Goal: Task Accomplishment & Management: Manage account settings

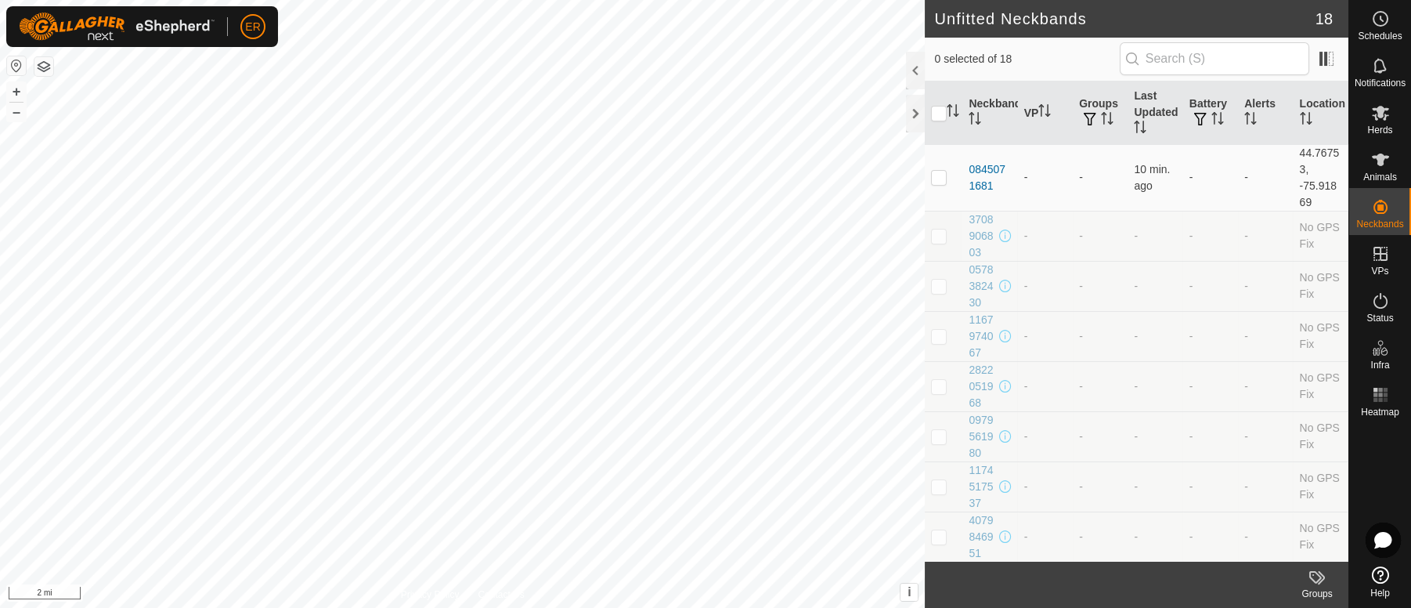
click at [13, 67] on button "button" at bounding box center [16, 65] width 19 height 19
click at [1375, 160] on icon at bounding box center [1380, 159] width 19 height 19
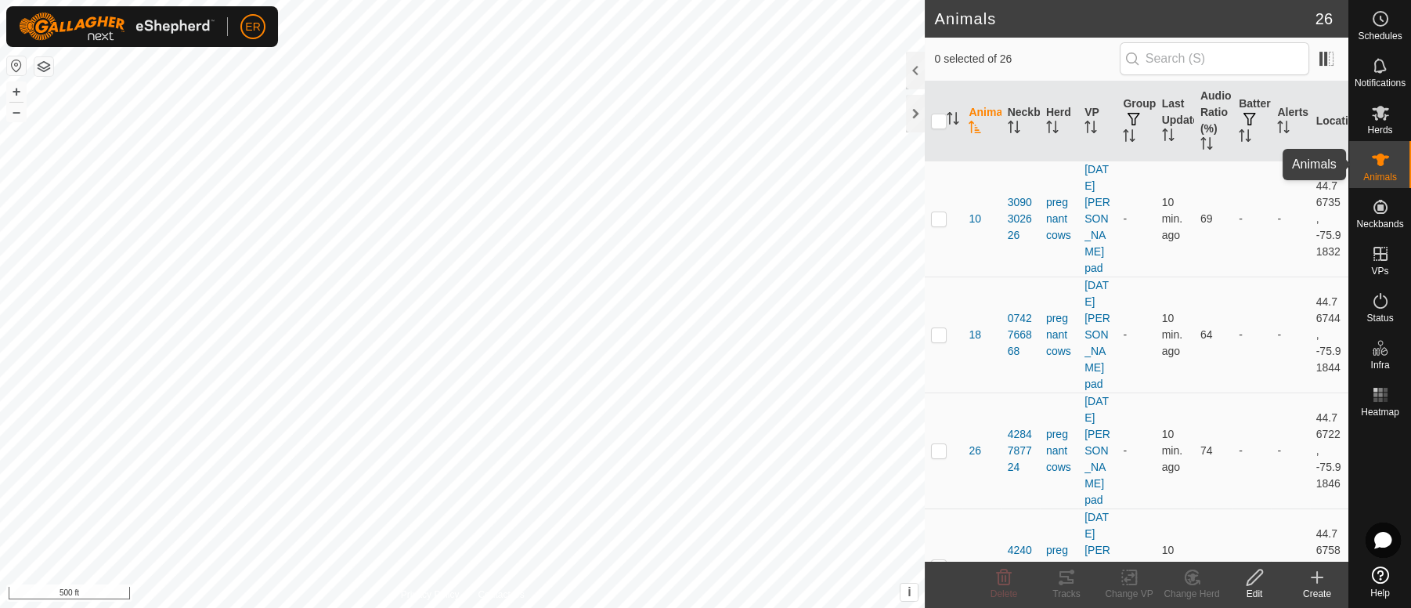
click at [1379, 147] on es-animals-svg-icon at bounding box center [1380, 159] width 28 height 25
click at [1271, 406] on td "-" at bounding box center [1290, 450] width 38 height 116
click at [1383, 576] on icon at bounding box center [1380, 574] width 17 height 17
click at [1377, 117] on icon at bounding box center [1380, 112] width 19 height 19
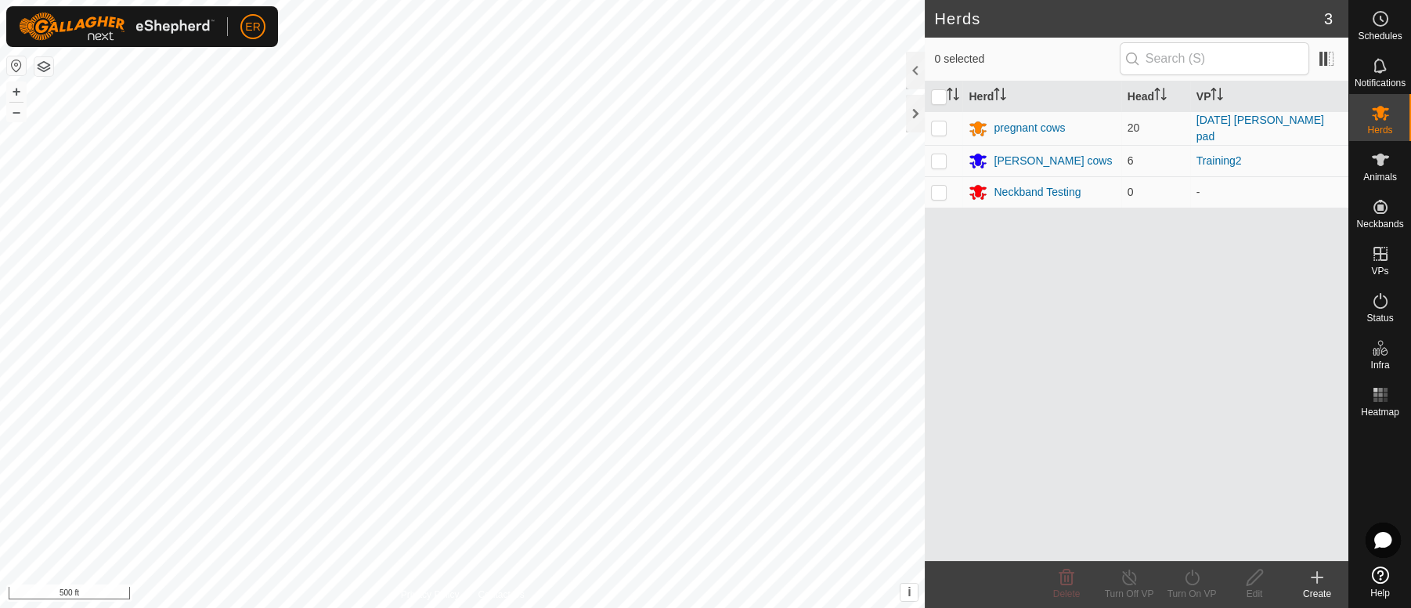
click at [1318, 571] on icon at bounding box center [1316, 577] width 19 height 19
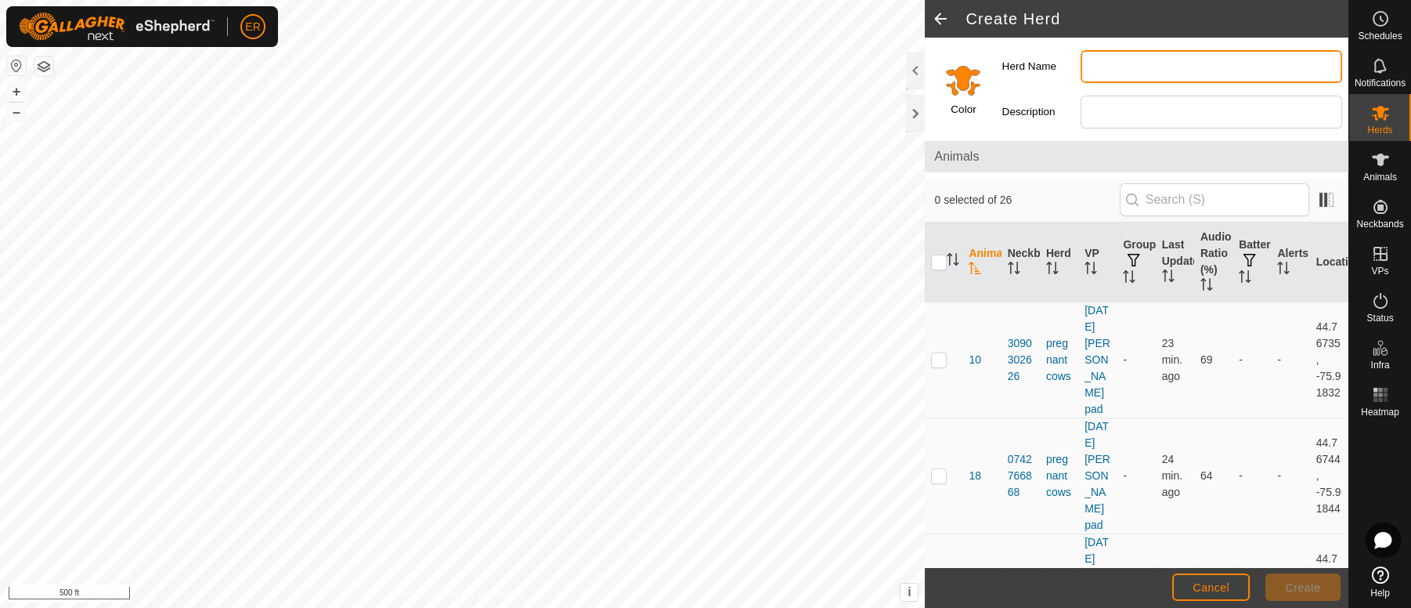
click at [1094, 63] on input "Herd Name" at bounding box center [1210, 66] width 261 height 33
type input "[PERSON_NAME]'s cows"
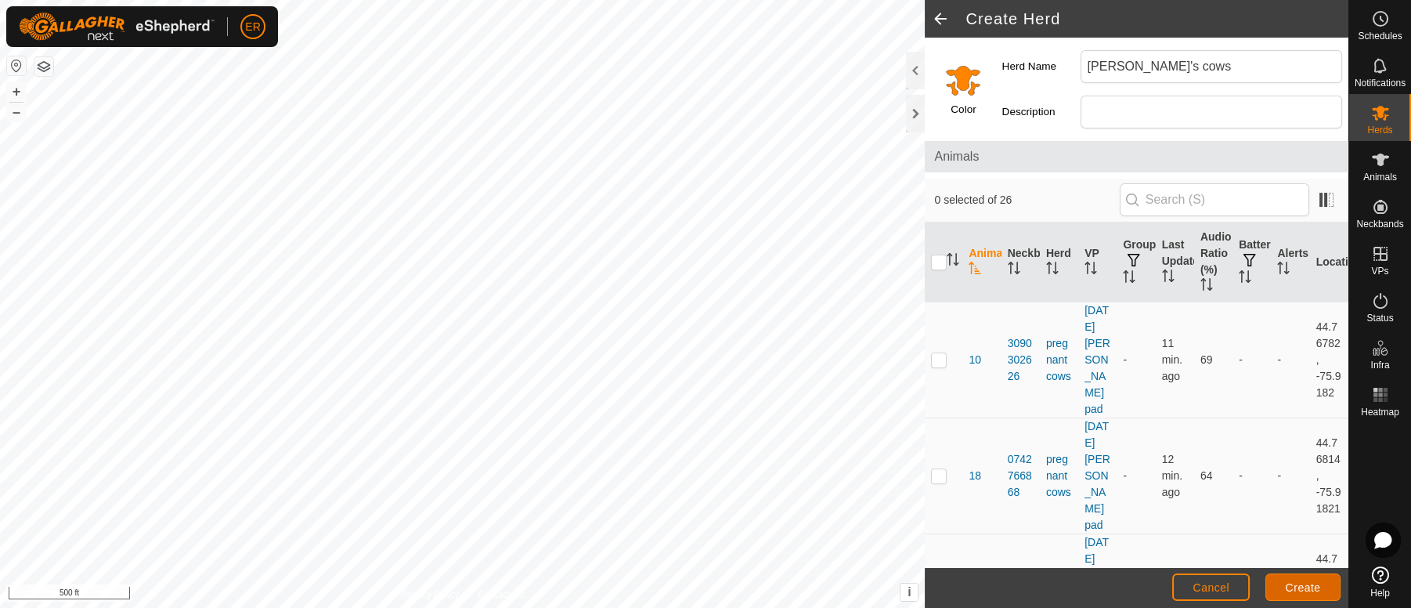
click at [1292, 590] on span "Create" at bounding box center [1303, 587] width 35 height 13
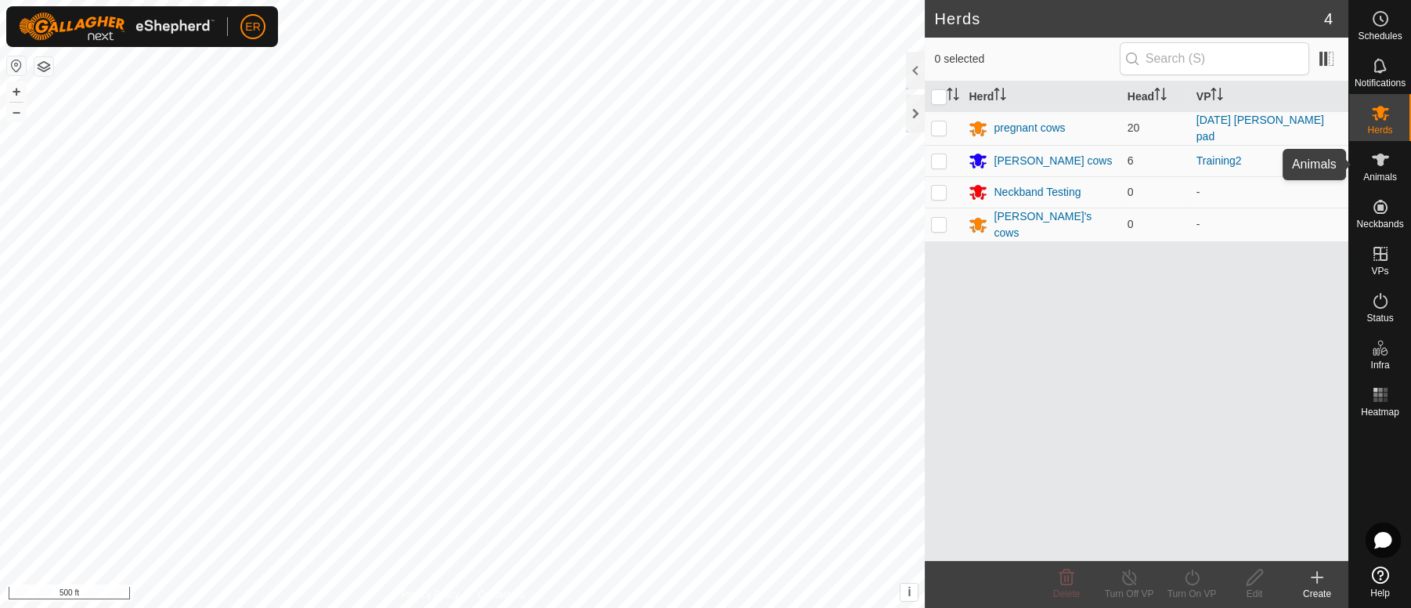
click at [1383, 155] on icon at bounding box center [1380, 159] width 17 height 13
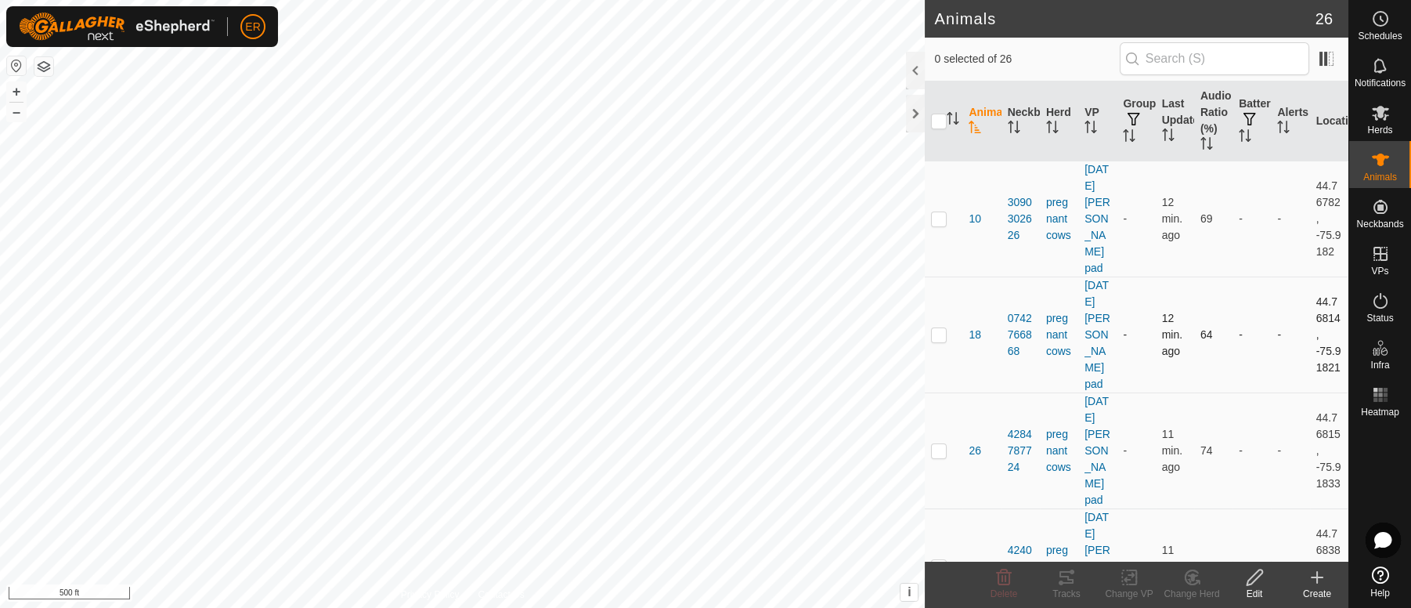
click at [1128, 298] on td "-" at bounding box center [1135, 334] width 38 height 116
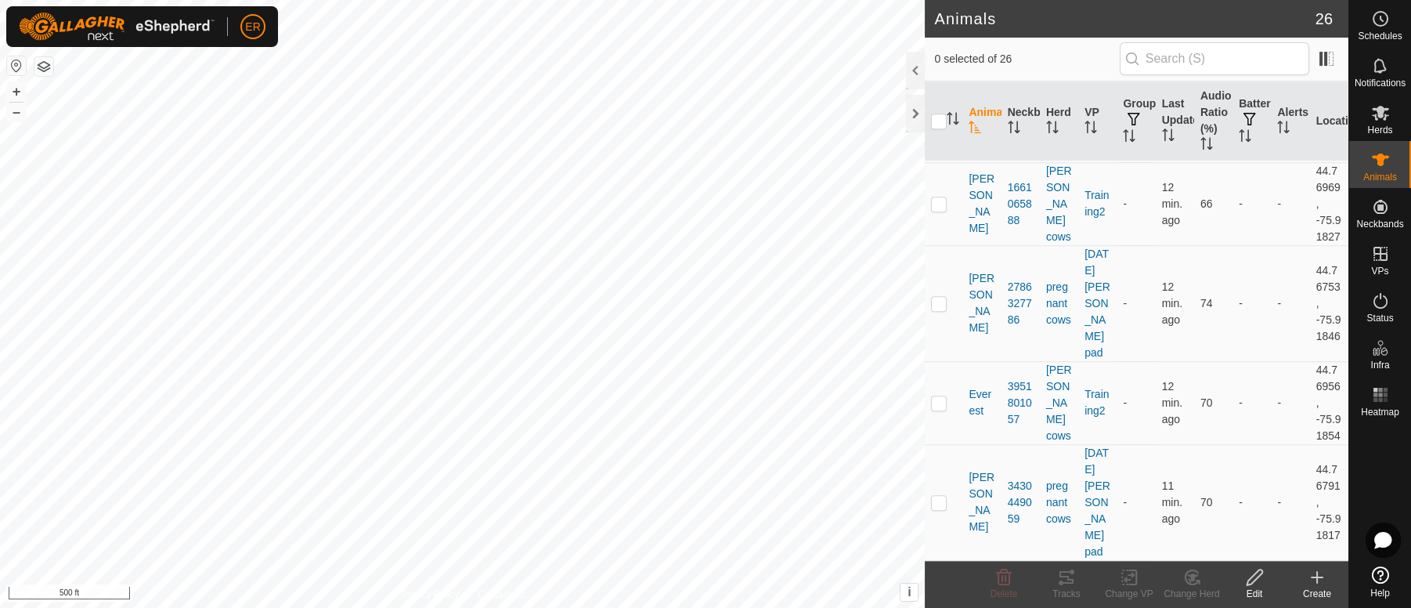
scroll to position [2513, 0]
click at [20, 85] on button "+" at bounding box center [16, 91] width 19 height 19
click at [939, 506] on p-checkbox at bounding box center [939, 502] width 16 height 13
click at [1192, 575] on icon at bounding box center [1192, 577] width 11 height 8
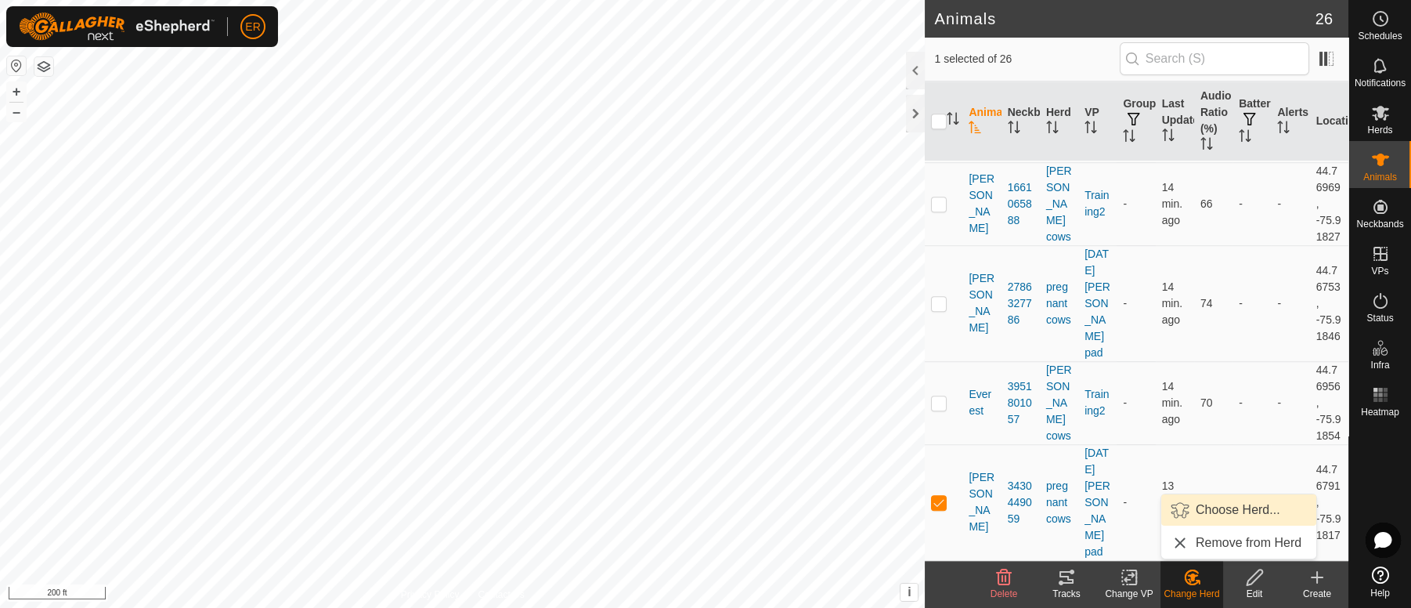
click at [1216, 508] on link "Choose Herd..." at bounding box center [1238, 509] width 155 height 31
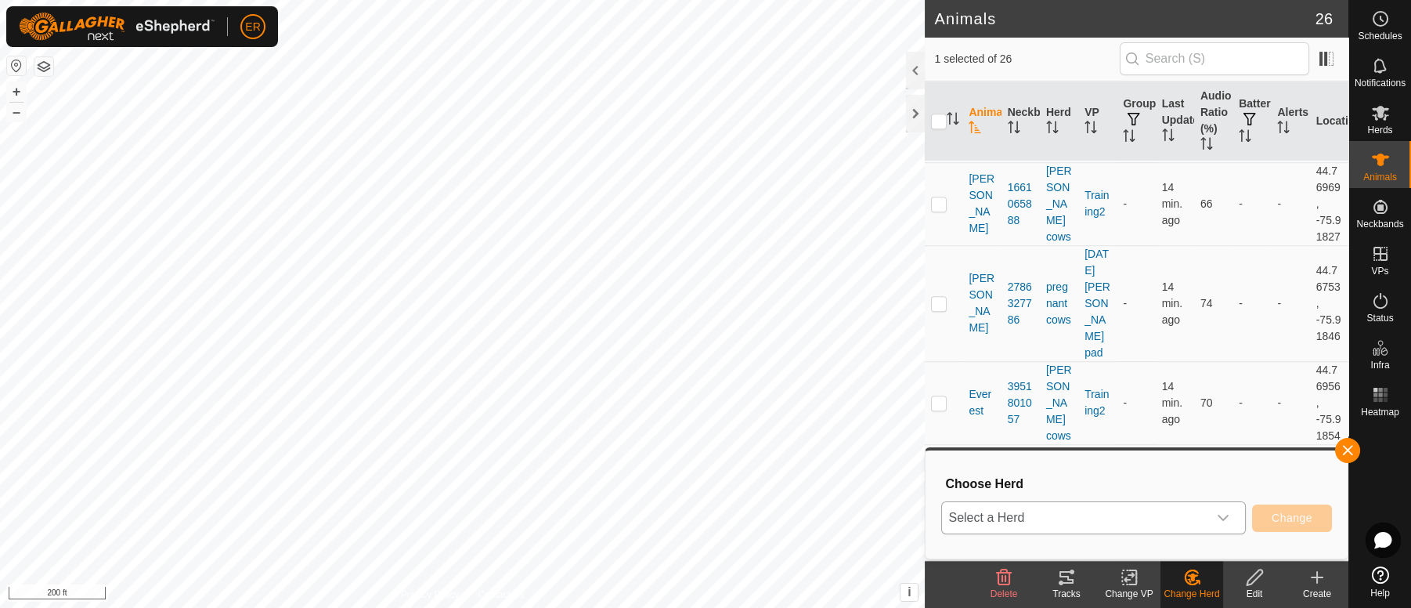
click at [1082, 516] on span "Select a Herd" at bounding box center [1074, 517] width 265 height 31
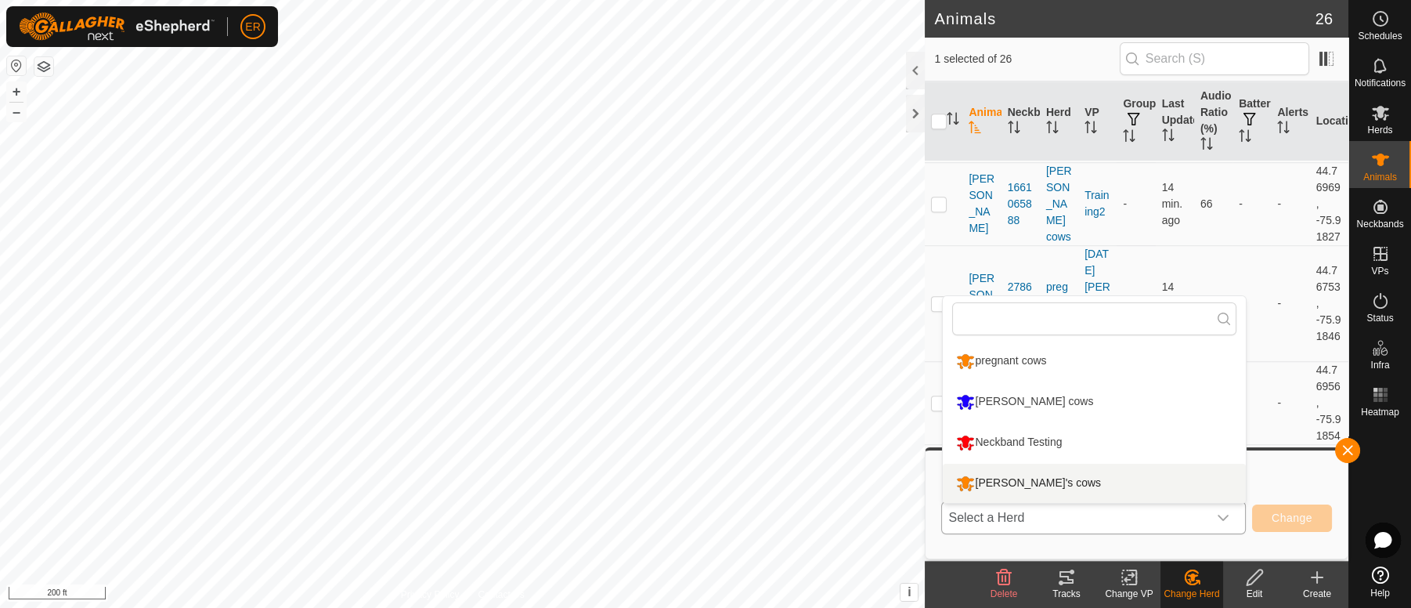
click at [1014, 482] on li "[PERSON_NAME]'s cows" at bounding box center [1094, 482] width 303 height 39
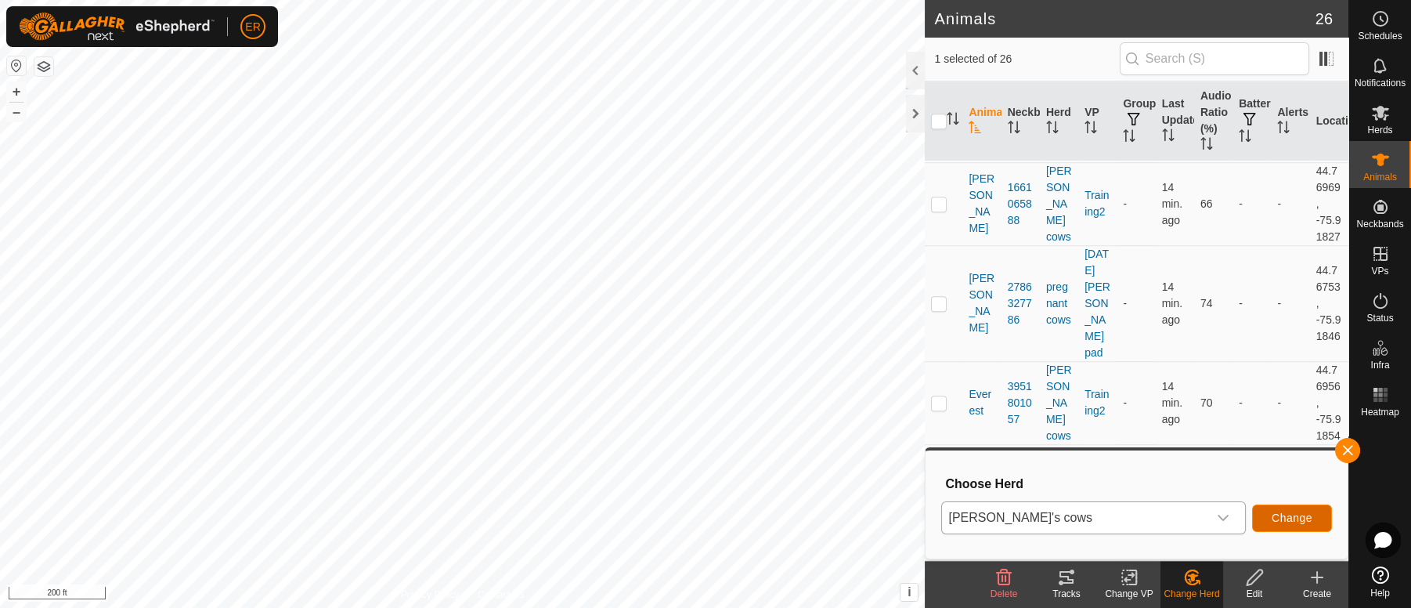
click at [1303, 512] on span "Change" at bounding box center [1291, 517] width 41 height 13
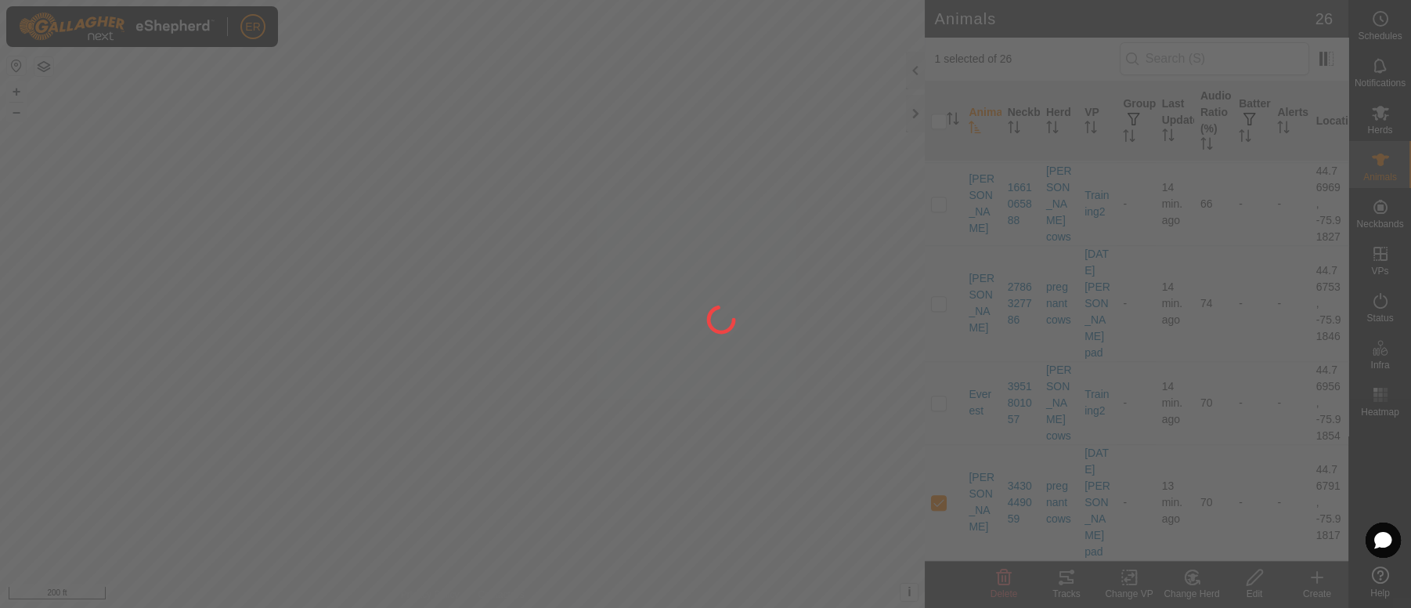
checkbox input "false"
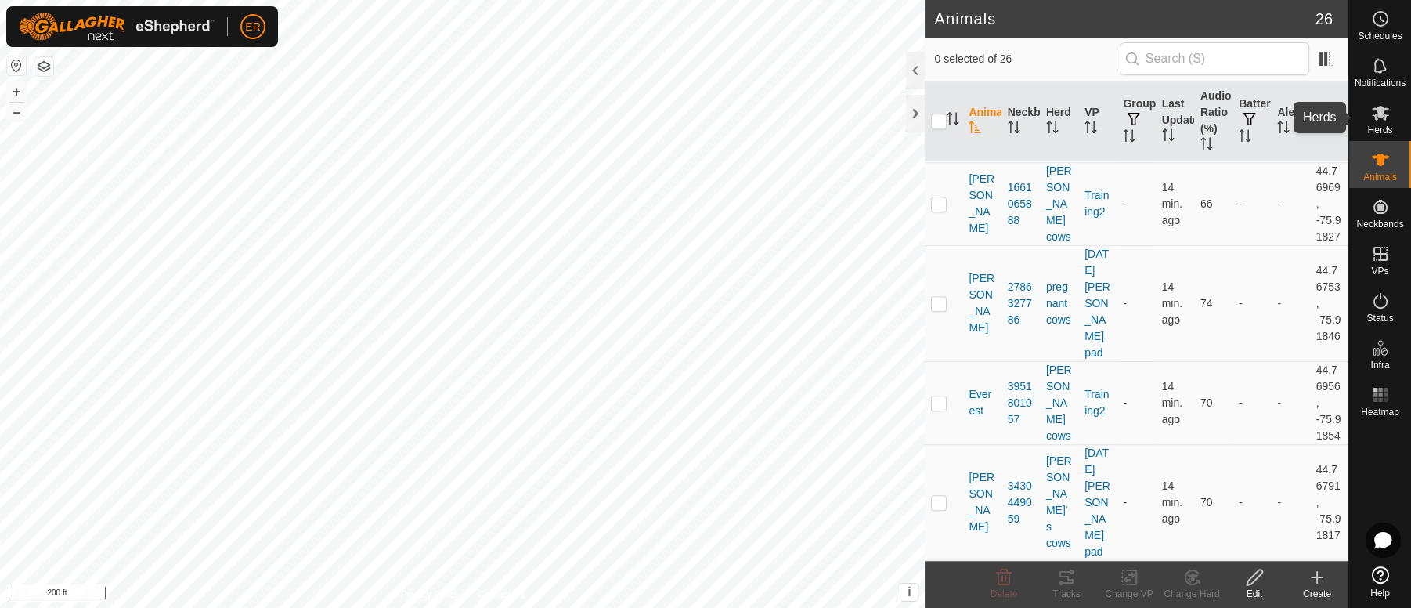
click at [1377, 116] on icon at bounding box center [1380, 113] width 17 height 15
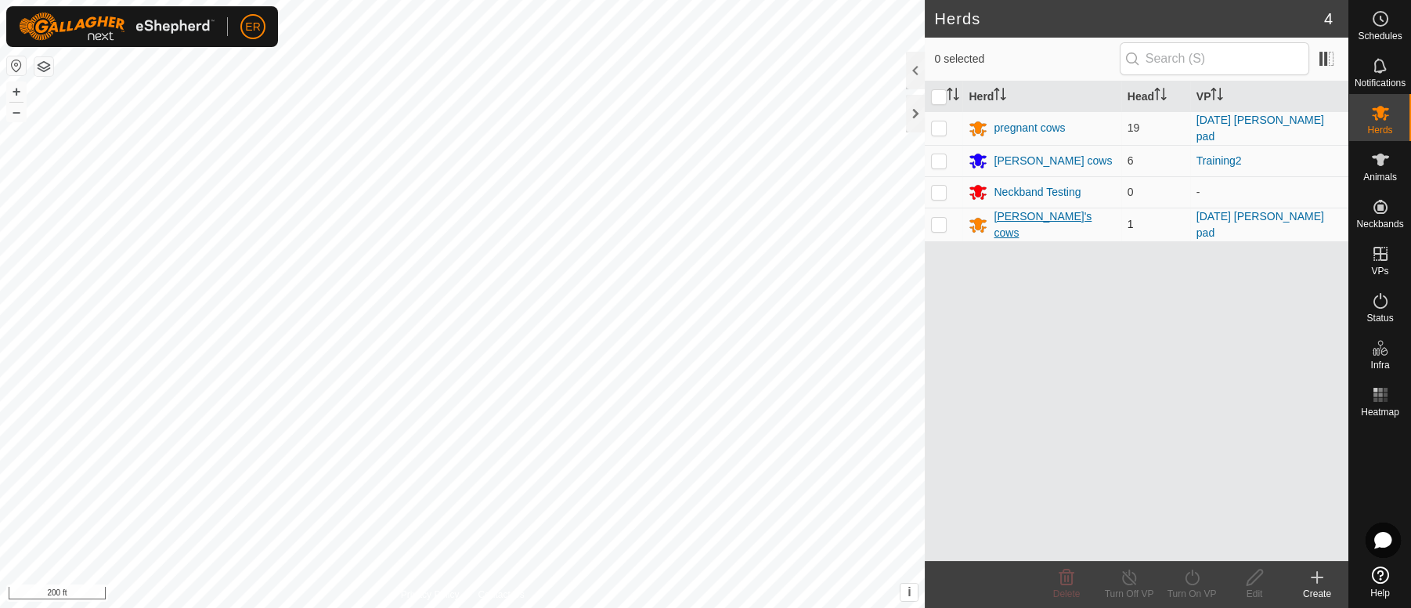
click at [1001, 217] on div "[PERSON_NAME]'s cows" at bounding box center [1053, 224] width 121 height 33
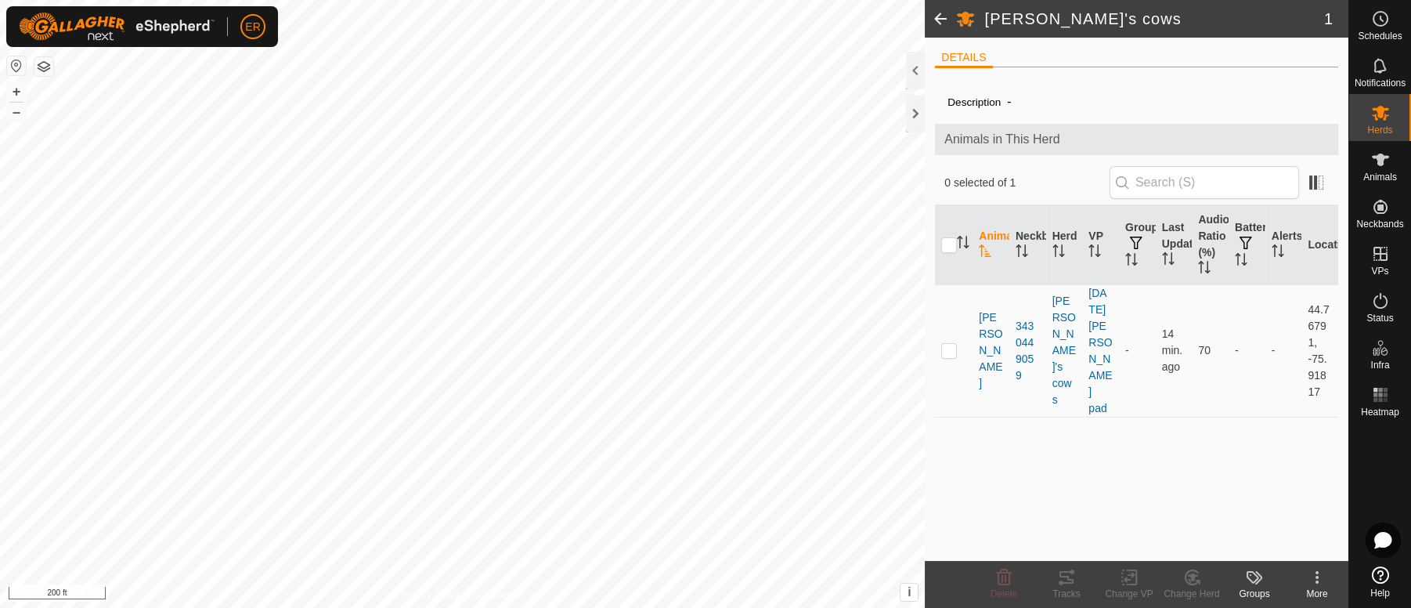
click at [1254, 576] on icon at bounding box center [1254, 577] width 19 height 19
click at [1314, 575] on icon at bounding box center [1316, 577] width 19 height 19
click at [1248, 584] on icon at bounding box center [1254, 577] width 19 height 19
click at [965, 54] on li "DETAILS" at bounding box center [963, 58] width 57 height 19
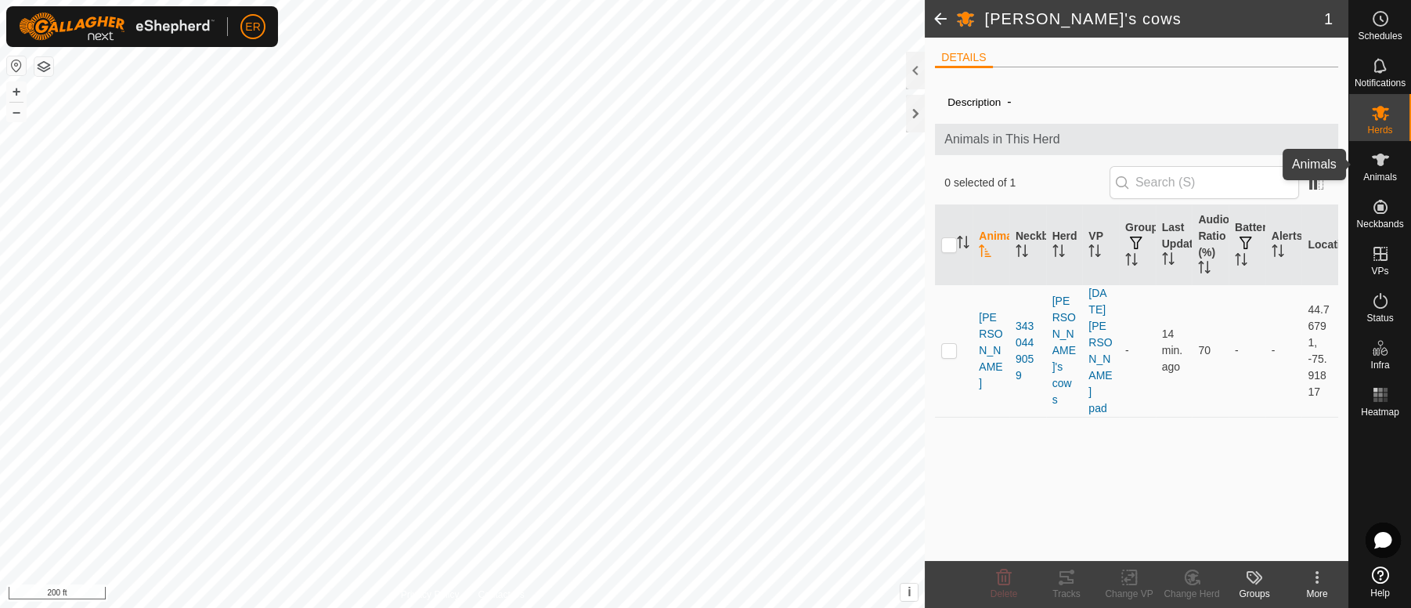
click at [1379, 160] on icon at bounding box center [1380, 159] width 17 height 13
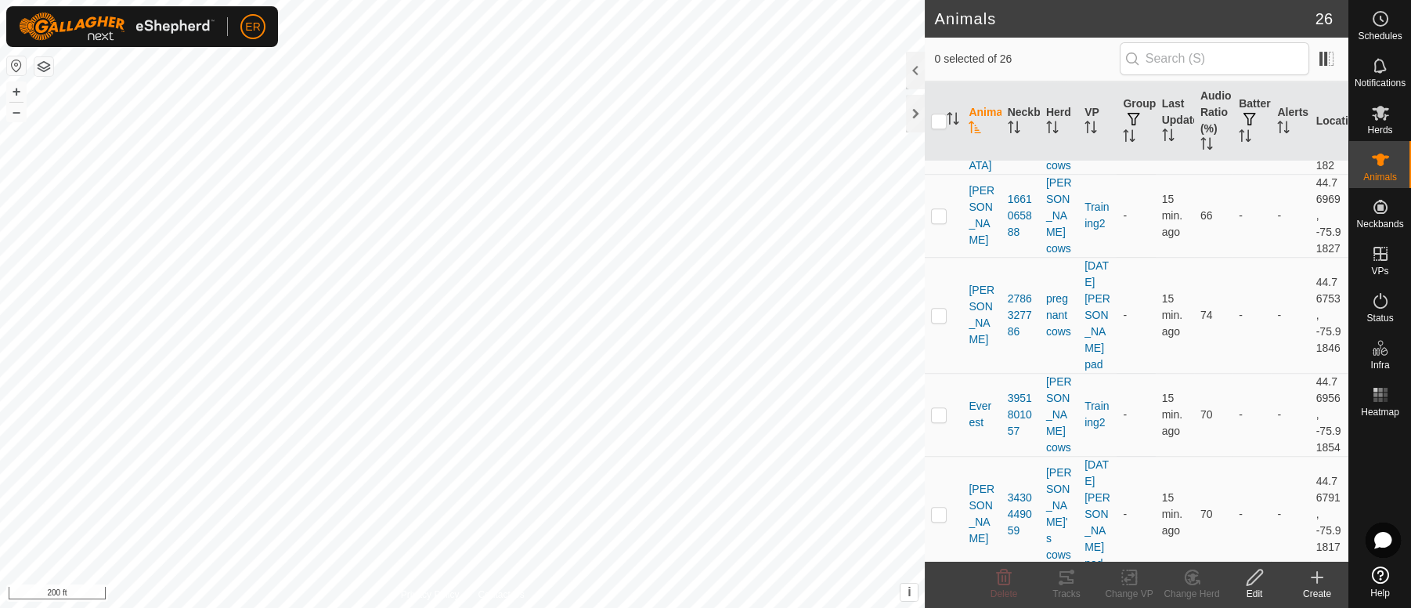
scroll to position [2513, 0]
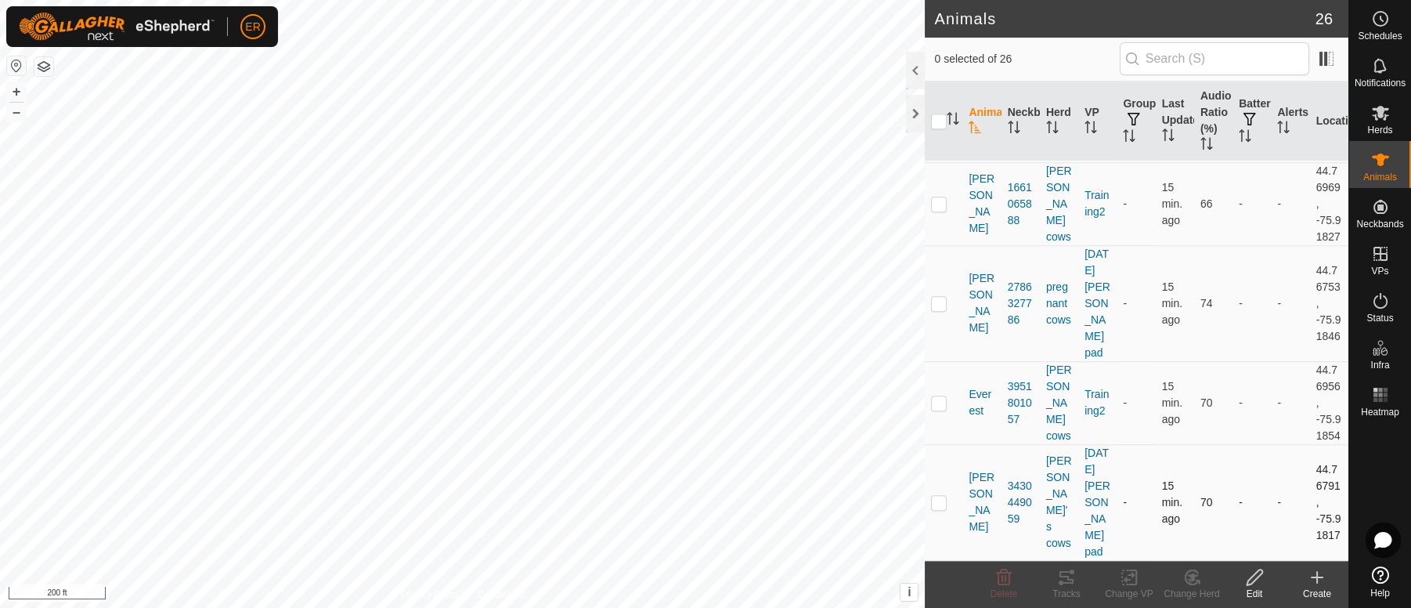
drag, startPoint x: 1356, startPoint y: 550, endPoint x: 1168, endPoint y: 552, distance: 187.9
click at [1168, 552] on div "Schedules Notifications Herds Animals Neckbands VPs Status Infra Heatmap Help A…" at bounding box center [705, 304] width 1411 height 608
click at [1379, 156] on icon at bounding box center [1380, 159] width 17 height 13
click at [1255, 580] on icon at bounding box center [1254, 577] width 16 height 16
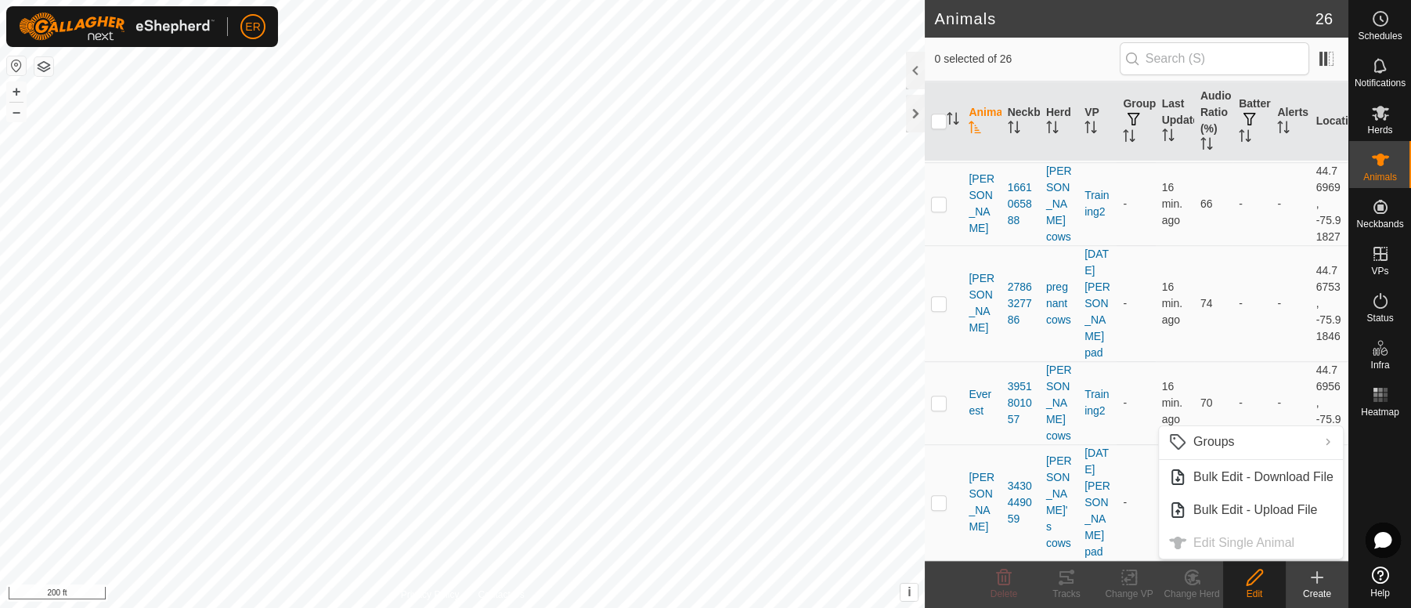
click at [1255, 580] on icon at bounding box center [1254, 577] width 16 height 16
click at [1203, 540] on ul "Groups Clear Groups Manage Groups Bulk Edit - Download File Bulk Edit - Upload …" at bounding box center [1251, 492] width 184 height 132
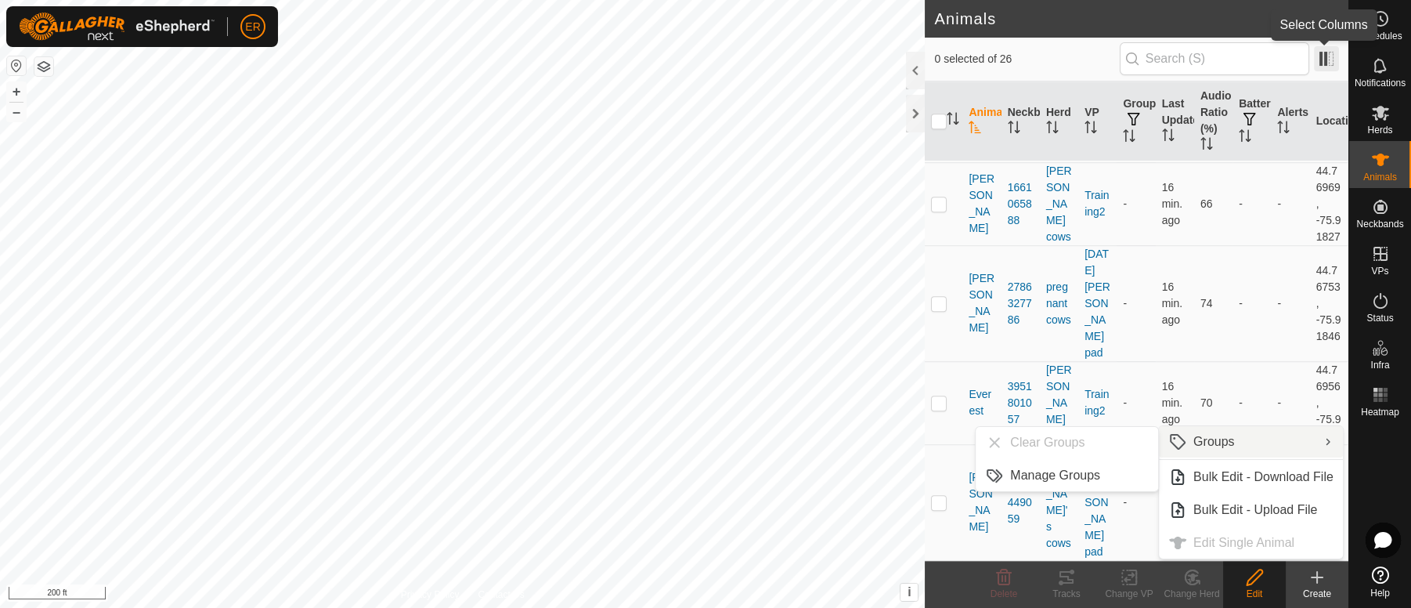
click at [1325, 62] on span at bounding box center [1326, 58] width 25 height 25
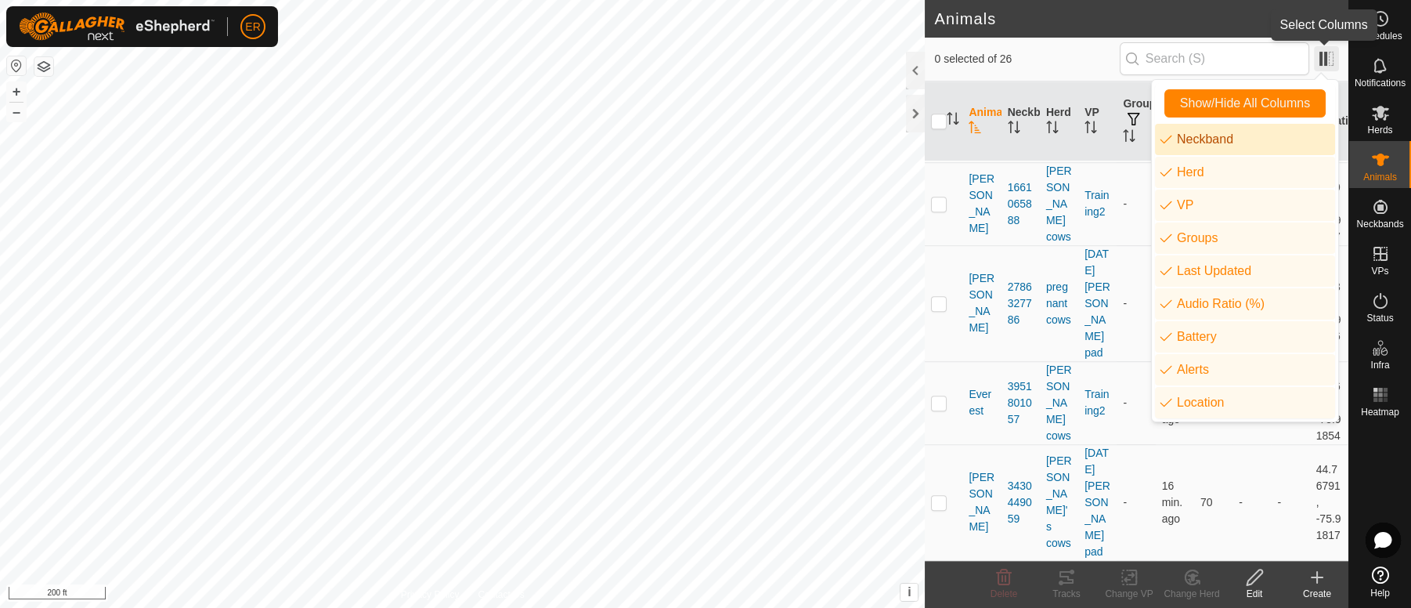
click at [1335, 59] on span at bounding box center [1326, 58] width 25 height 25
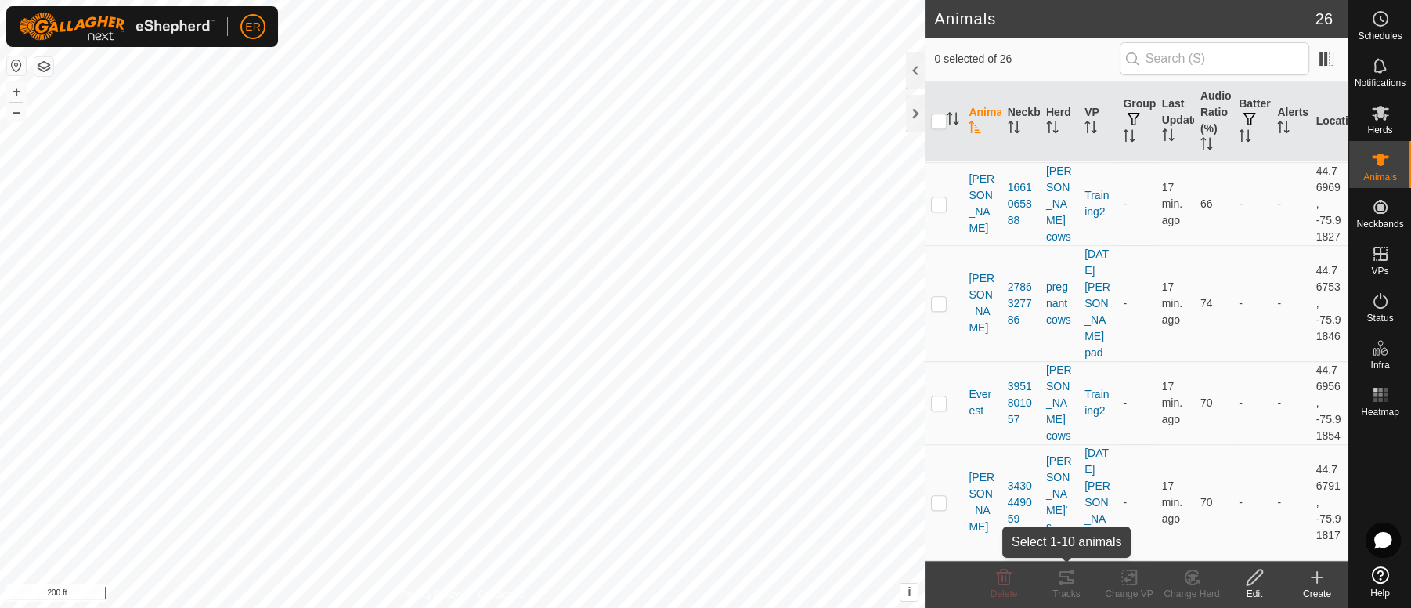
click at [1072, 590] on div "Tracks" at bounding box center [1066, 593] width 63 height 14
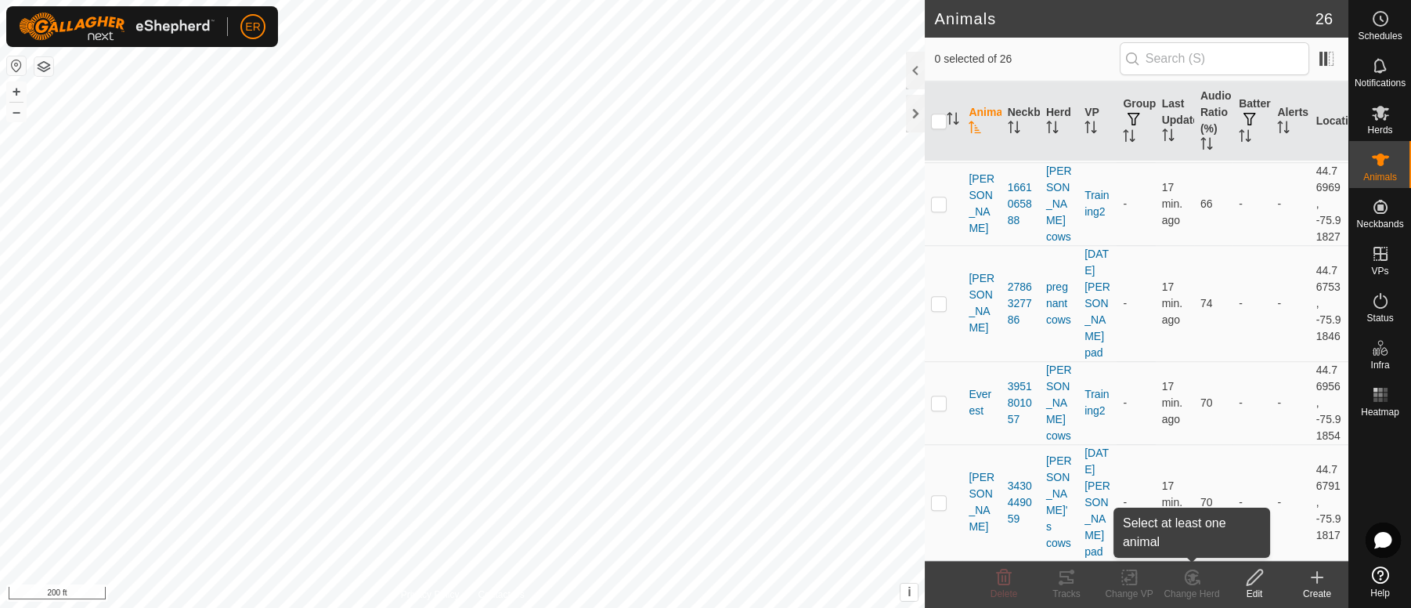
click at [1193, 583] on icon at bounding box center [1191, 577] width 13 height 14
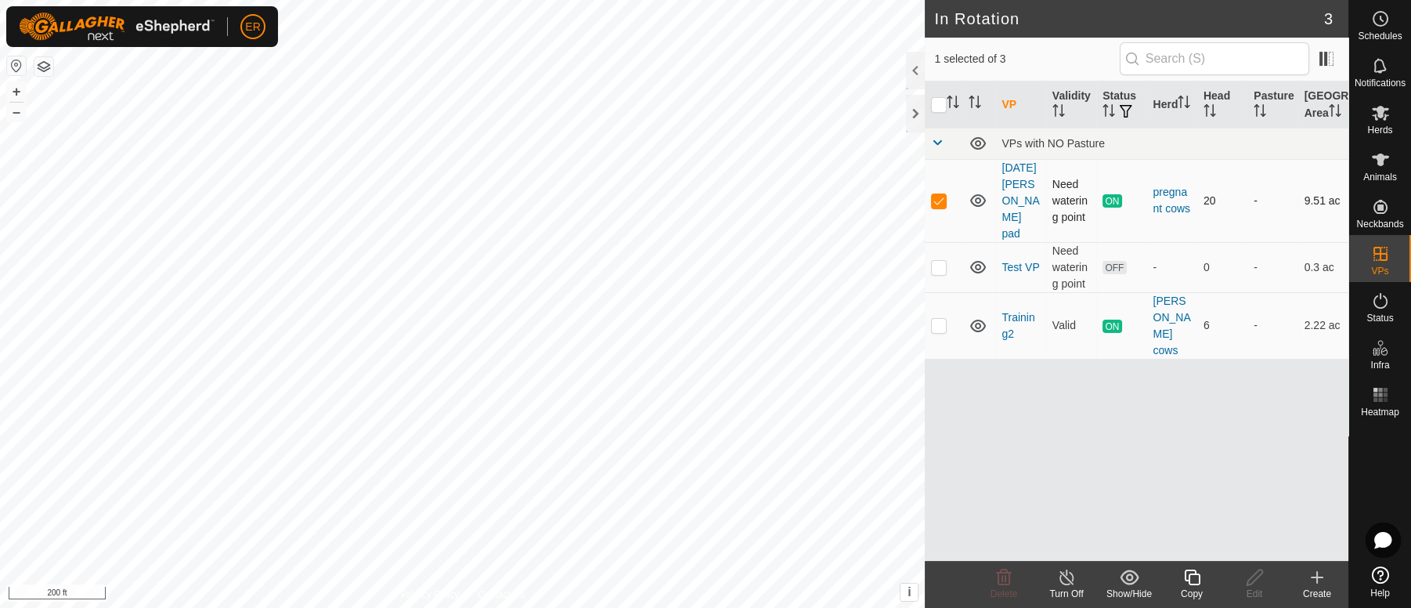
click at [937, 207] on p-checkbox at bounding box center [939, 200] width 16 height 13
checkbox input "false"
click at [1381, 156] on icon at bounding box center [1380, 159] width 17 height 13
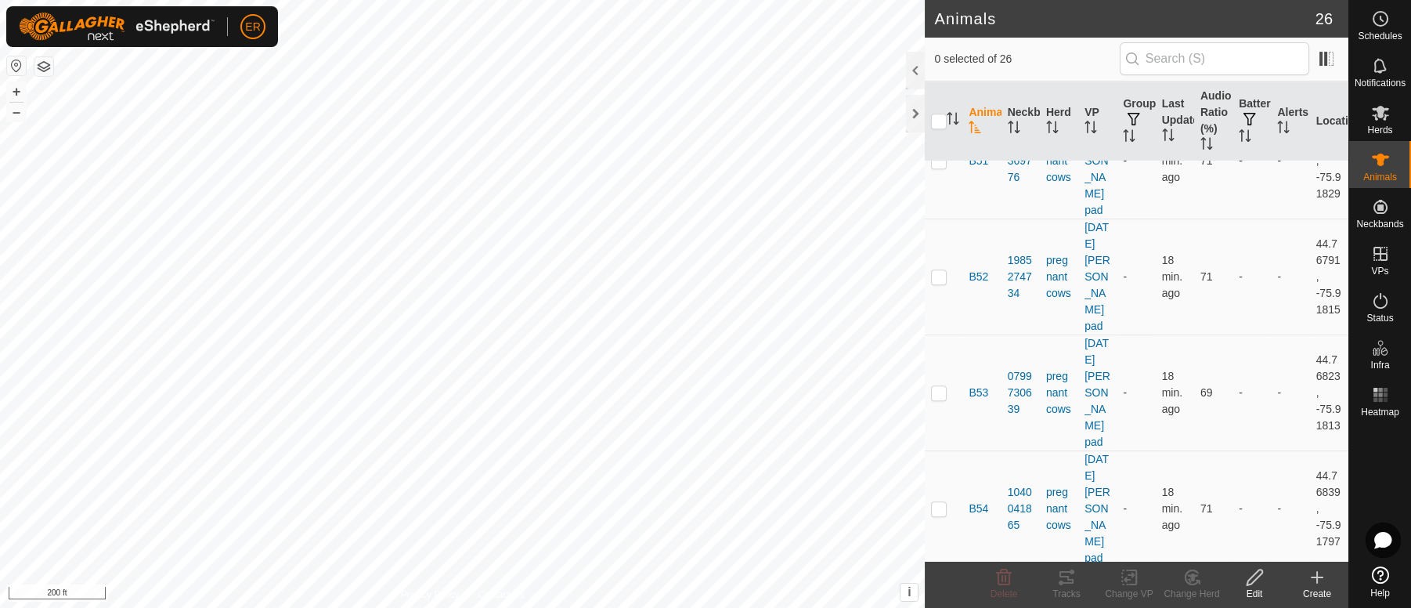
scroll to position [1581, 0]
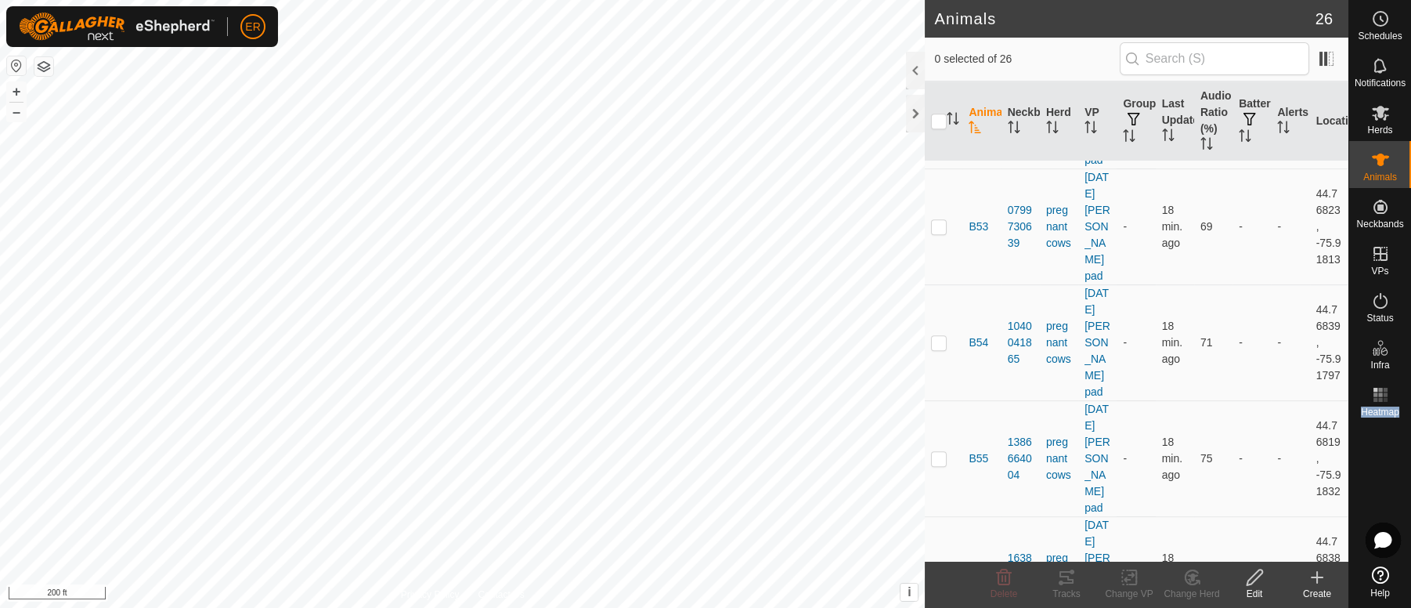
drag, startPoint x: 1349, startPoint y: 387, endPoint x: 1362, endPoint y: 427, distance: 42.8
click at [1362, 427] on nav "Schedules Notifications Herds Animals Neckbands VPs Status Infra Heatmap Help" at bounding box center [1380, 304] width 62 height 608
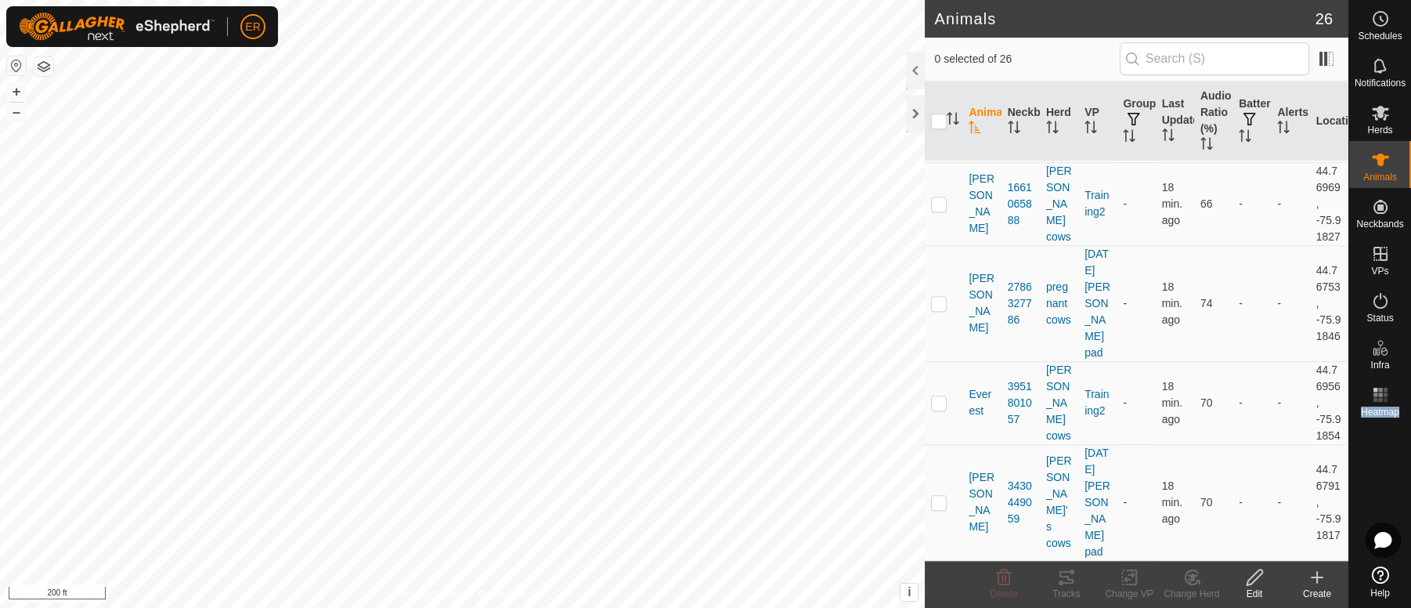
scroll to position [2513, 0]
click at [1379, 572] on icon at bounding box center [1380, 574] width 17 height 17
click at [1384, 116] on icon at bounding box center [1380, 113] width 17 height 15
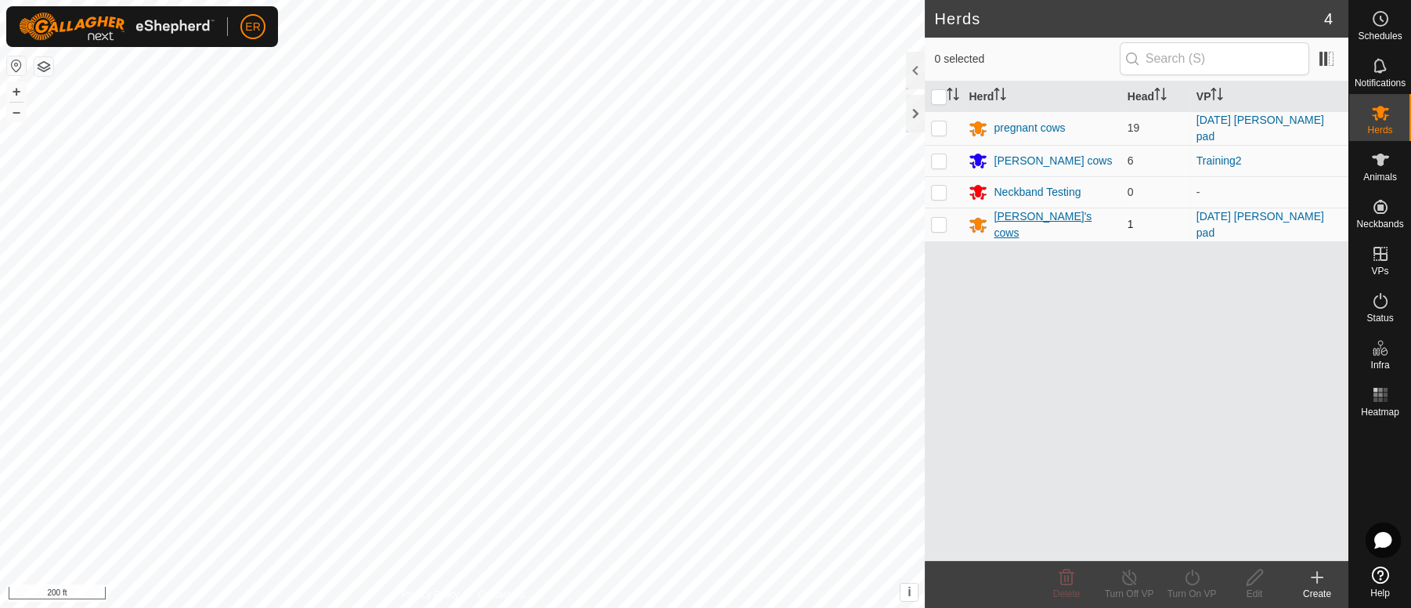
click at [1019, 222] on div "[PERSON_NAME]'s cows" at bounding box center [1053, 224] width 121 height 33
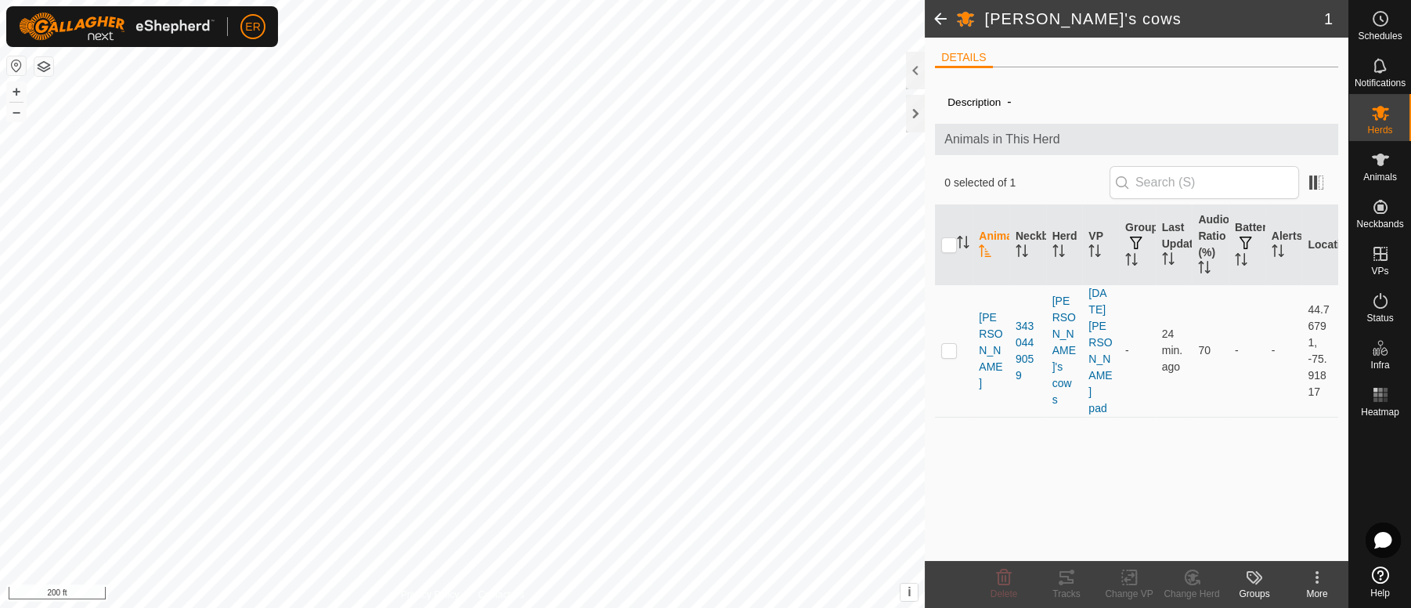
click at [995, 267] on th "Animal" at bounding box center [990, 245] width 37 height 80
click at [969, 102] on label "Description" at bounding box center [973, 102] width 53 height 12
click at [1130, 178] on input "text" at bounding box center [1203, 182] width 189 height 33
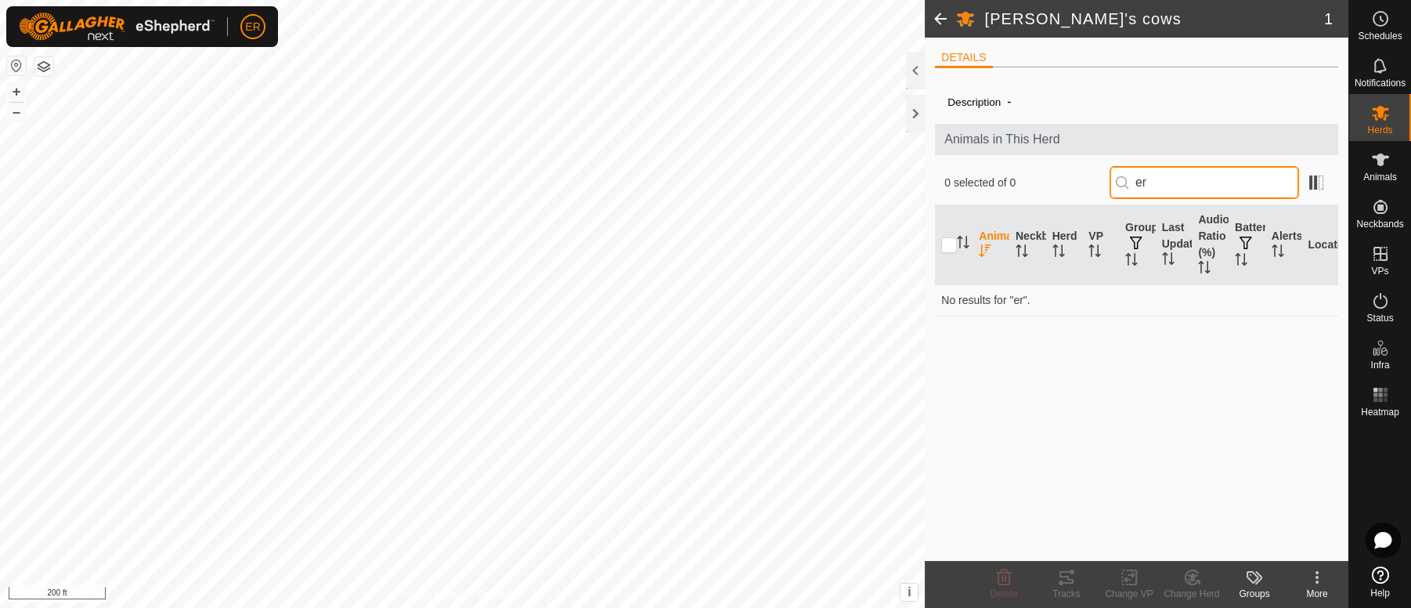
type input "e"
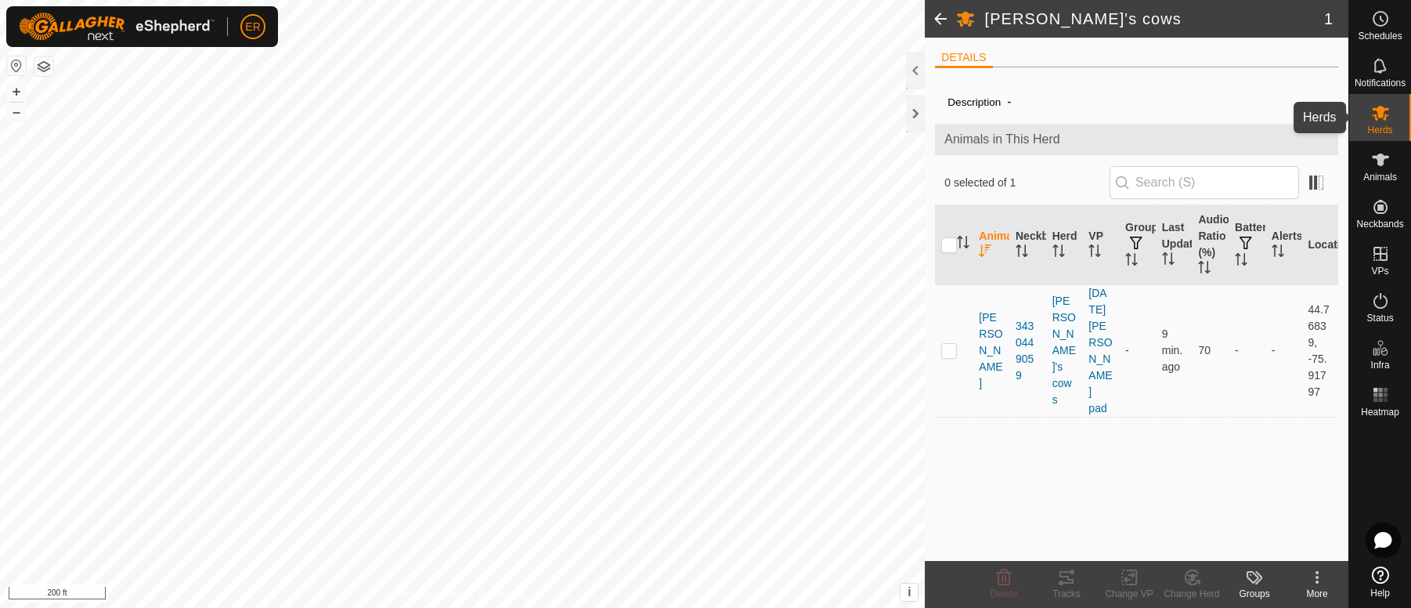
click at [1377, 117] on icon at bounding box center [1380, 112] width 19 height 19
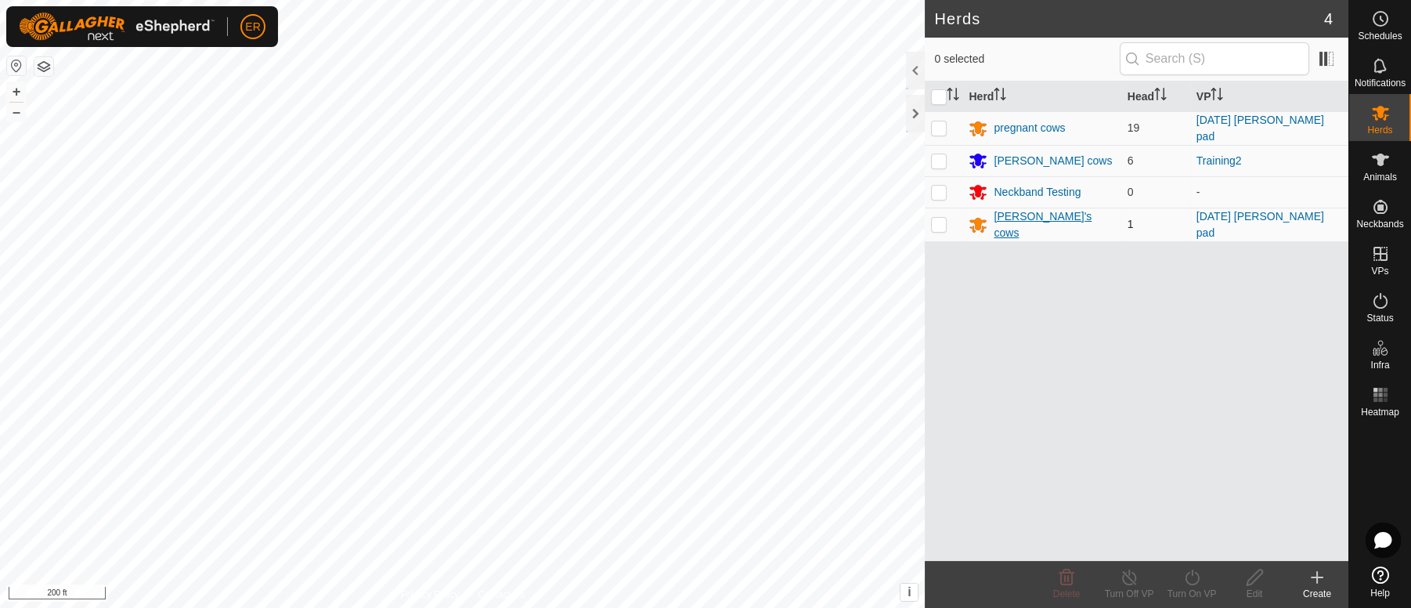
click at [1026, 219] on div "[PERSON_NAME]'s cows" at bounding box center [1053, 224] width 121 height 33
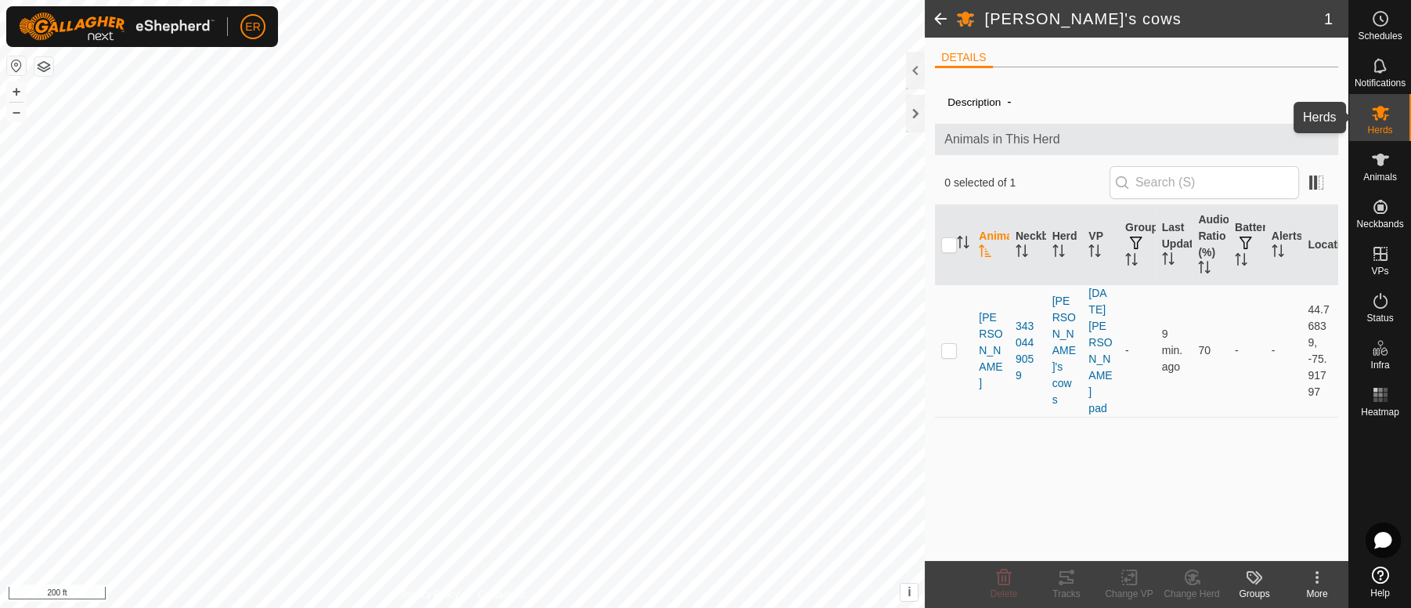
click at [1380, 114] on icon at bounding box center [1380, 113] width 17 height 15
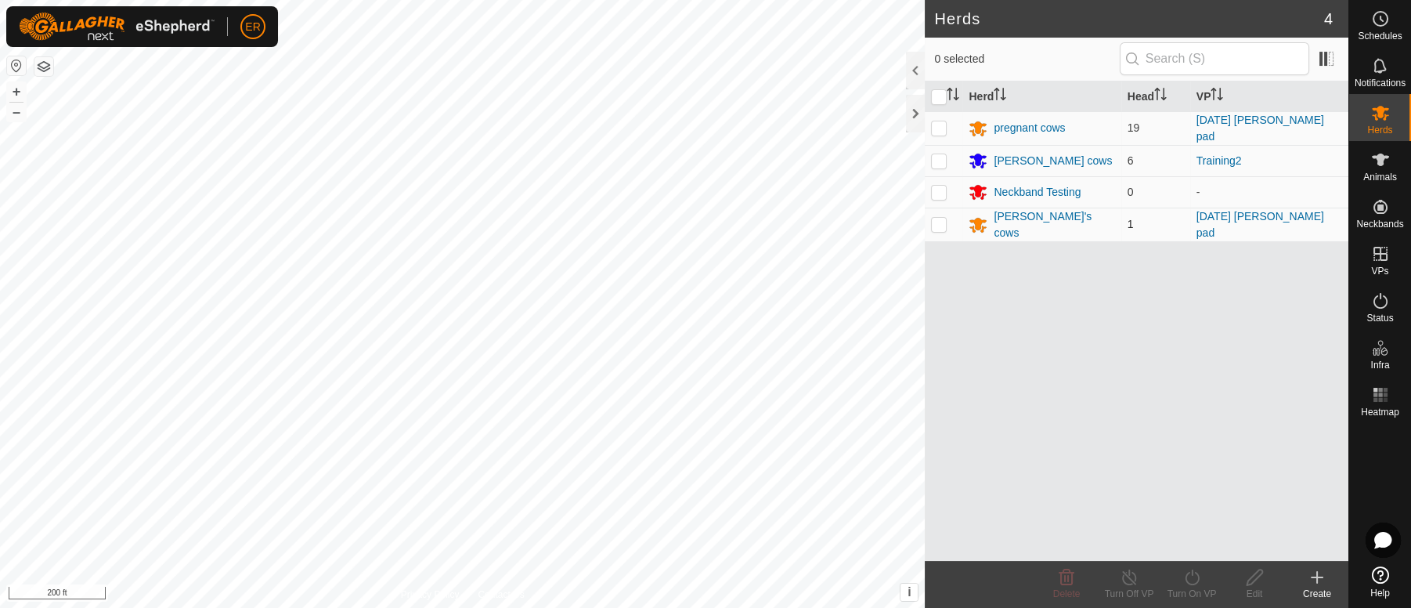
click at [936, 218] on p-checkbox at bounding box center [939, 224] width 16 height 13
checkbox input "true"
click at [1250, 582] on icon at bounding box center [1254, 577] width 16 height 16
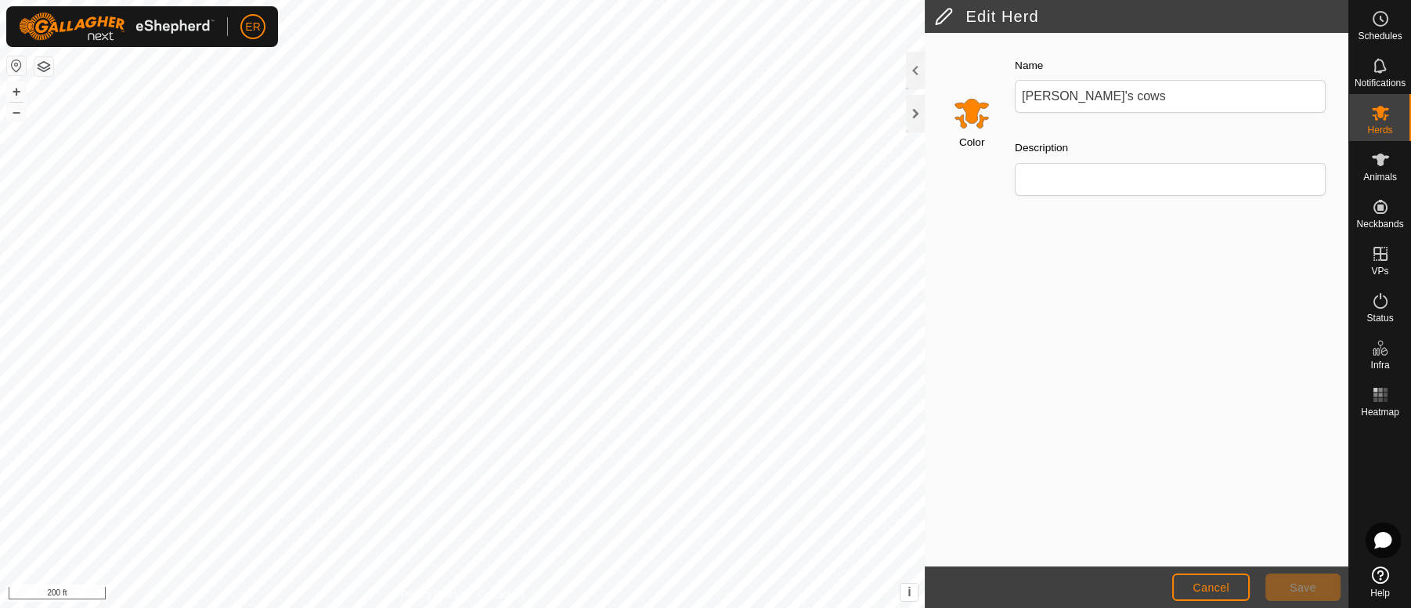
click at [968, 111] on input "Select a color" at bounding box center [972, 113] width 38 height 38
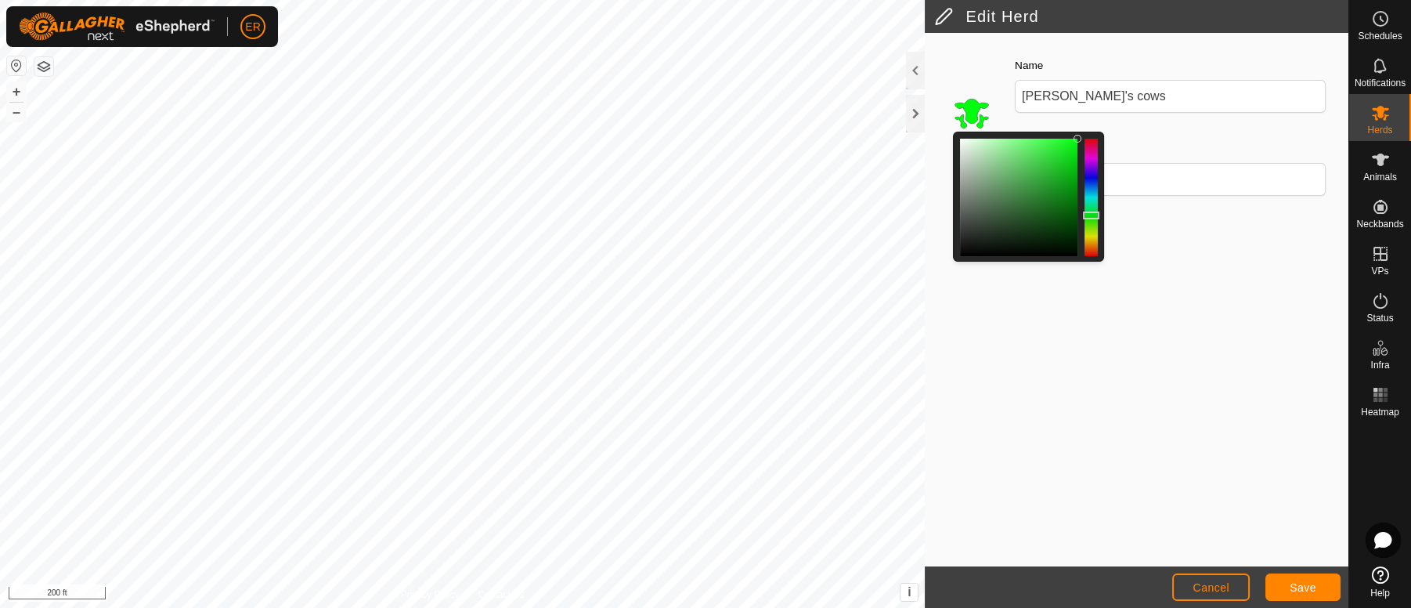
drag, startPoint x: 1088, startPoint y: 243, endPoint x: 1085, endPoint y: 210, distance: 33.0
click at [1085, 211] on div at bounding box center [1091, 215] width 16 height 8
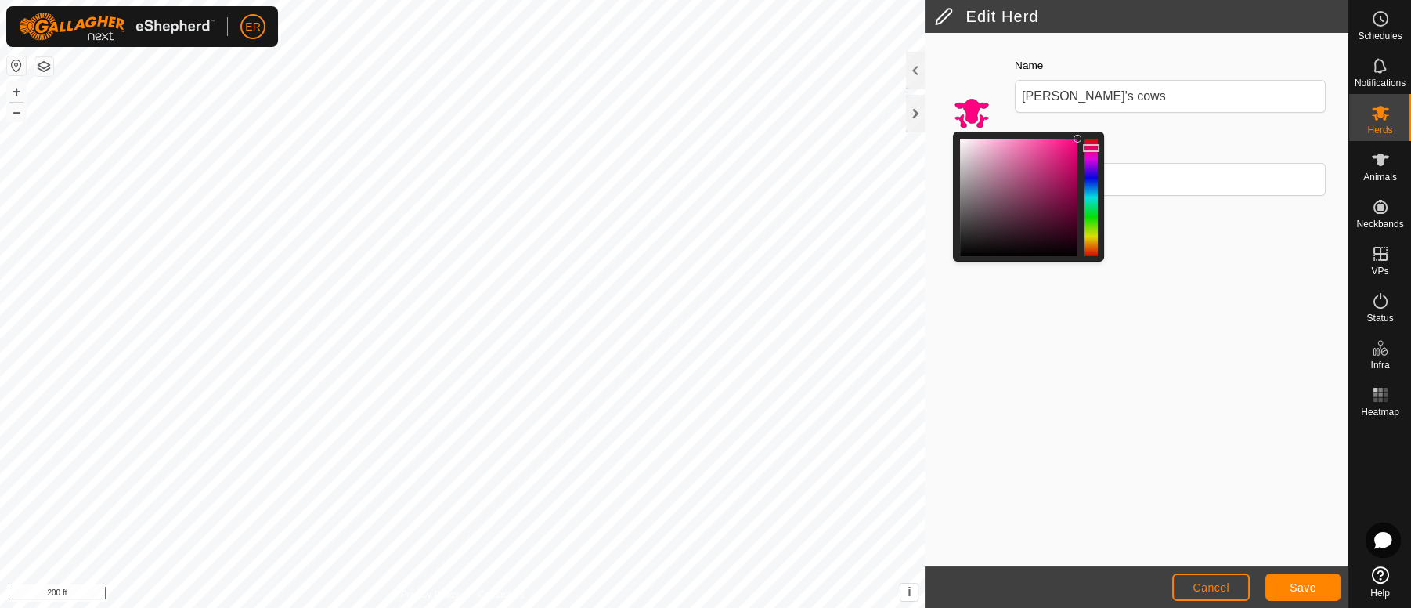
drag, startPoint x: 1092, startPoint y: 207, endPoint x: 1091, endPoint y: 148, distance: 59.5
click at [1091, 148] on div at bounding box center [1091, 148] width 16 height 8
click at [1091, 152] on div at bounding box center [1091, 148] width 16 height 8
click at [1091, 147] on div at bounding box center [1091, 147] width 16 height 8
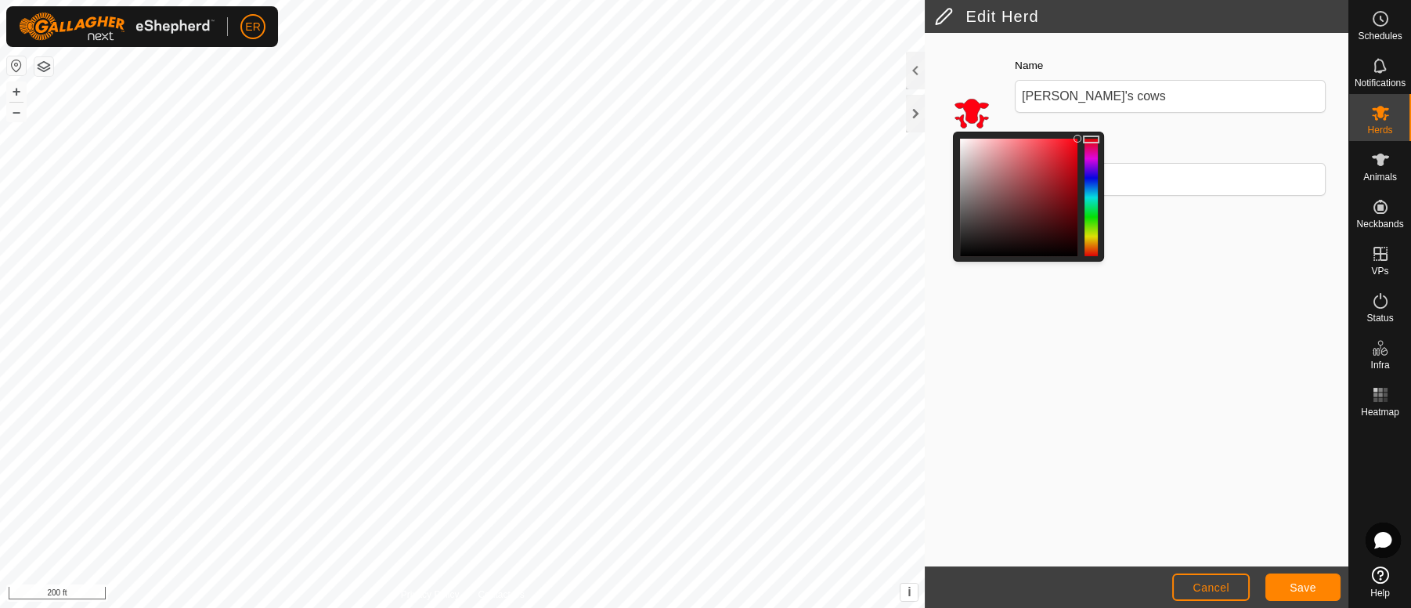
click at [1088, 139] on div at bounding box center [1091, 139] width 16 height 8
click at [1089, 160] on div at bounding box center [1090, 197] width 13 height 117
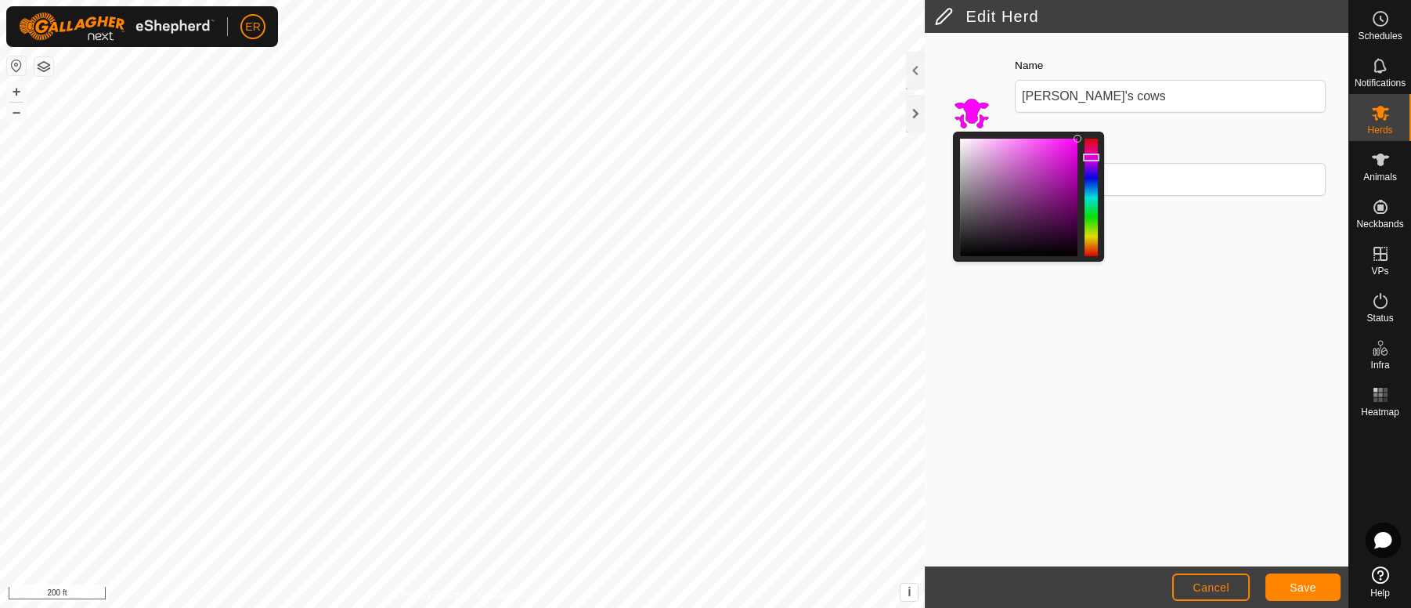
click at [1089, 157] on div at bounding box center [1091, 157] width 16 height 8
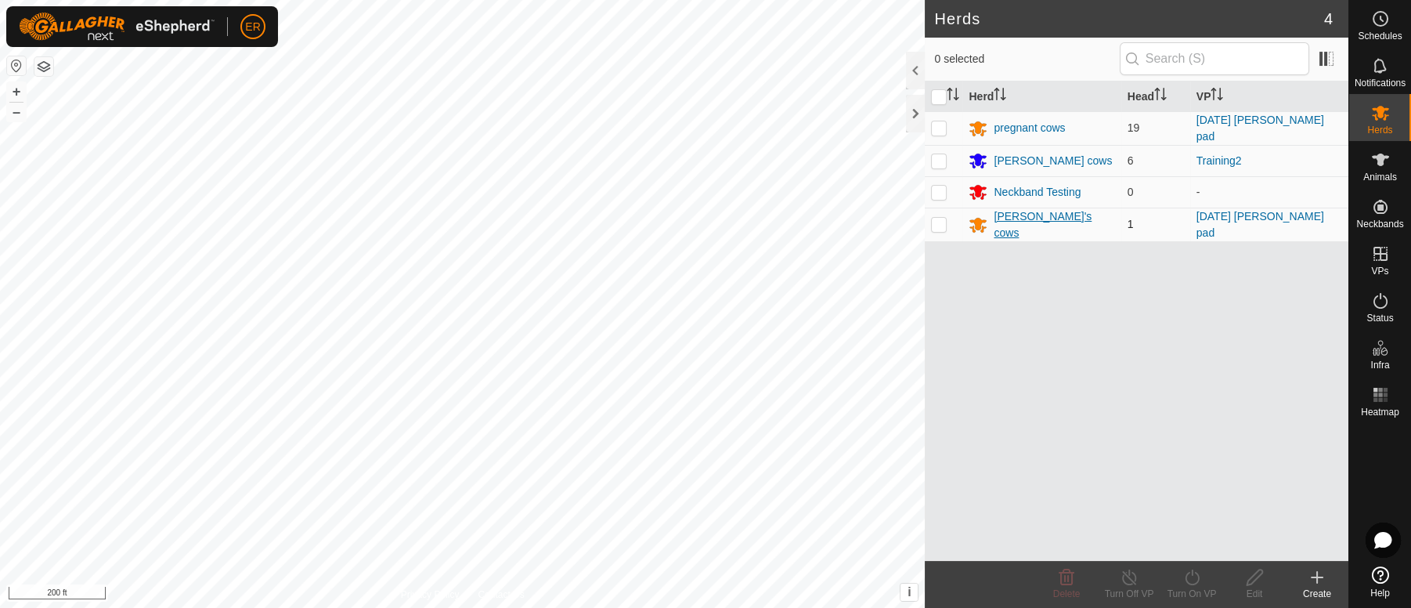
click at [1020, 218] on div "[PERSON_NAME]'s cows" at bounding box center [1053, 224] width 121 height 33
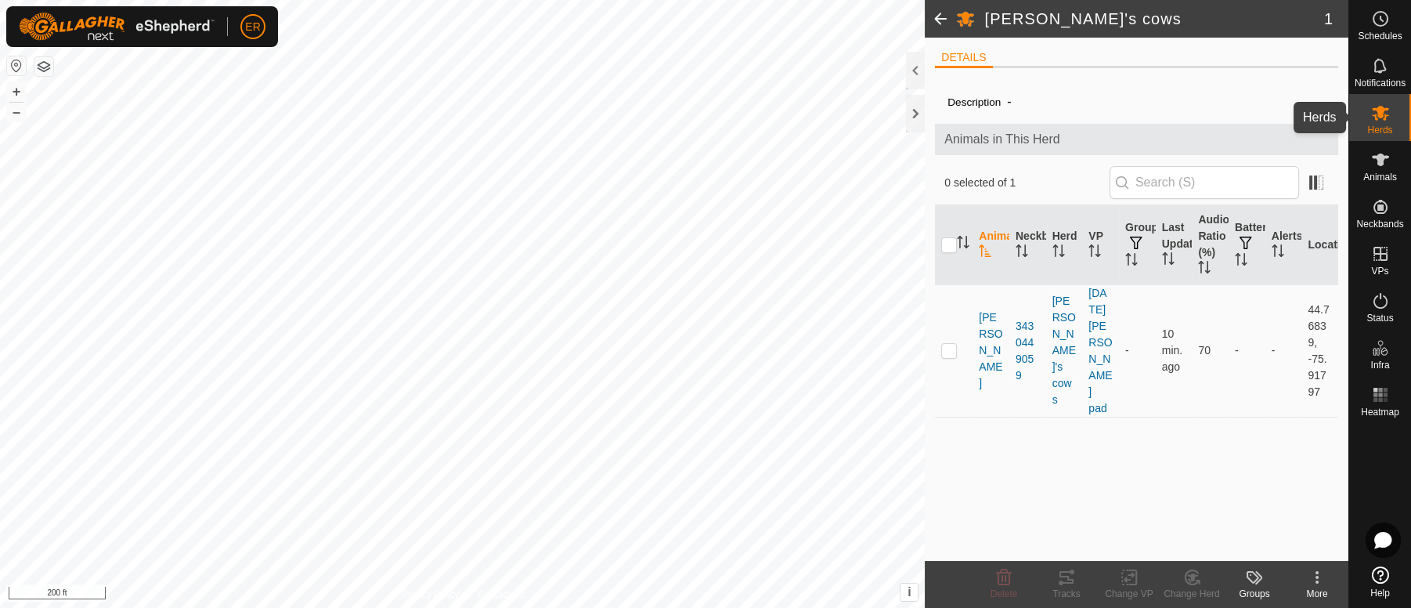
click at [1380, 105] on icon at bounding box center [1380, 112] width 19 height 19
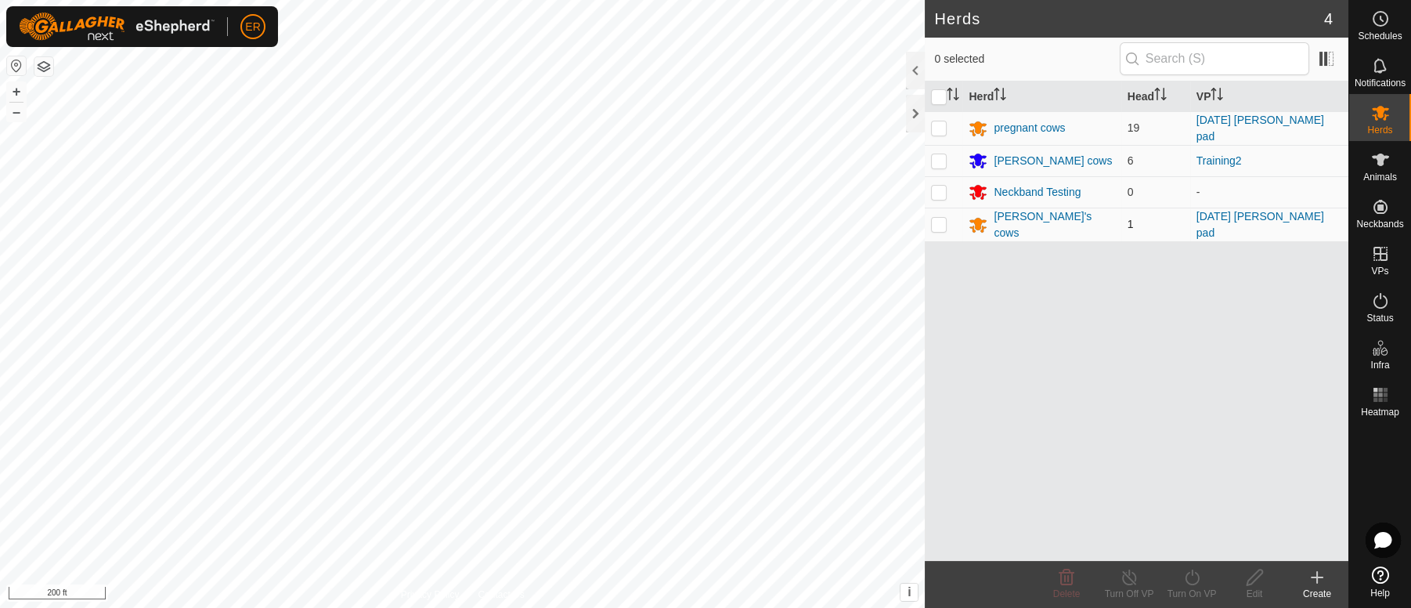
click at [941, 222] on p-checkbox at bounding box center [939, 224] width 16 height 13
checkbox input "true"
click at [1256, 571] on icon at bounding box center [1254, 577] width 16 height 16
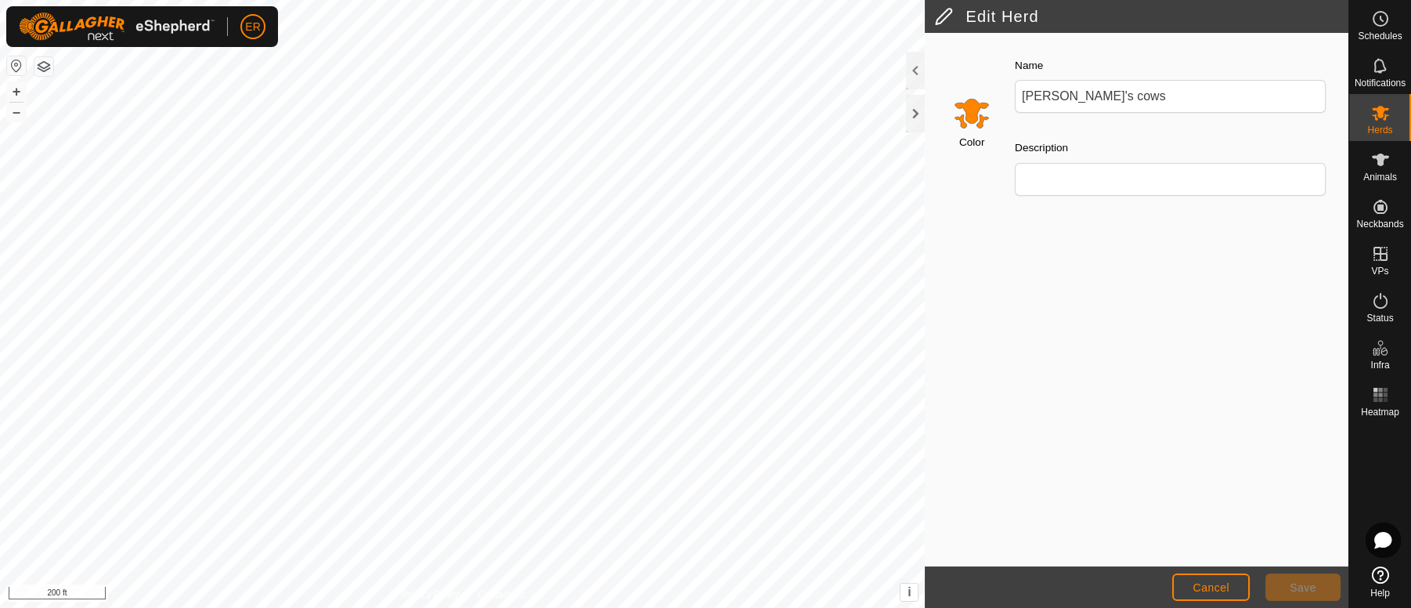
click at [970, 121] on input "Select a color" at bounding box center [972, 113] width 38 height 38
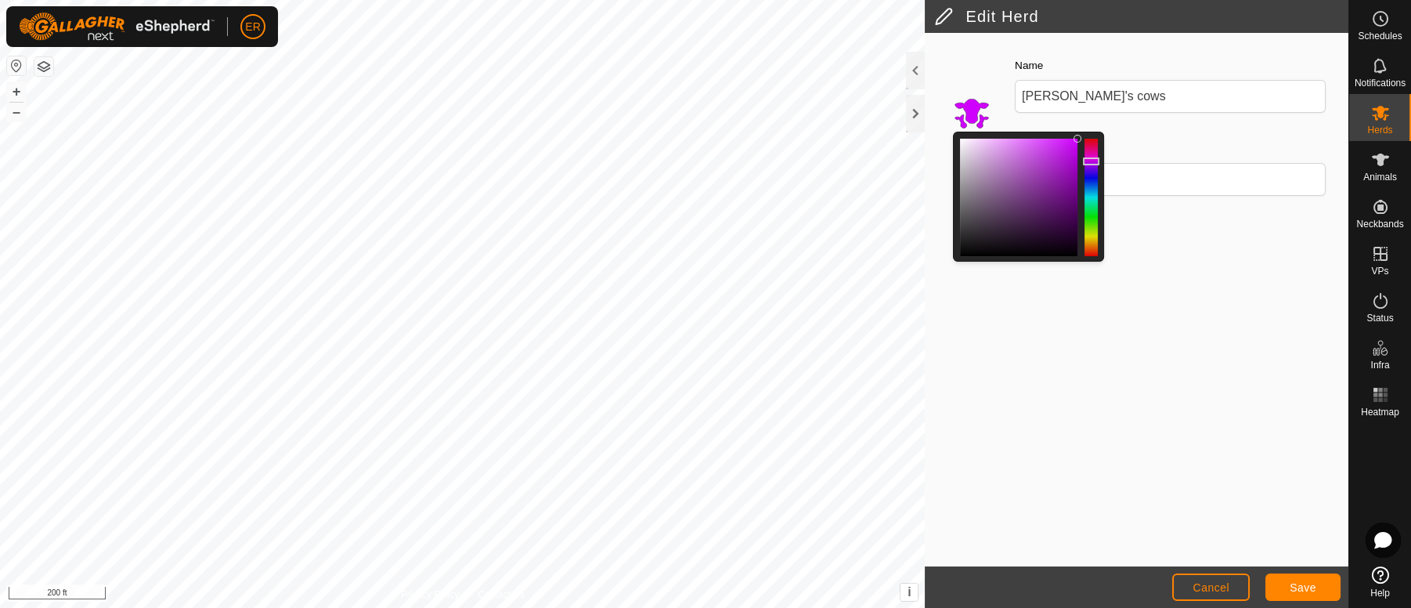
drag, startPoint x: 1087, startPoint y: 243, endPoint x: 1098, endPoint y: 161, distance: 83.0
click at [1098, 161] on div at bounding box center [1091, 161] width 16 height 8
drag, startPoint x: 1089, startPoint y: 160, endPoint x: 1090, endPoint y: 152, distance: 7.9
click at [1090, 152] on div at bounding box center [1091, 152] width 16 height 8
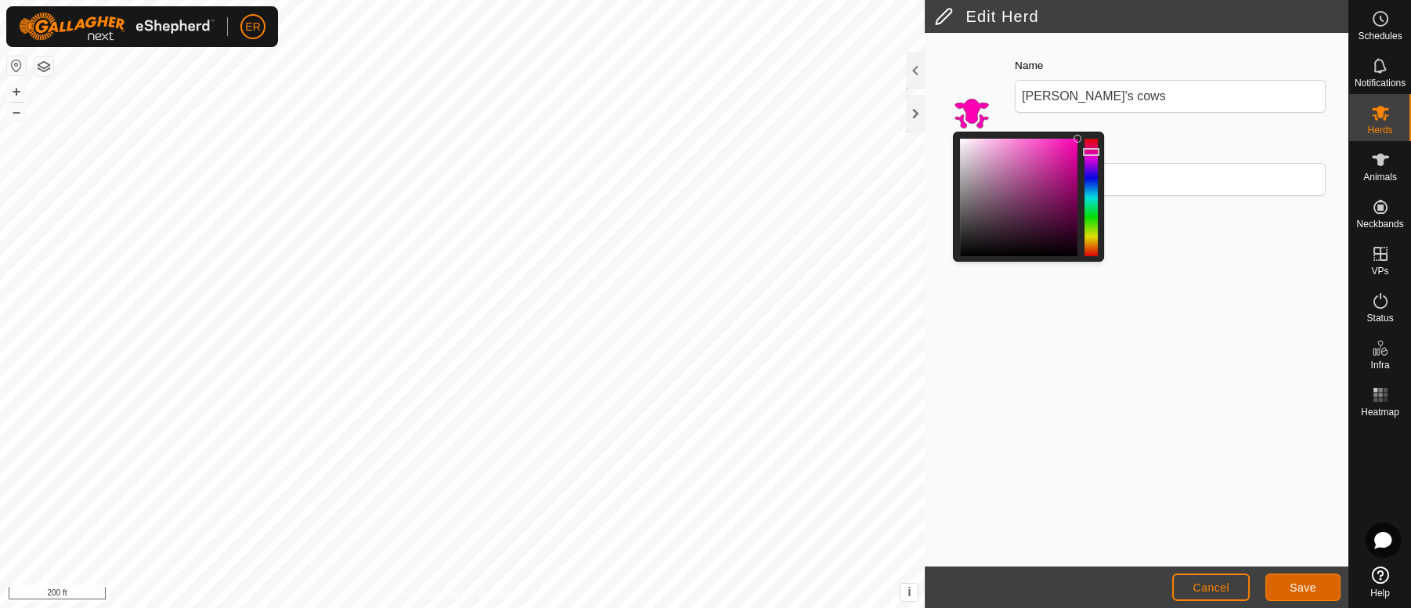
click at [1308, 590] on span "Save" at bounding box center [1302, 587] width 27 height 13
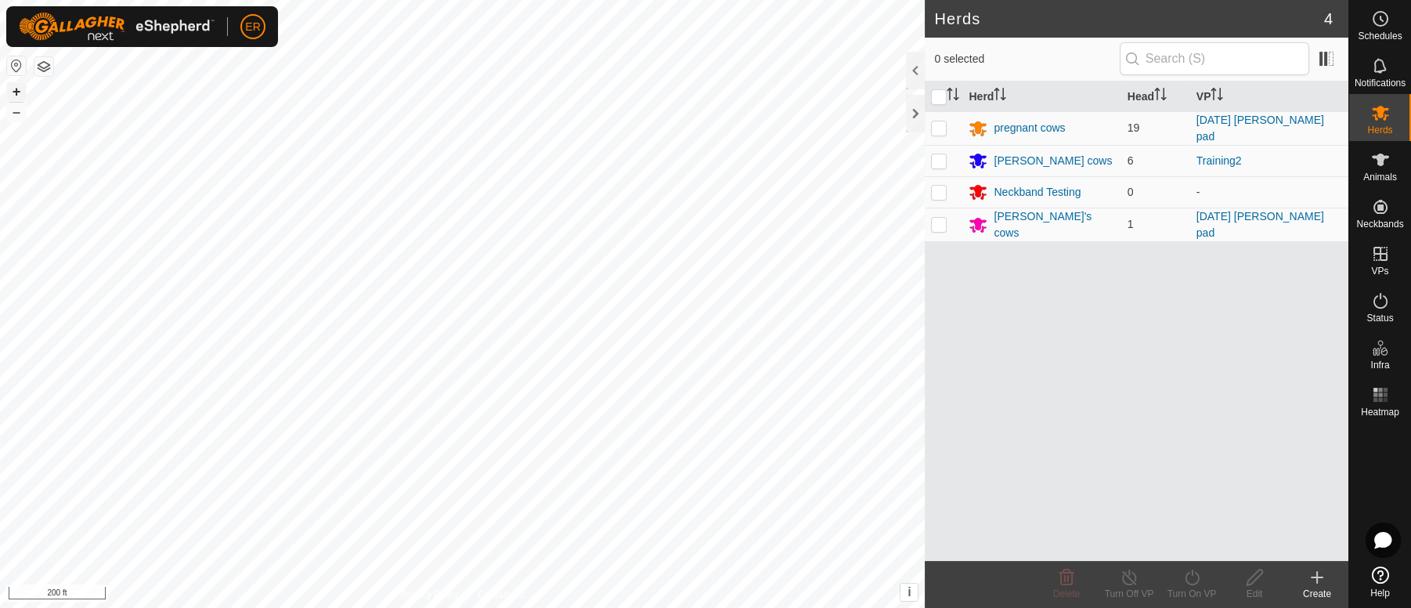
click at [0, 87] on div "39 2402469371 pregnant cows [DATE] [PERSON_NAME] pad + – ⇧ i This application i…" at bounding box center [462, 304] width 925 height 608
click at [17, 93] on button "+" at bounding box center [16, 91] width 19 height 19
click at [23, 82] on button "+" at bounding box center [16, 91] width 19 height 19
click at [11, 85] on button "+" at bounding box center [16, 91] width 19 height 19
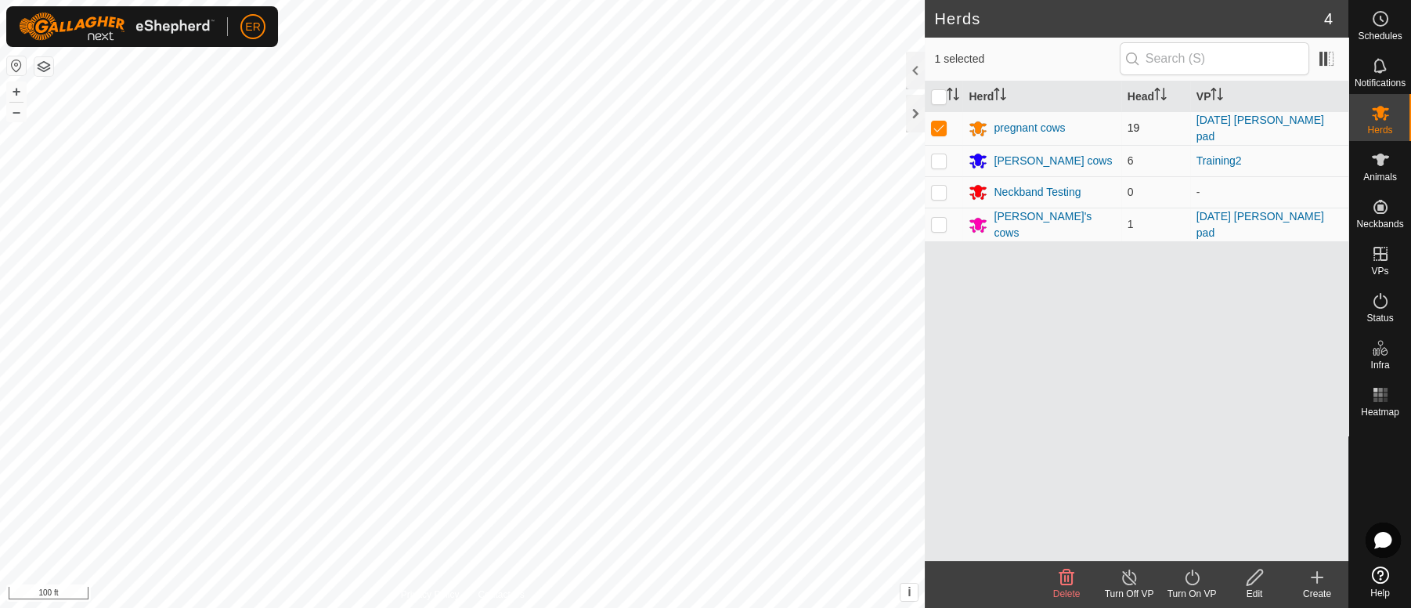
click at [940, 126] on p-checkbox at bounding box center [939, 127] width 16 height 13
checkbox input "true"
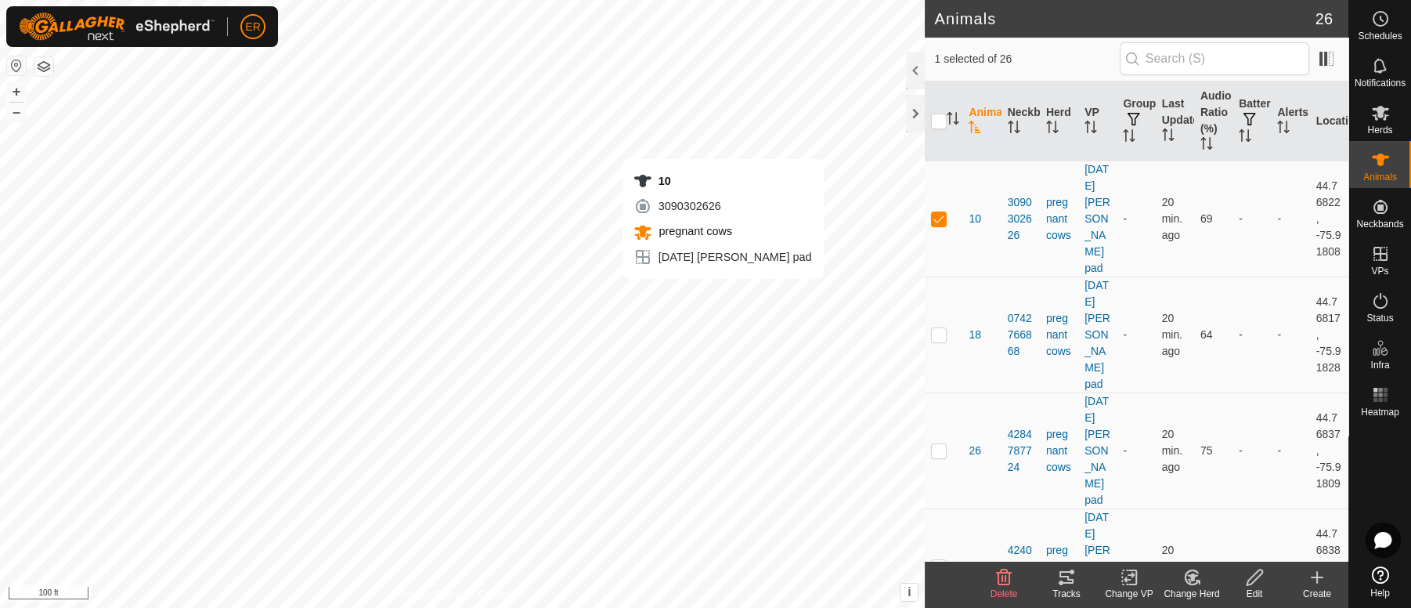
checkbox input "false"
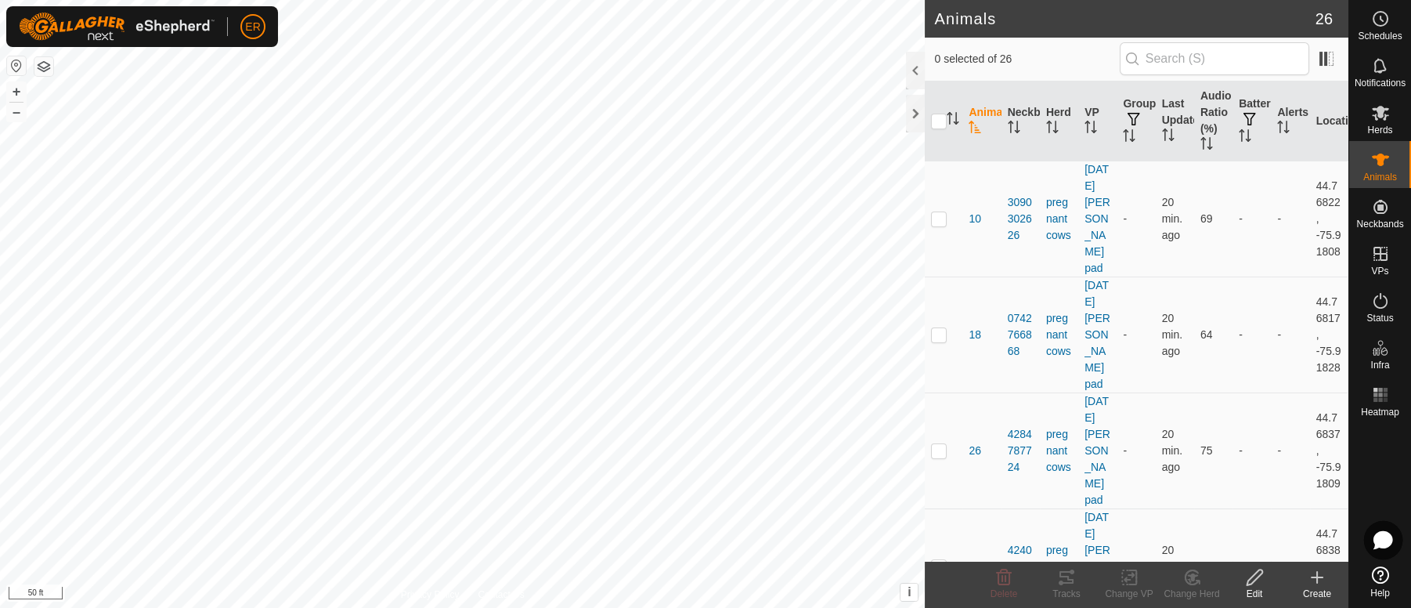
click at [1383, 544] on icon at bounding box center [1382, 540] width 17 height 16
click at [1362, 569] on link "Help" at bounding box center [1380, 582] width 62 height 44
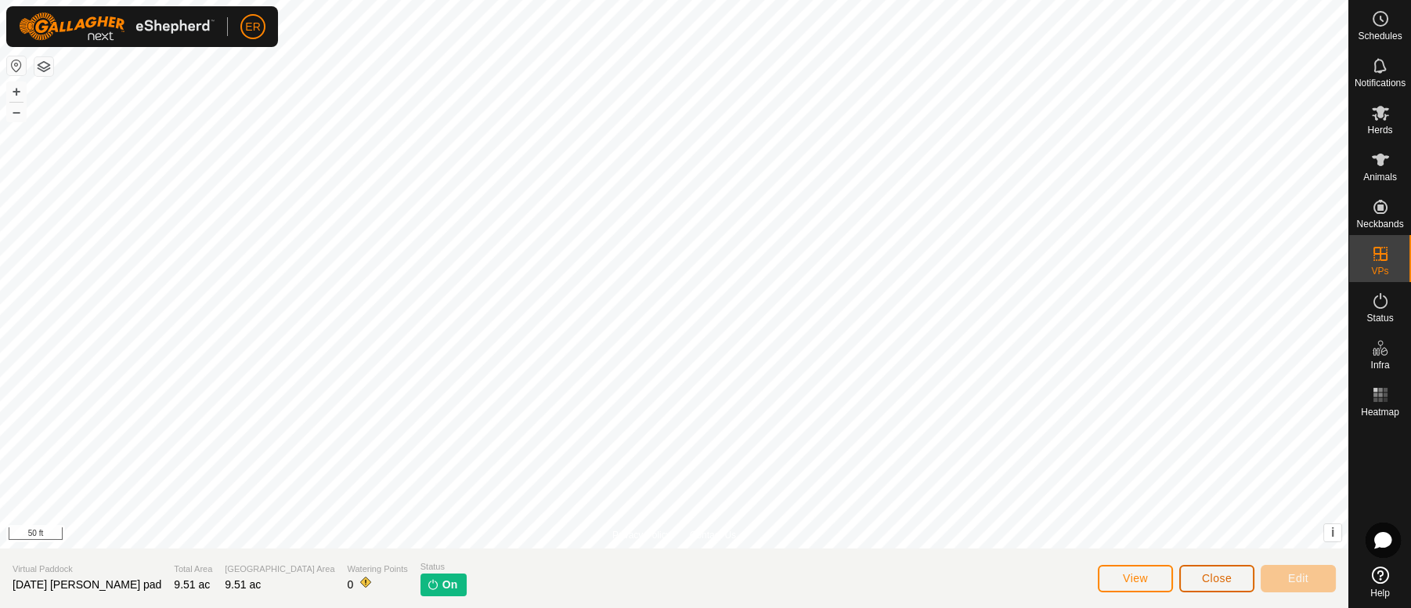
click at [1199, 584] on button "Close" at bounding box center [1216, 577] width 75 height 27
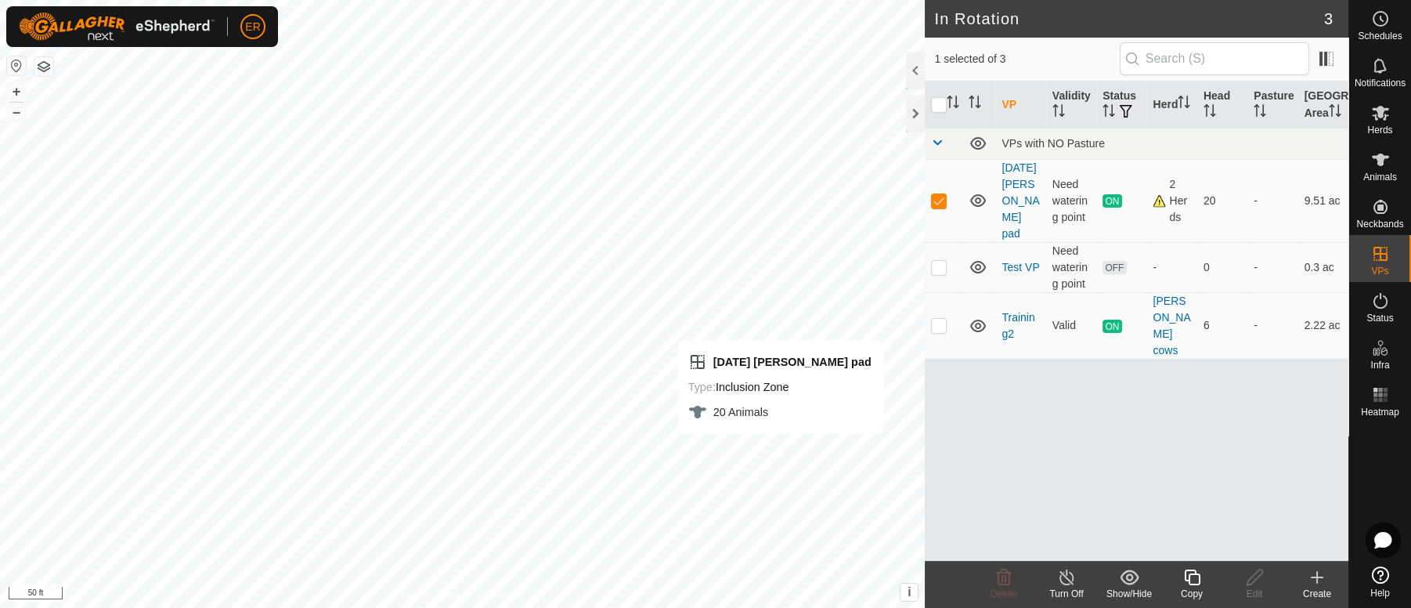
checkbox input "false"
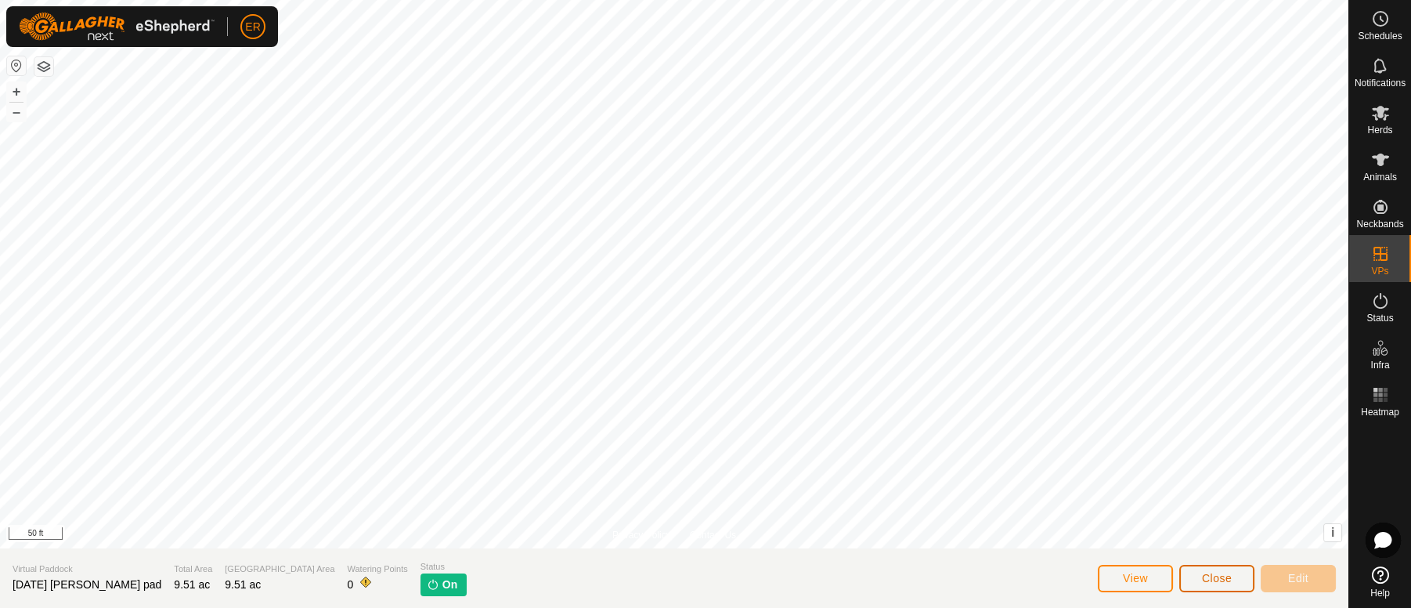
click at [1210, 574] on span "Close" at bounding box center [1217, 578] width 30 height 13
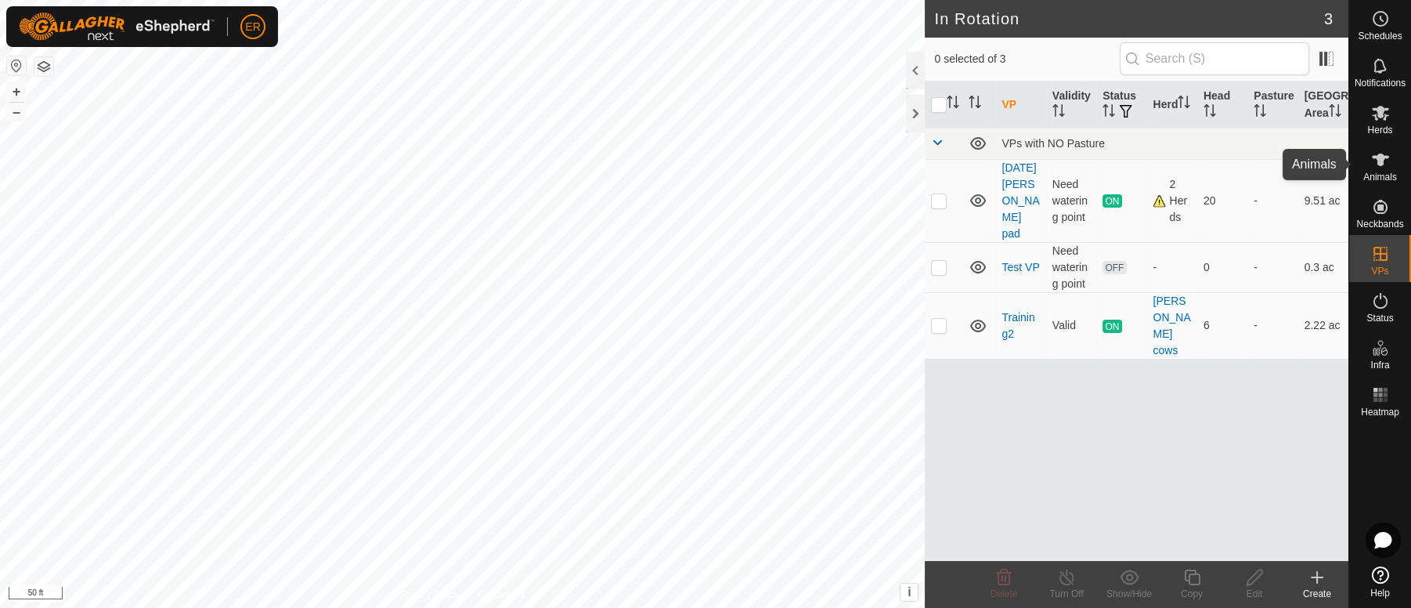
click at [1373, 160] on icon at bounding box center [1380, 159] width 19 height 19
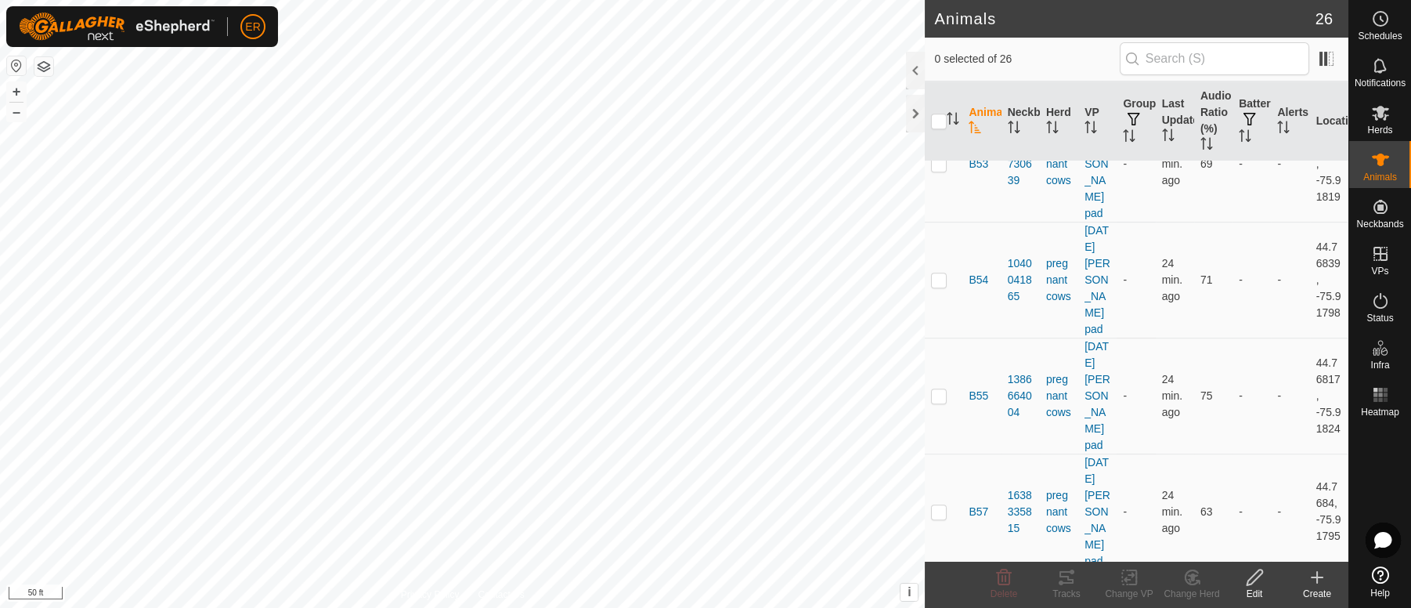
scroll to position [1879, 0]
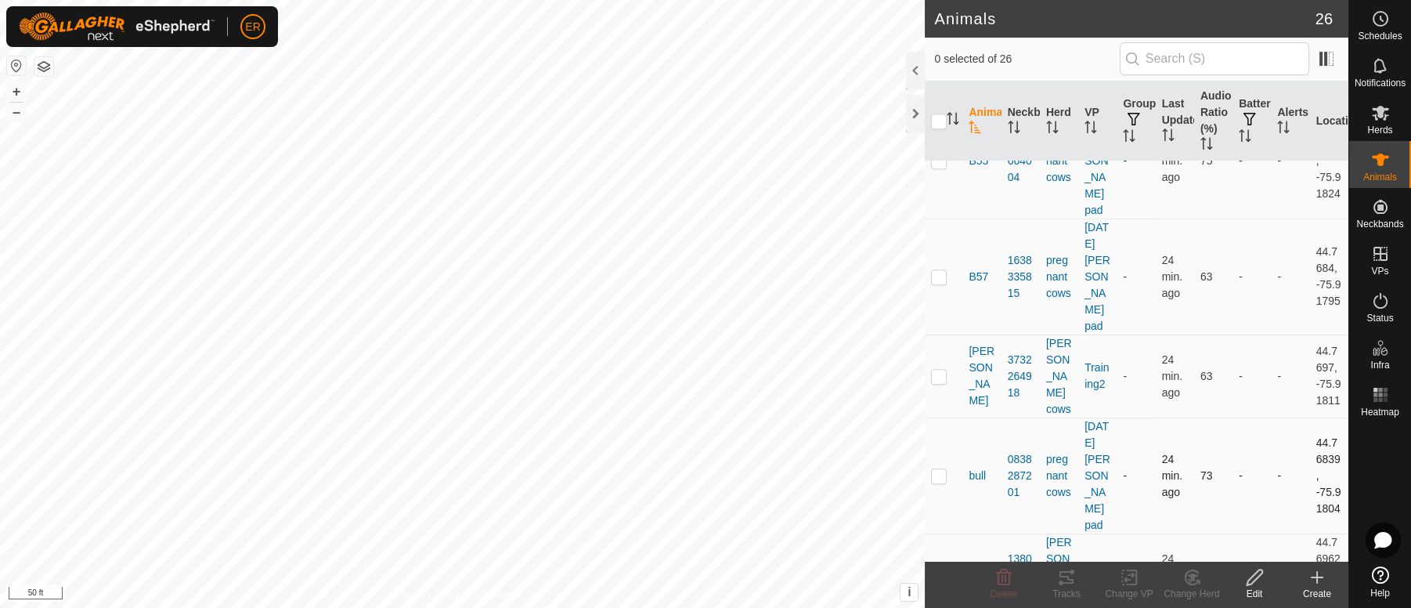
click at [940, 481] on p-checkbox at bounding box center [939, 475] width 16 height 13
click at [1249, 578] on icon at bounding box center [1254, 577] width 16 height 16
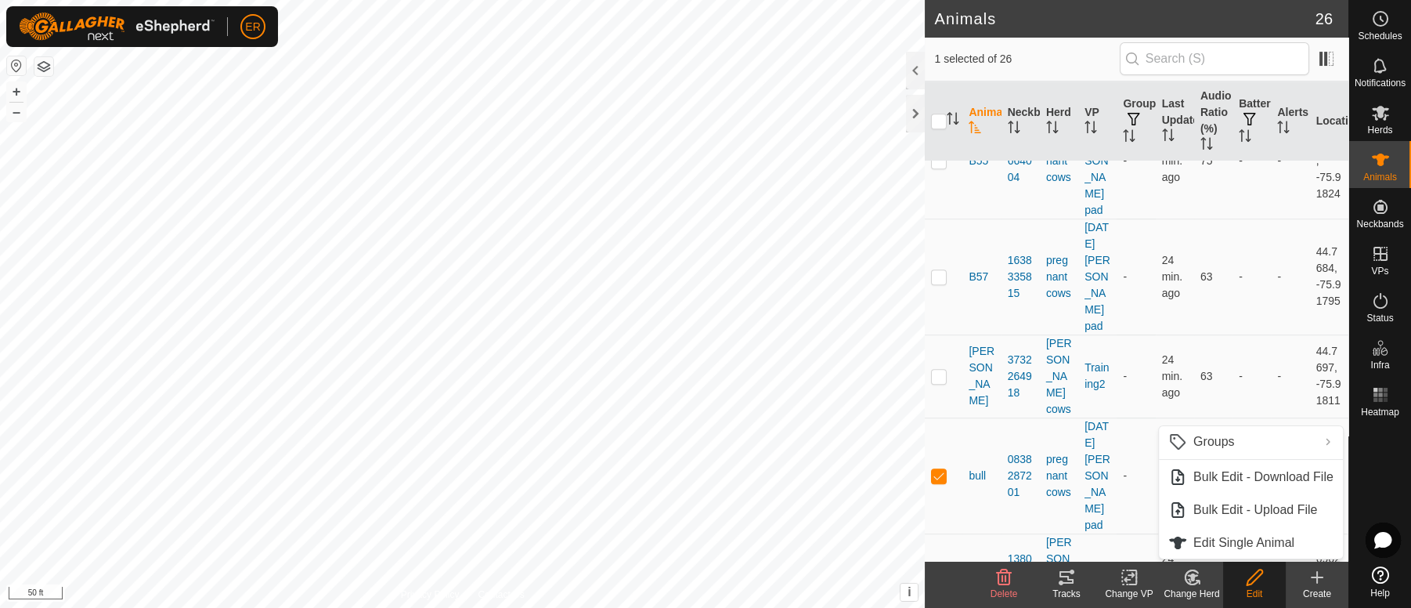
click at [1188, 572] on icon at bounding box center [1192, 577] width 20 height 19
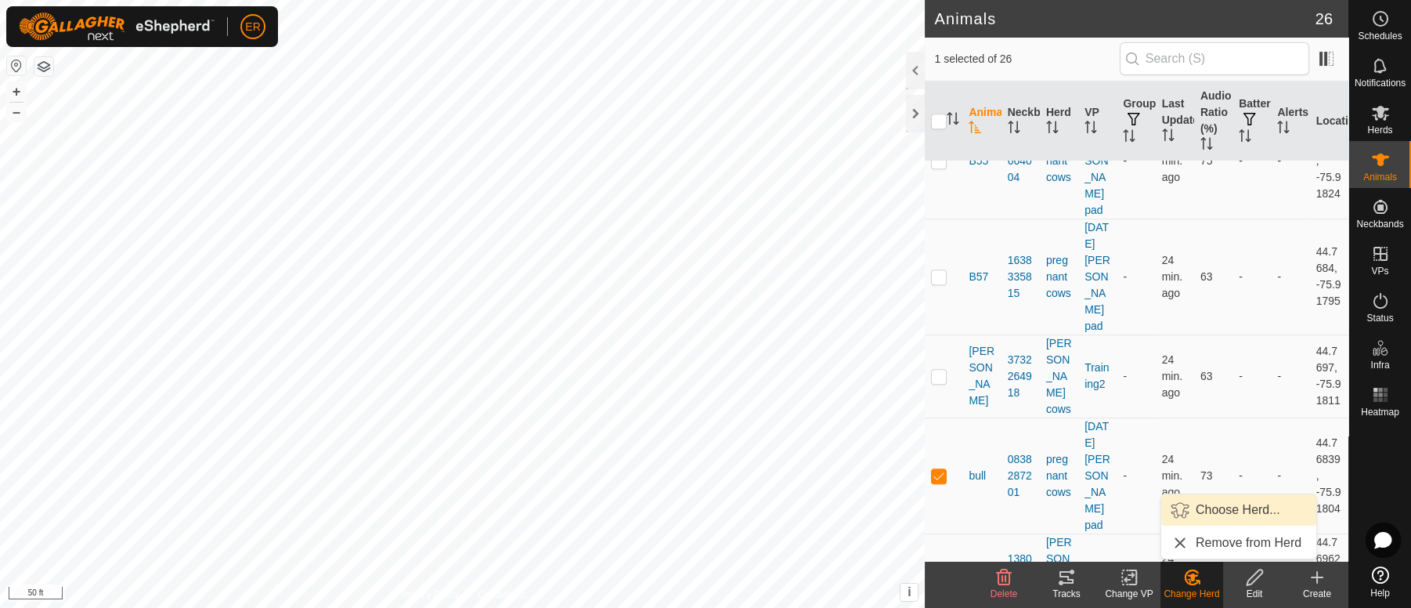
click at [1233, 504] on link "Choose Herd..." at bounding box center [1238, 509] width 155 height 31
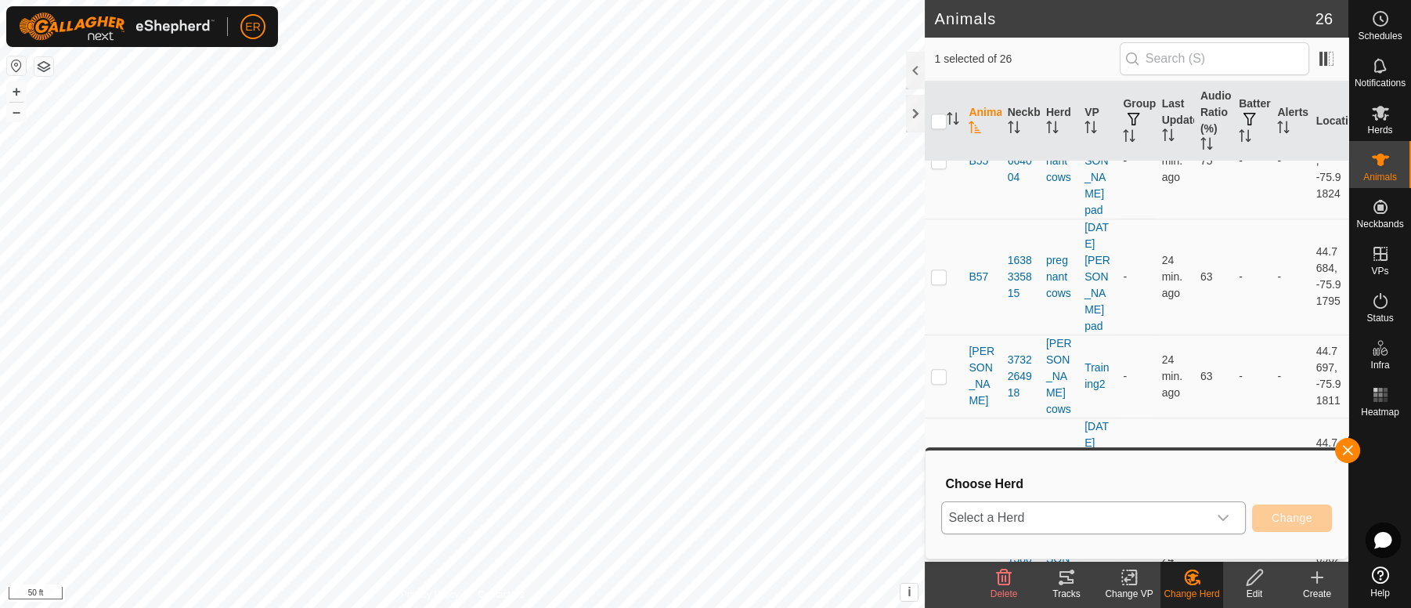
click at [1210, 521] on div "dropdown trigger" at bounding box center [1222, 517] width 31 height 31
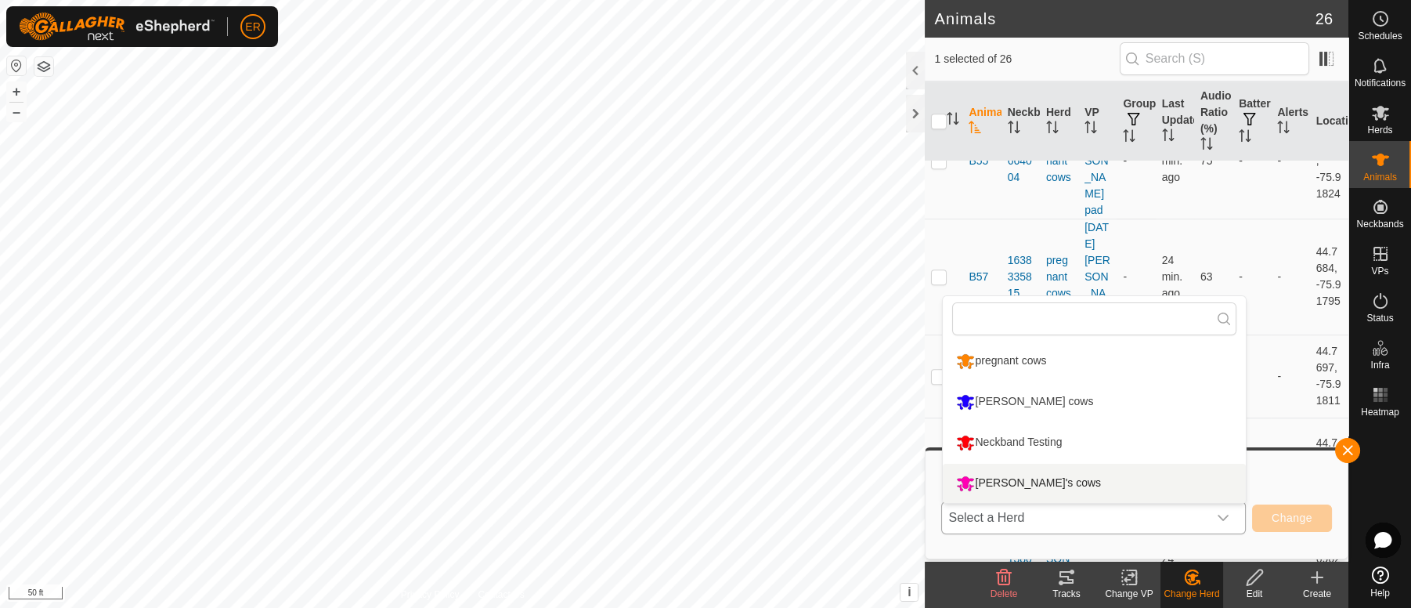
click at [1006, 480] on li "[PERSON_NAME]'s cows" at bounding box center [1094, 482] width 303 height 39
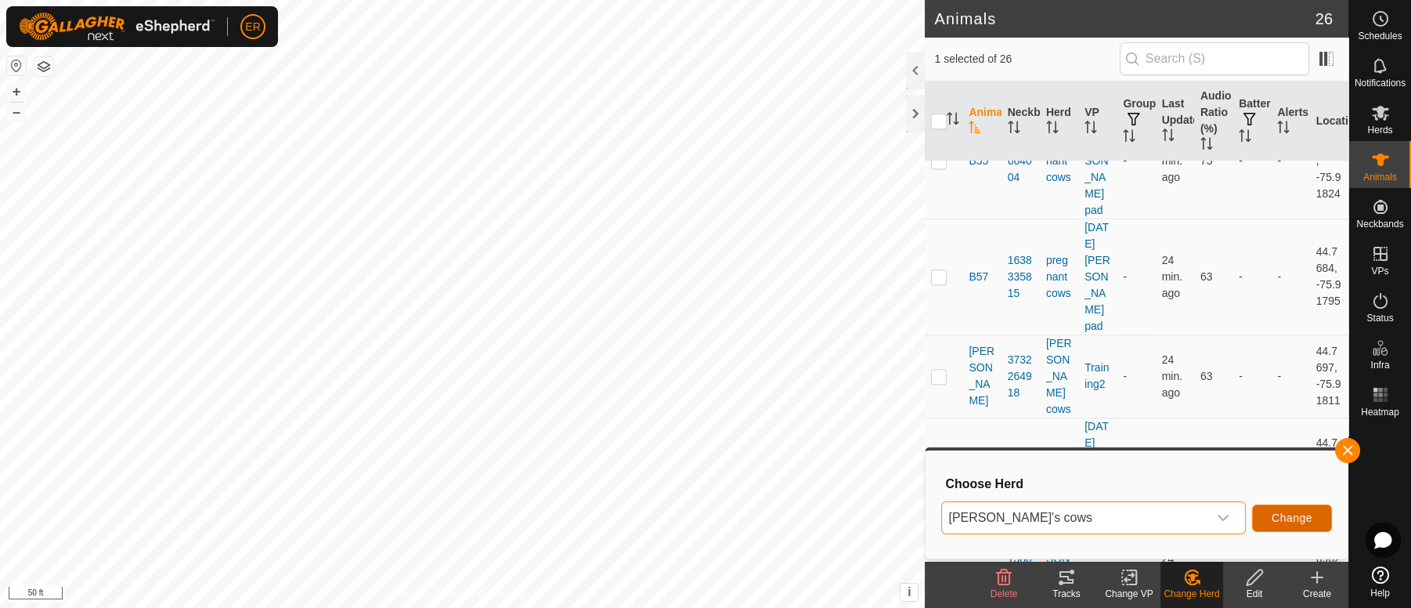
click at [1302, 509] on button "Change" at bounding box center [1292, 517] width 80 height 27
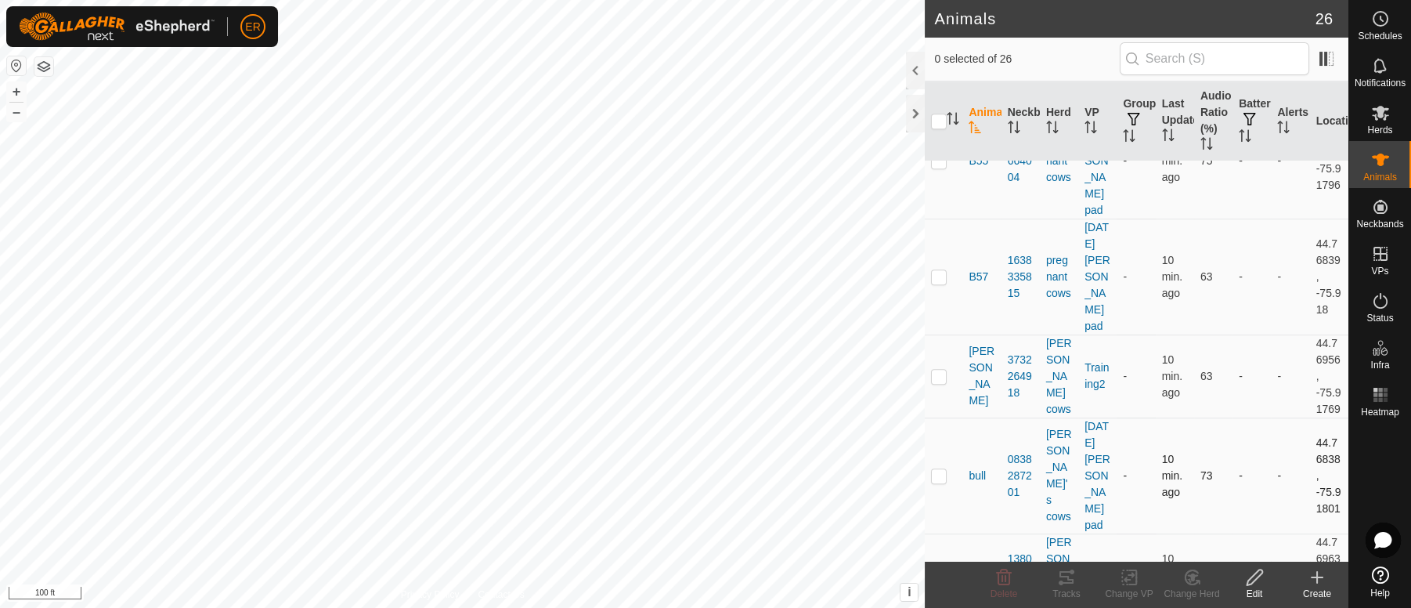
click at [939, 481] on p-checkbox at bounding box center [939, 475] width 16 height 13
checkbox input "true"
click at [1255, 573] on icon at bounding box center [1254, 577] width 16 height 16
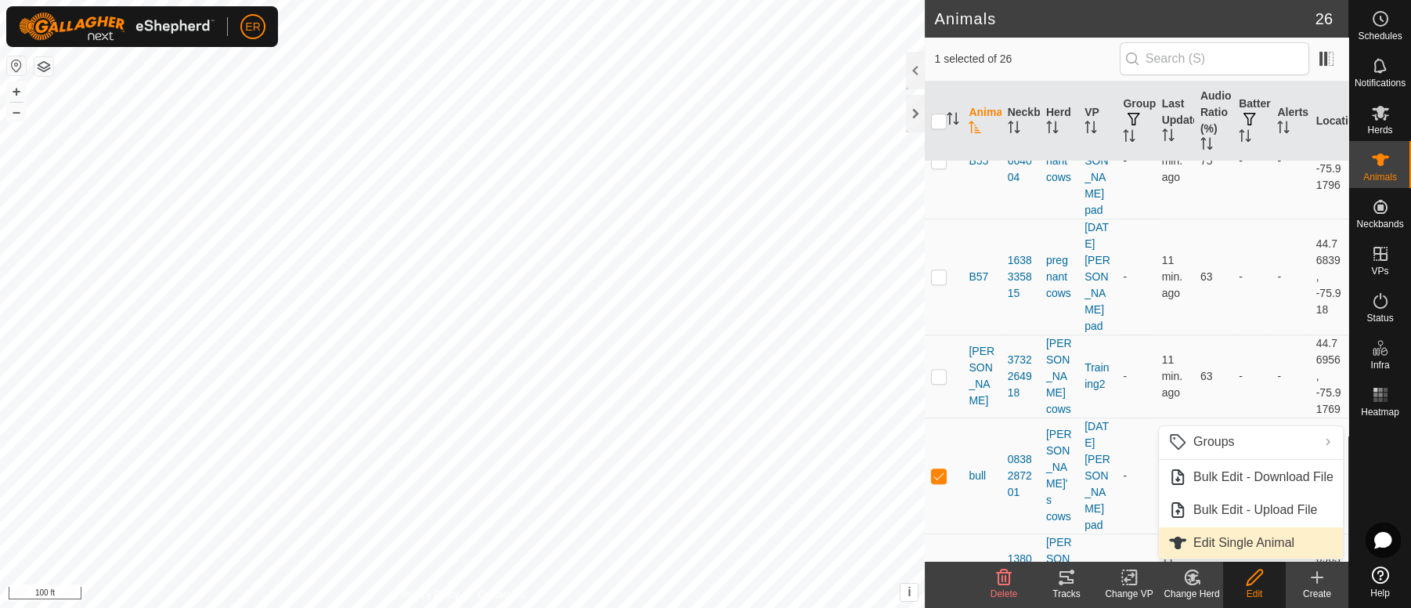
click at [1217, 547] on link "Edit Single Animal" at bounding box center [1251, 542] width 184 height 31
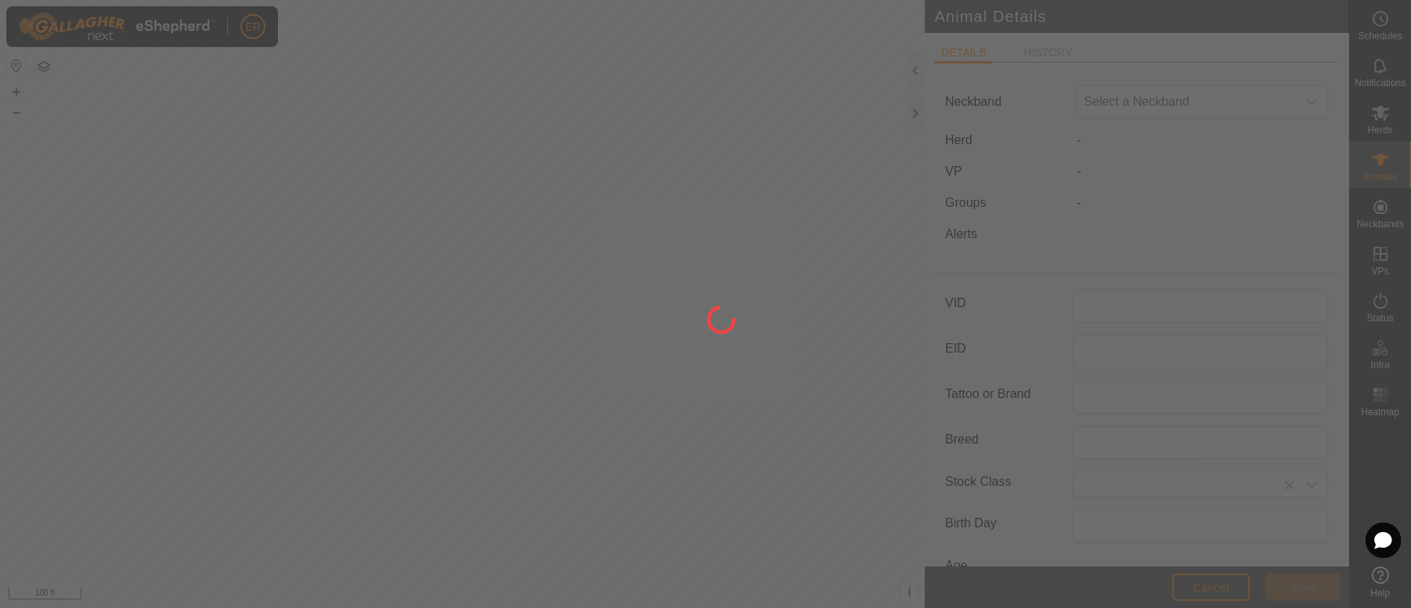
type input "bull"
type input "purebred Herford bull"
type input "0"
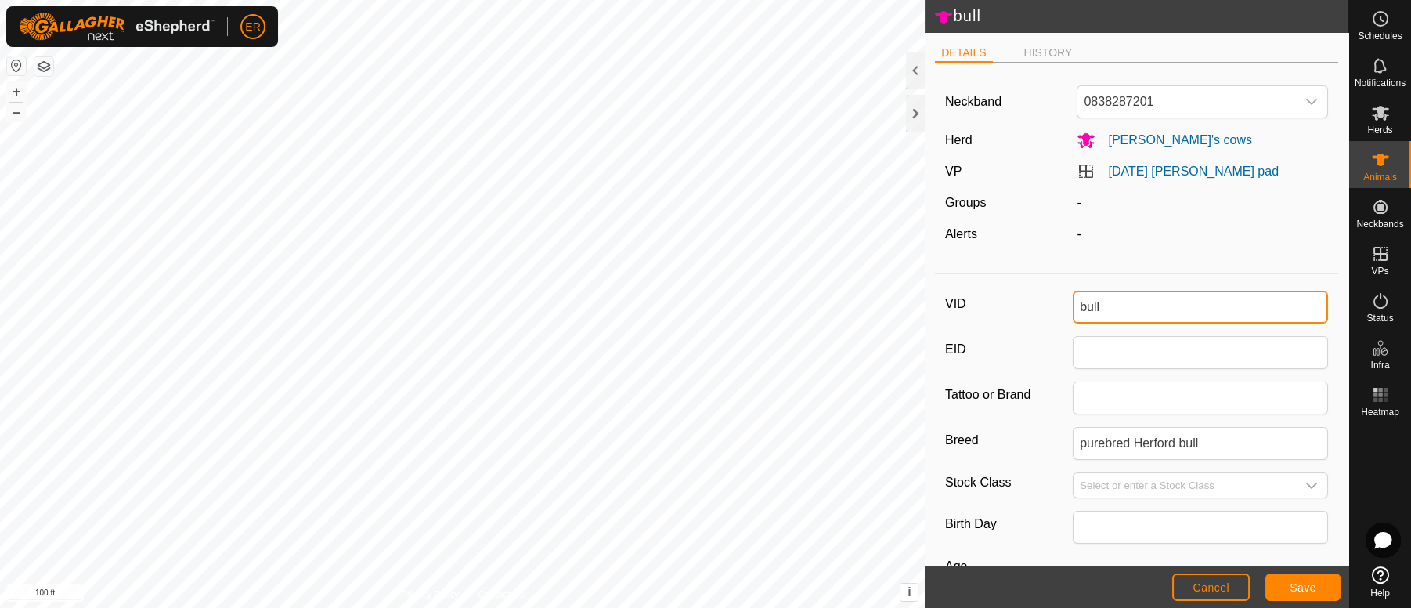
click at [1139, 305] on input "bull" at bounding box center [1200, 306] width 255 height 33
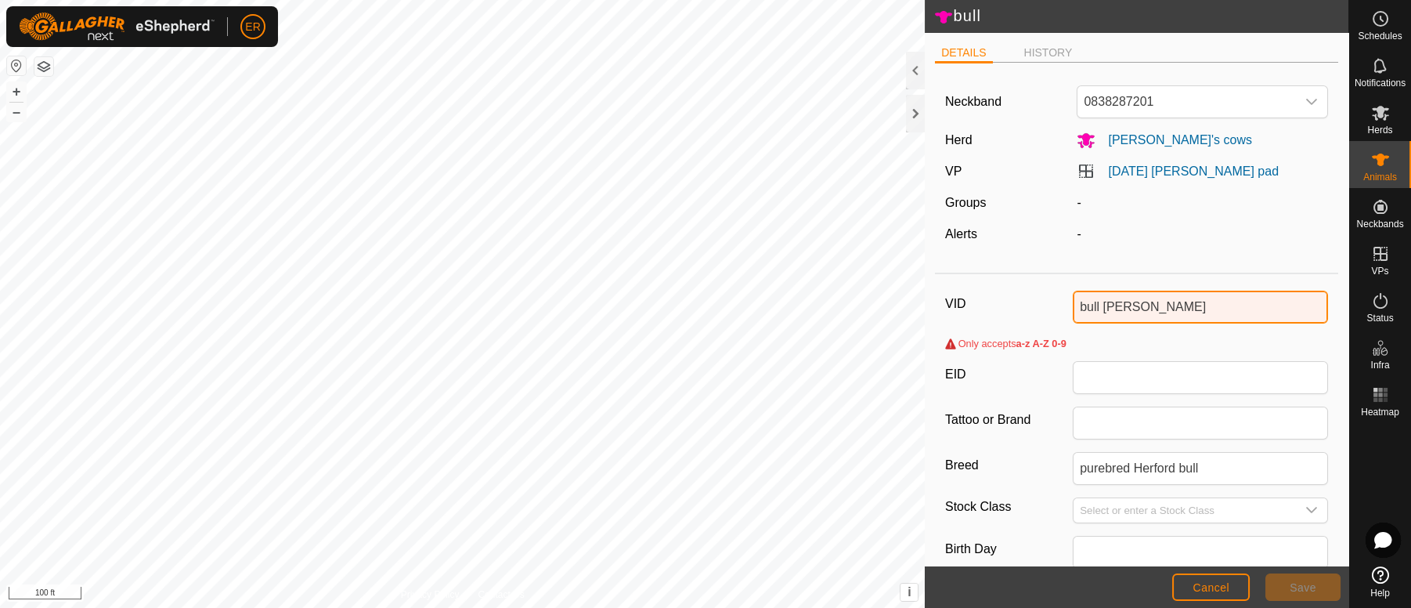
click at [1096, 302] on input "bull [PERSON_NAME]" at bounding box center [1200, 306] width 255 height 33
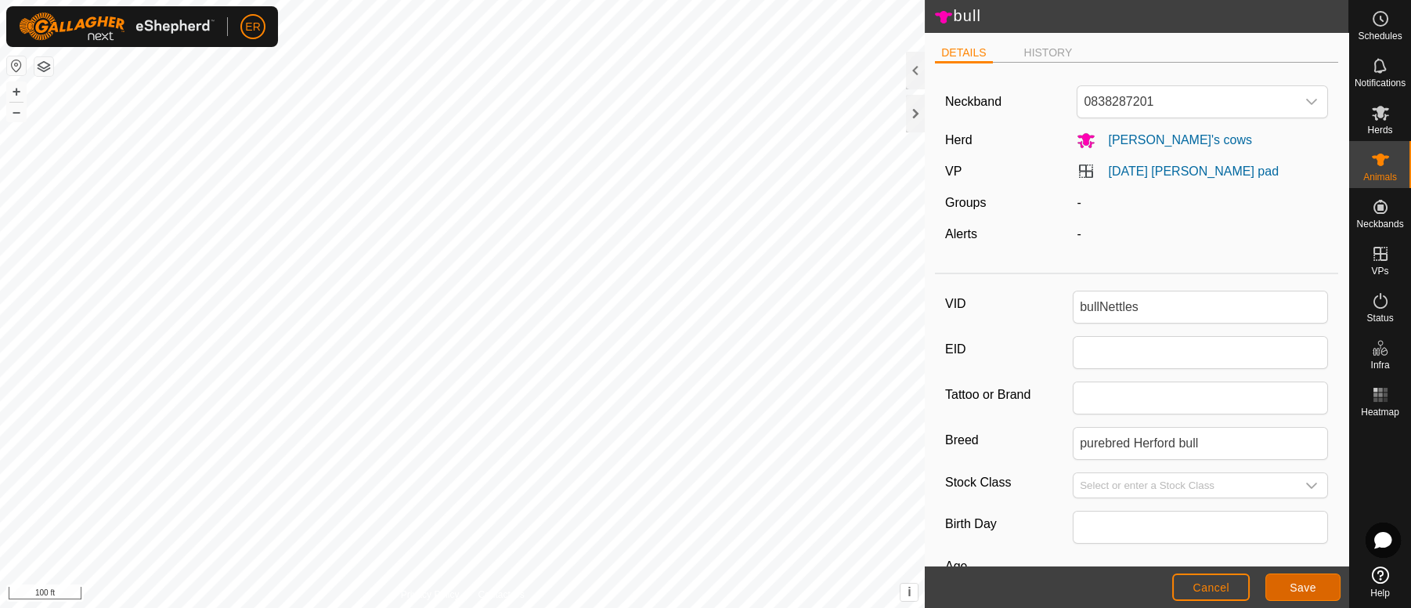
click at [1301, 585] on span "Save" at bounding box center [1302, 587] width 27 height 13
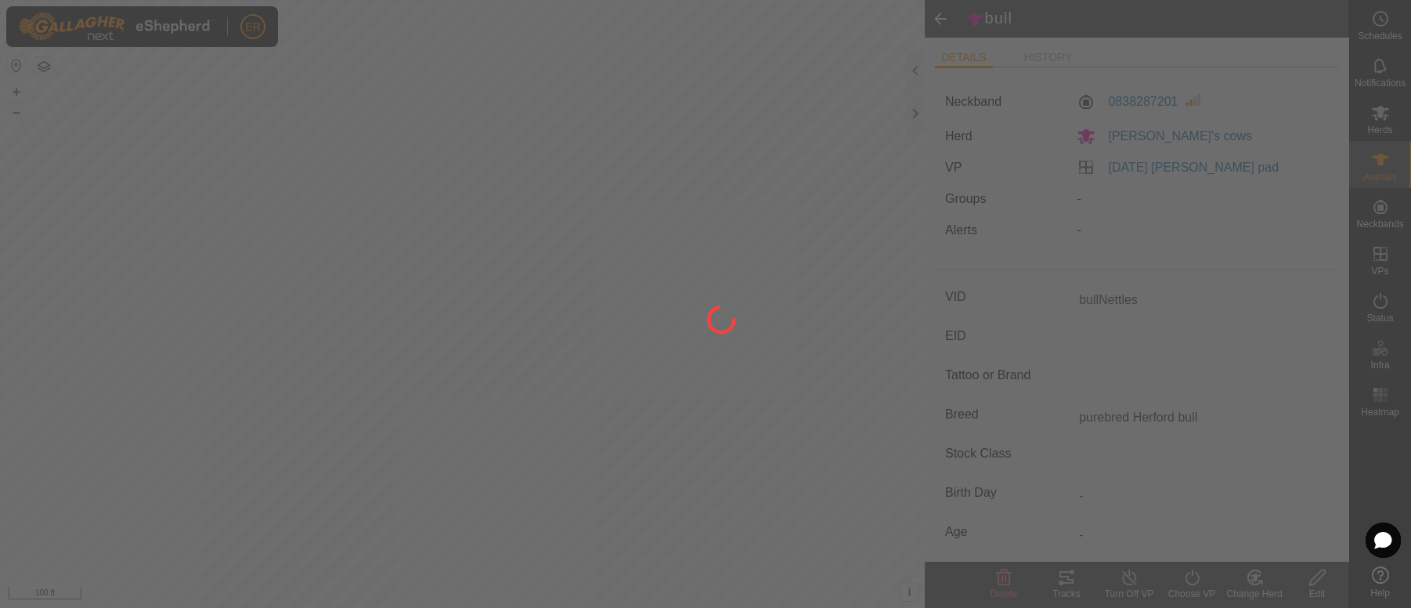
type input "bull"
type input "-"
type input "0 kg"
type input "-"
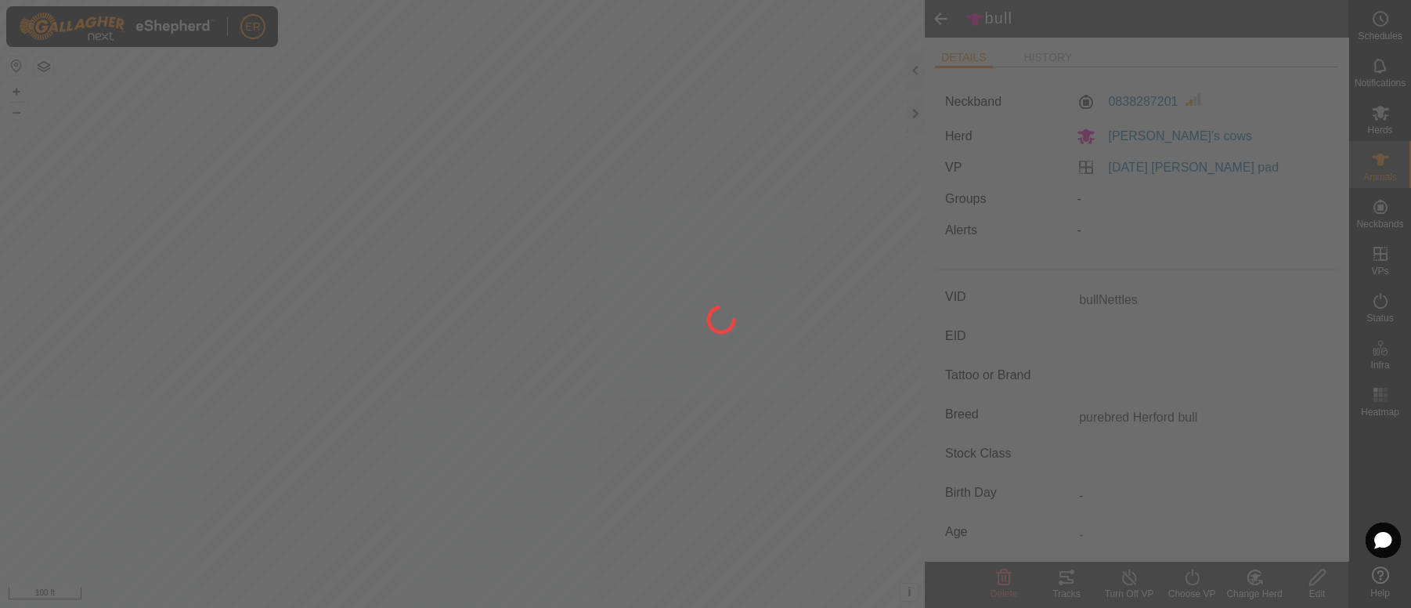
type input "-"
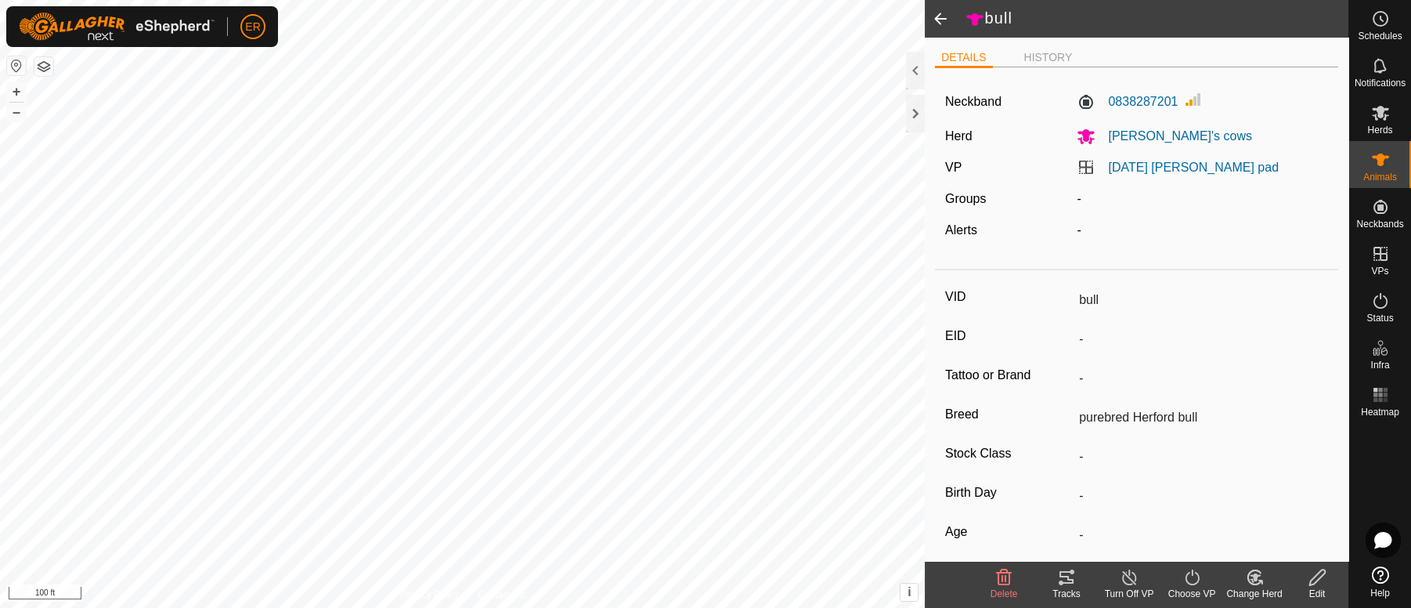
type input "bullNettles"
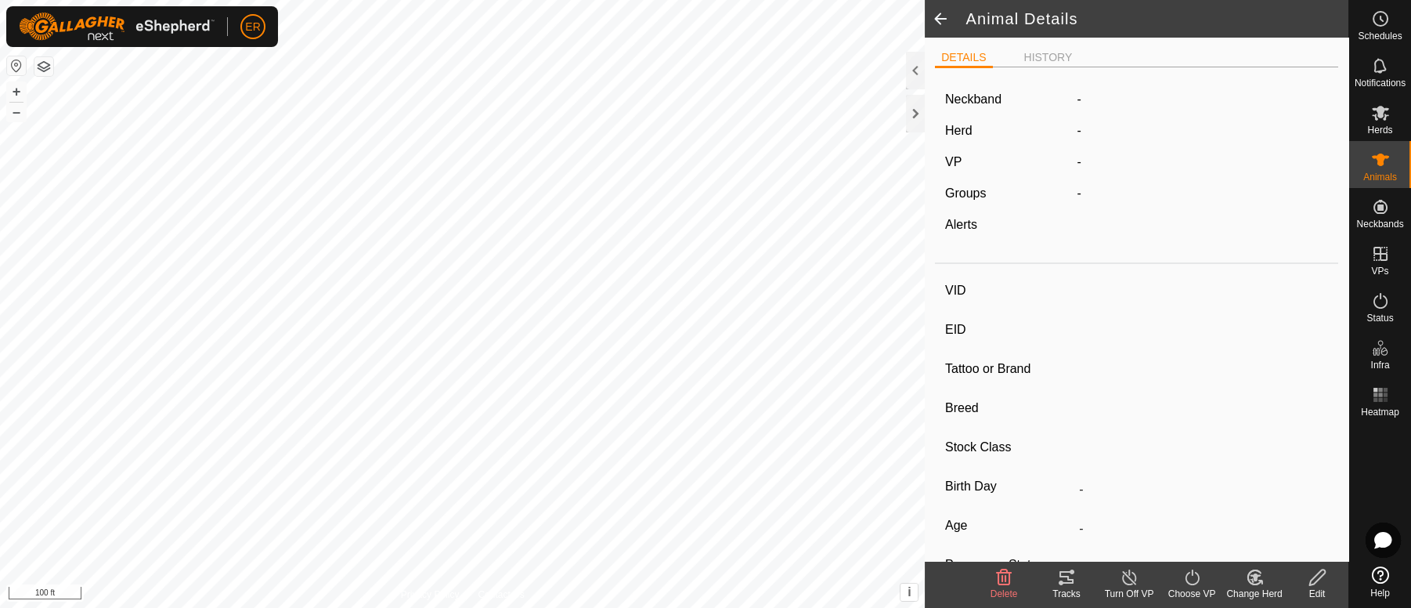
type input "bullNettles"
type input "-"
type input "purebred Herford bull"
type input "-"
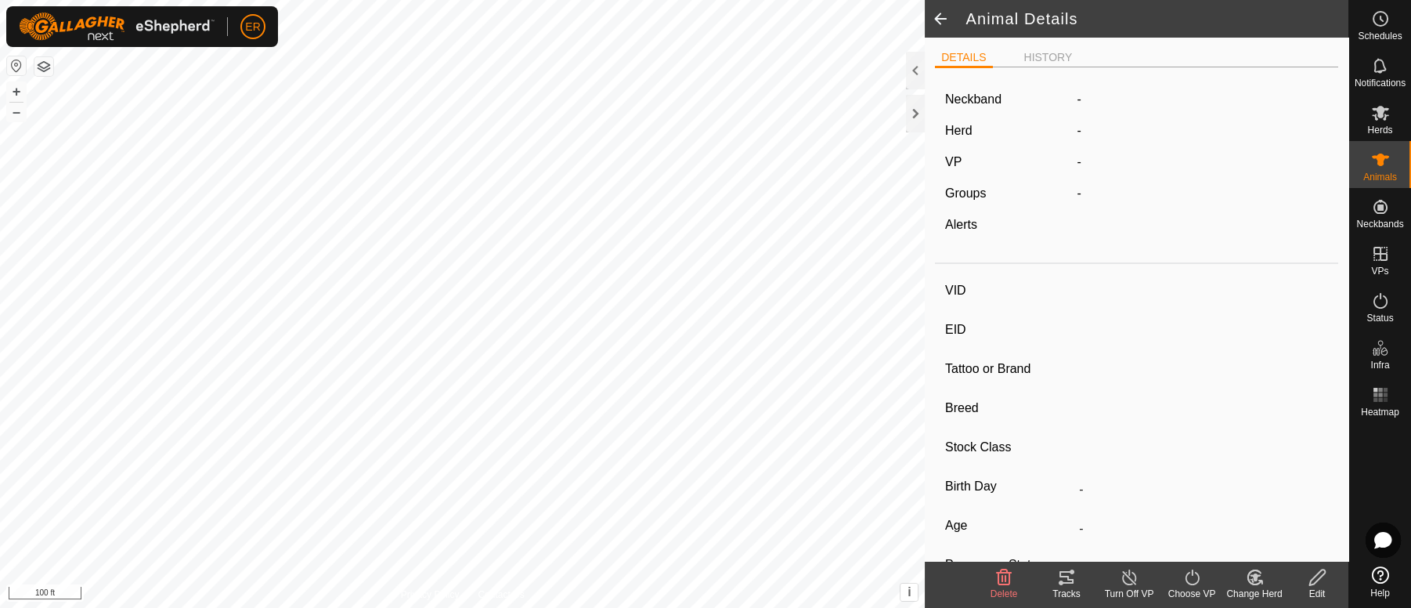
type input "0 kg"
type input "-"
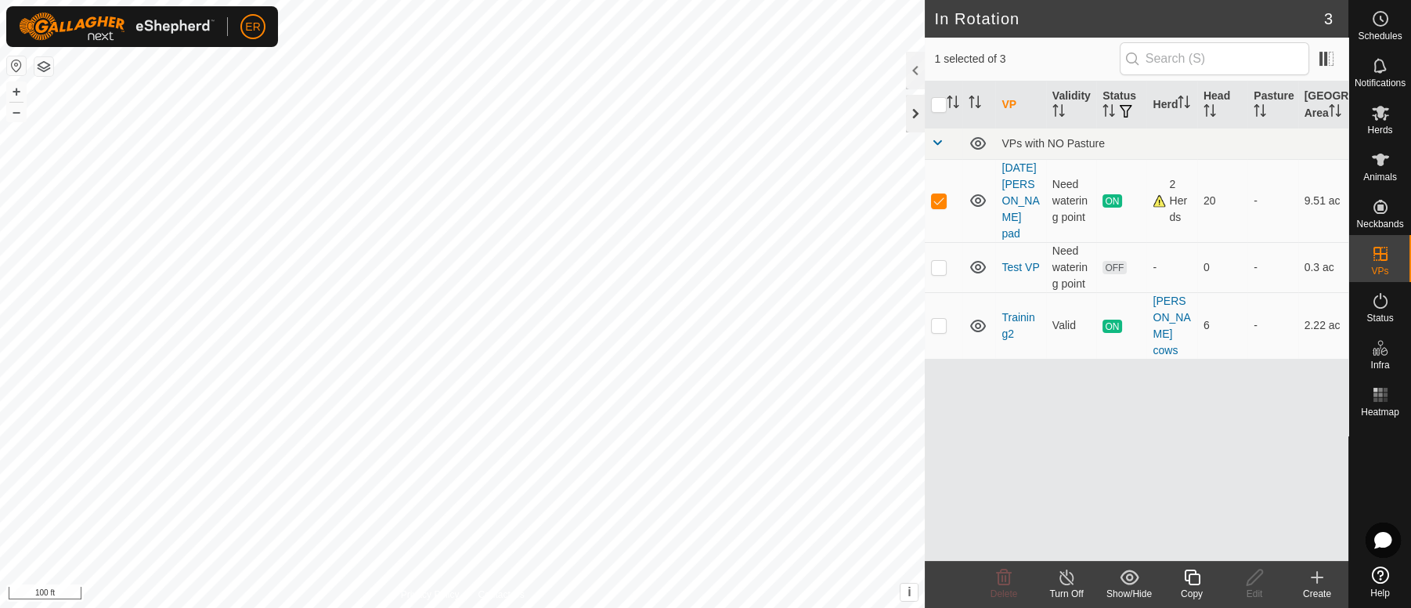
click at [916, 116] on div at bounding box center [915, 114] width 19 height 38
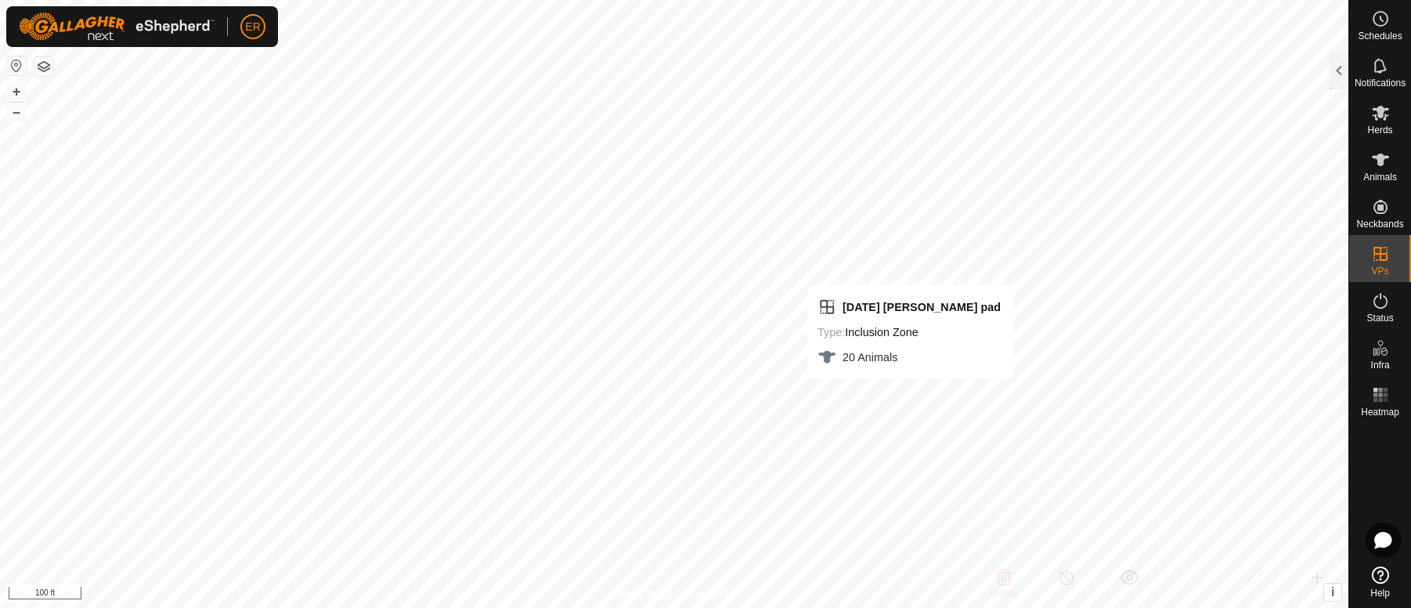
checkbox input "false"
click at [1382, 569] on icon at bounding box center [1380, 574] width 17 height 17
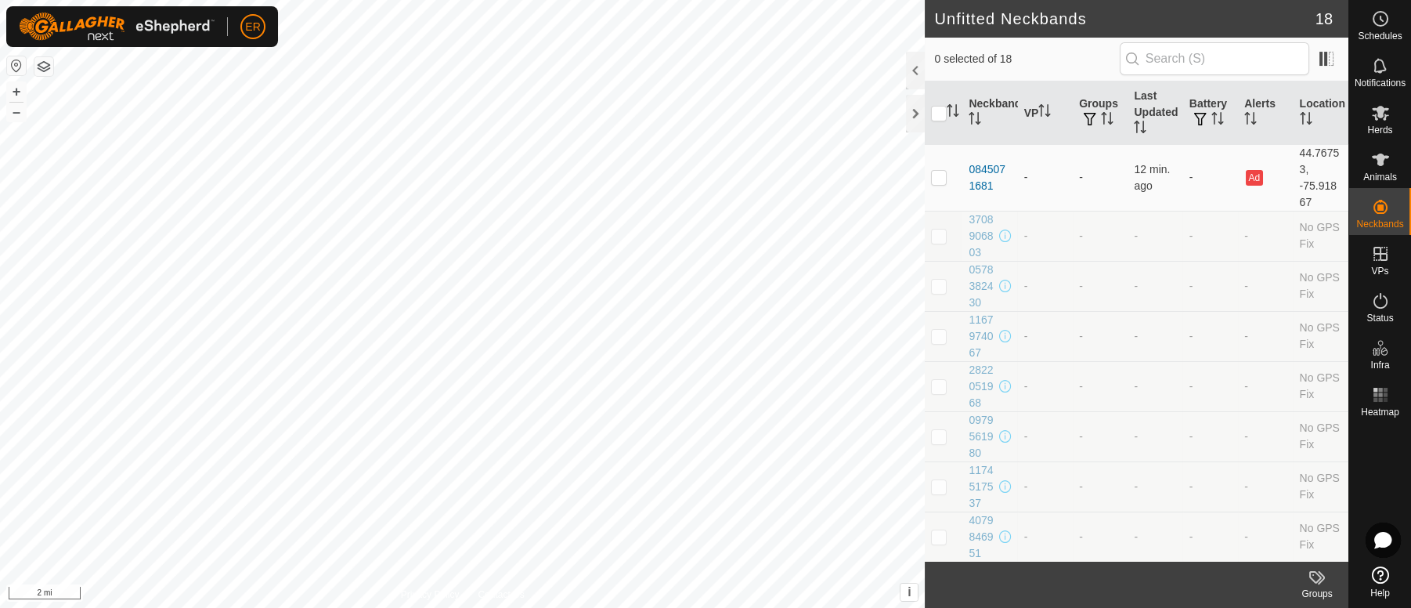
click at [13, 62] on button "button" at bounding box center [16, 65] width 19 height 19
click at [1386, 160] on icon at bounding box center [1380, 159] width 19 height 19
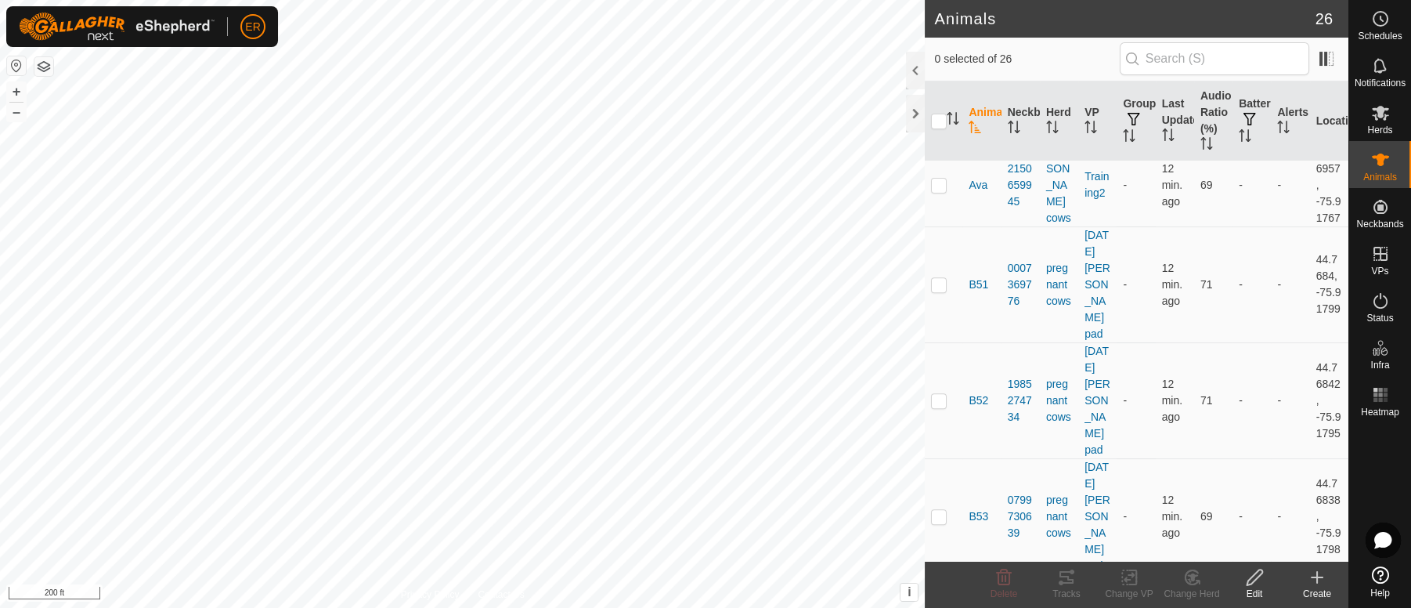
scroll to position [1409, 0]
click at [937, 405] on p-checkbox at bounding box center [939, 398] width 16 height 13
checkbox input "true"
click at [1257, 576] on icon at bounding box center [1254, 577] width 16 height 16
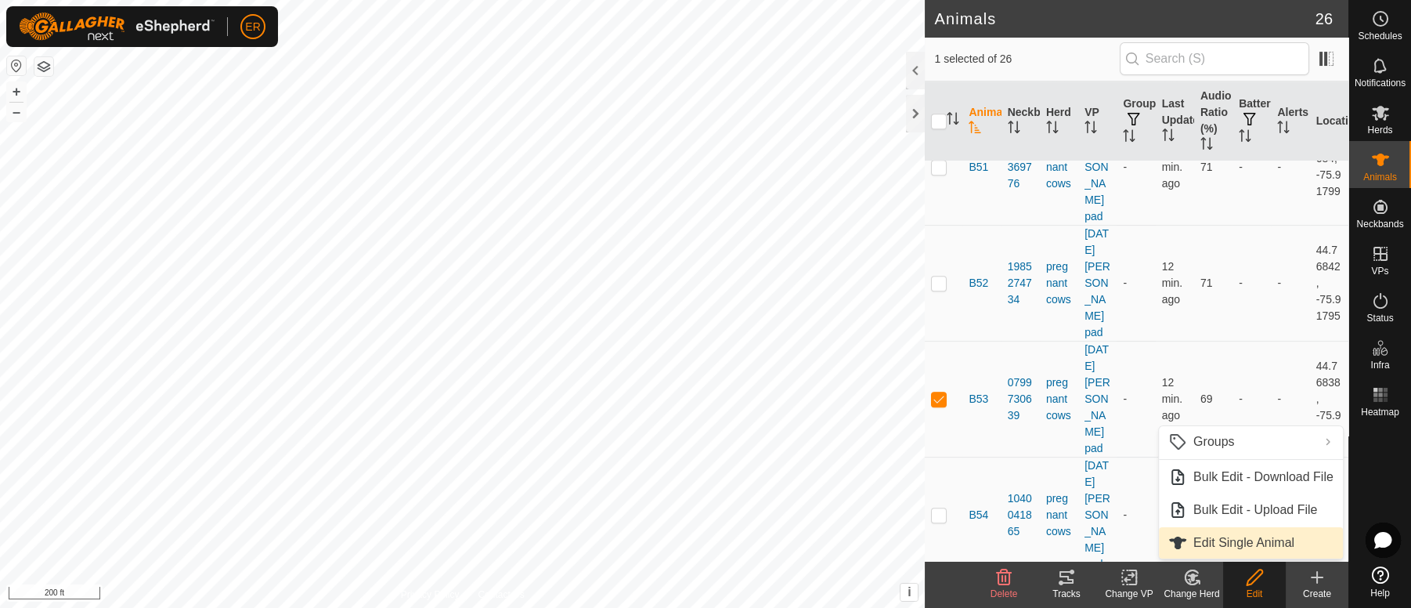
click at [1218, 540] on link "Edit Single Animal" at bounding box center [1251, 542] width 184 height 31
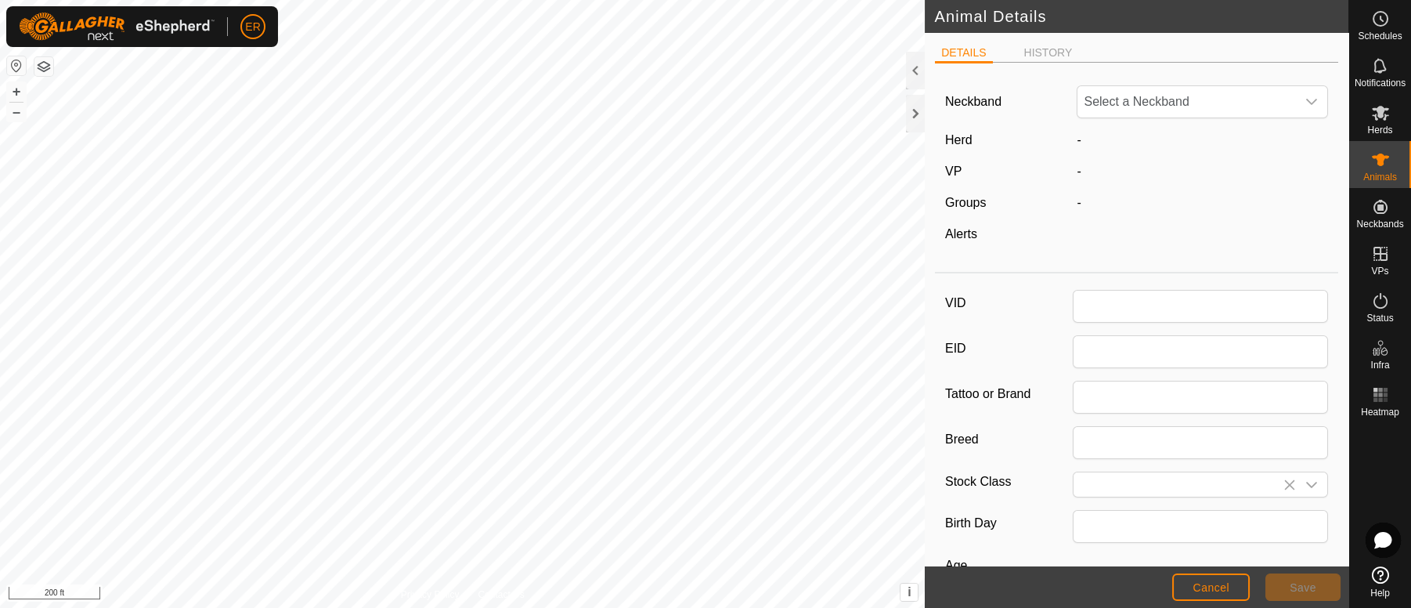
type input "B53"
type input "0"
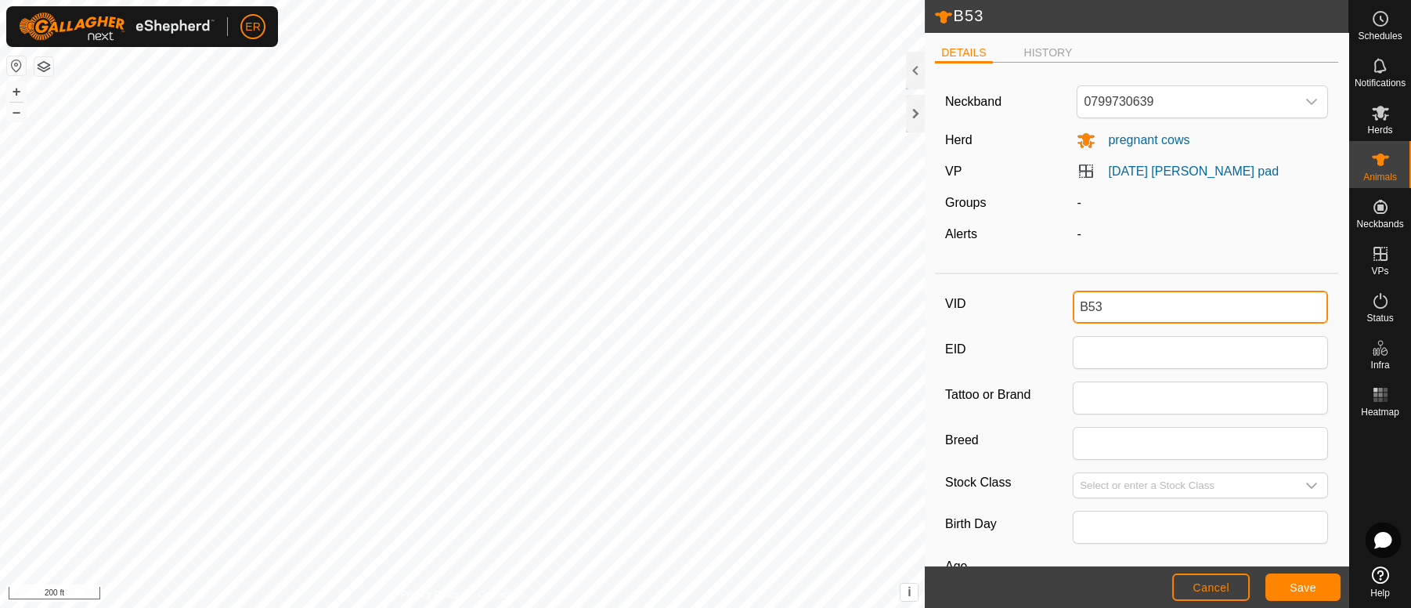
click at [1120, 305] on input "B53" at bounding box center [1200, 306] width 255 height 33
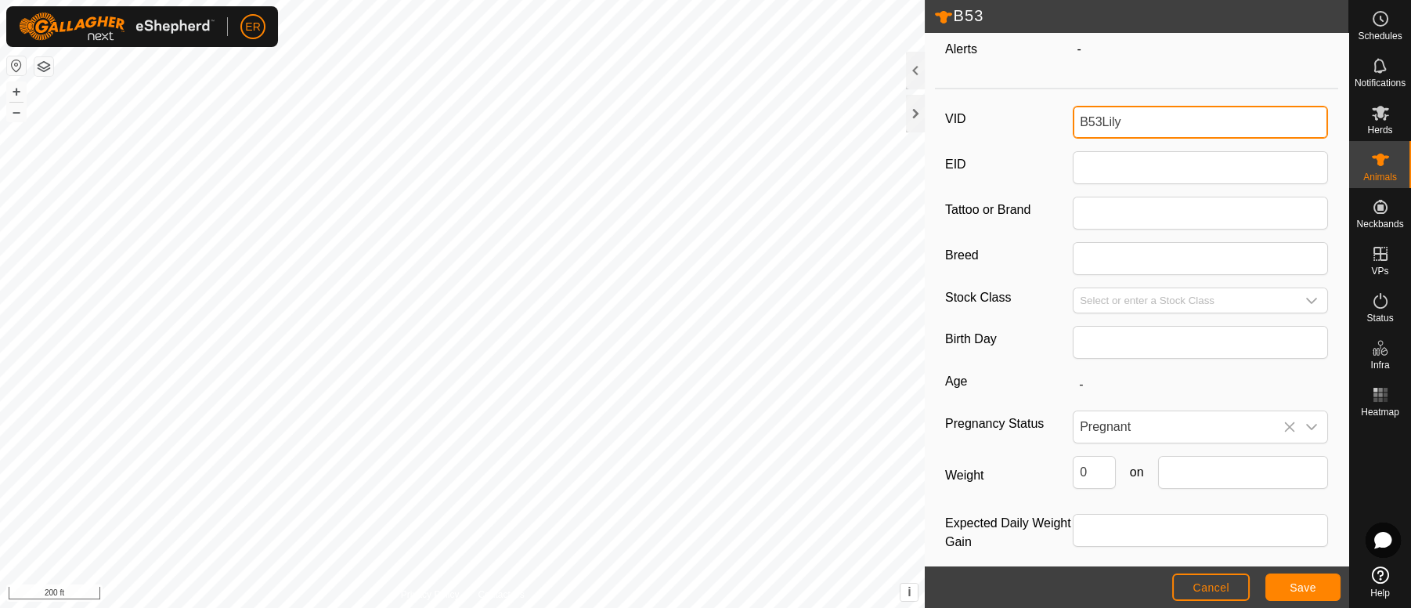
scroll to position [197, 0]
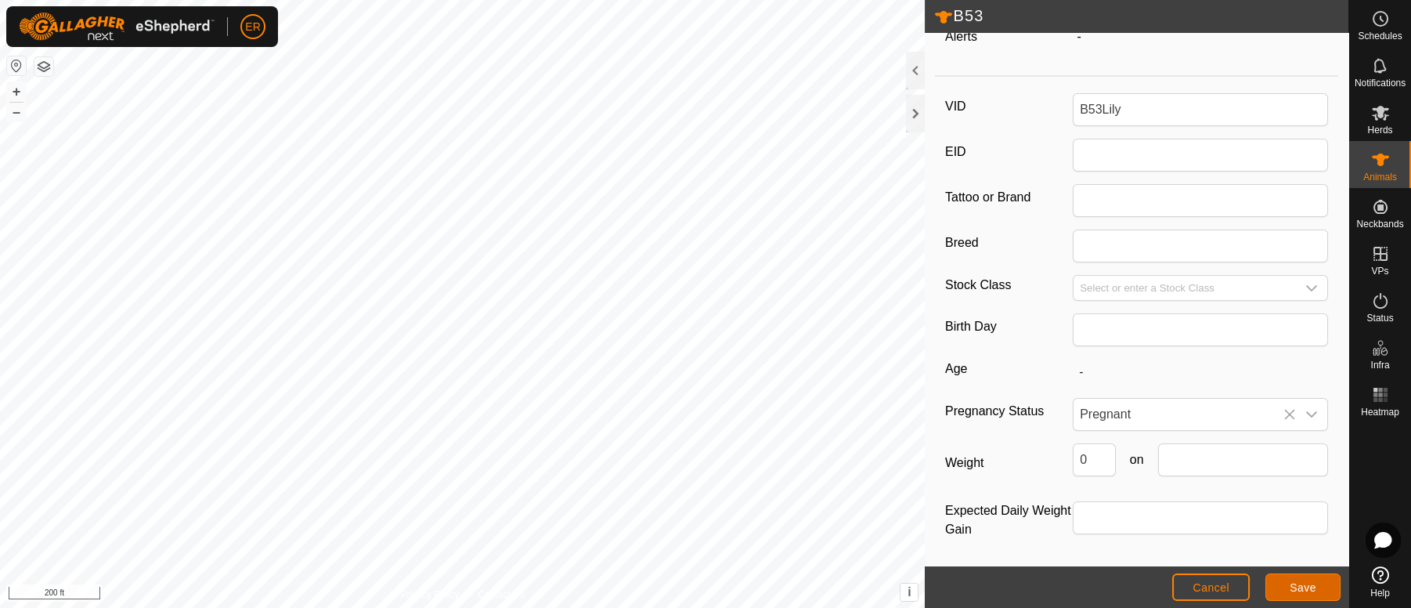
click at [1311, 593] on button "Save" at bounding box center [1302, 586] width 75 height 27
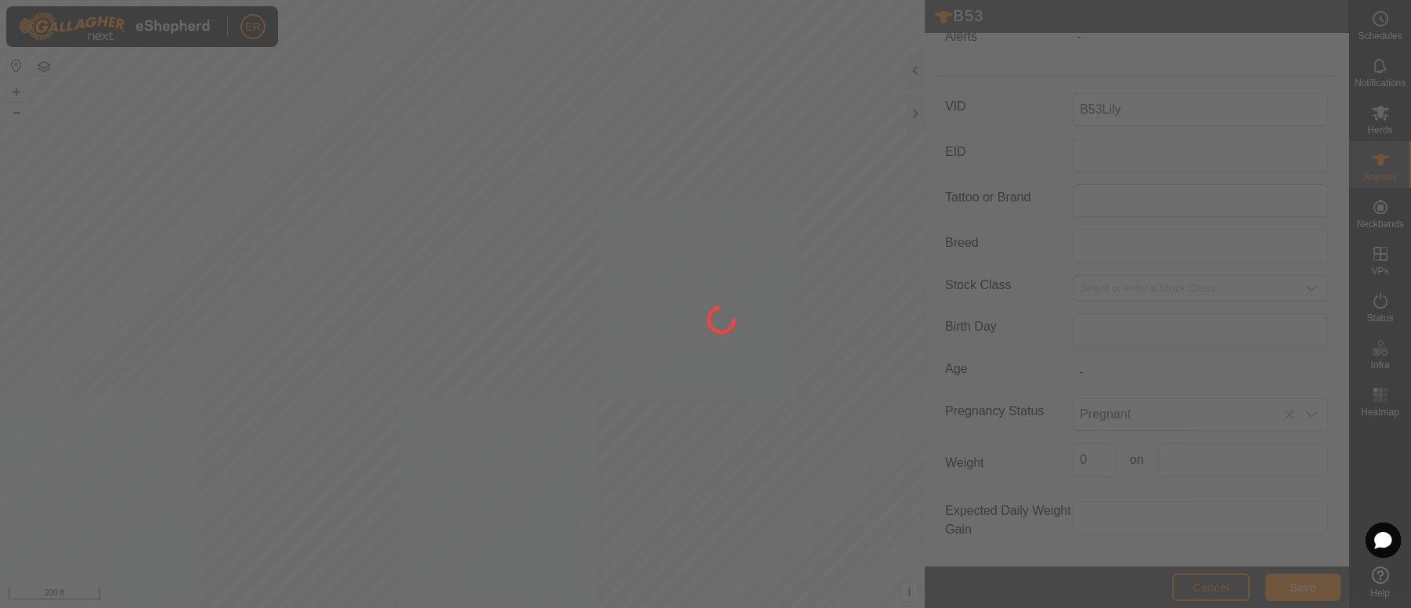
scroll to position [156, 0]
type input "B53"
type input "-"
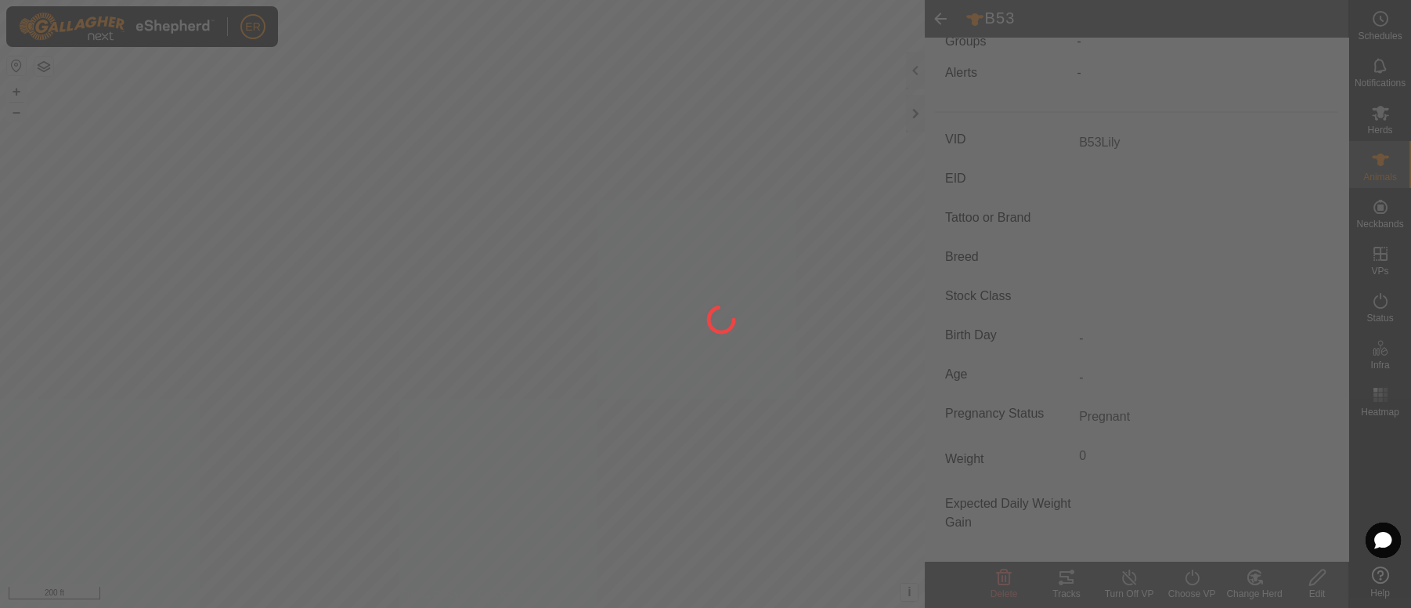
type input "0 kg"
type input "-"
type input "B53Lily"
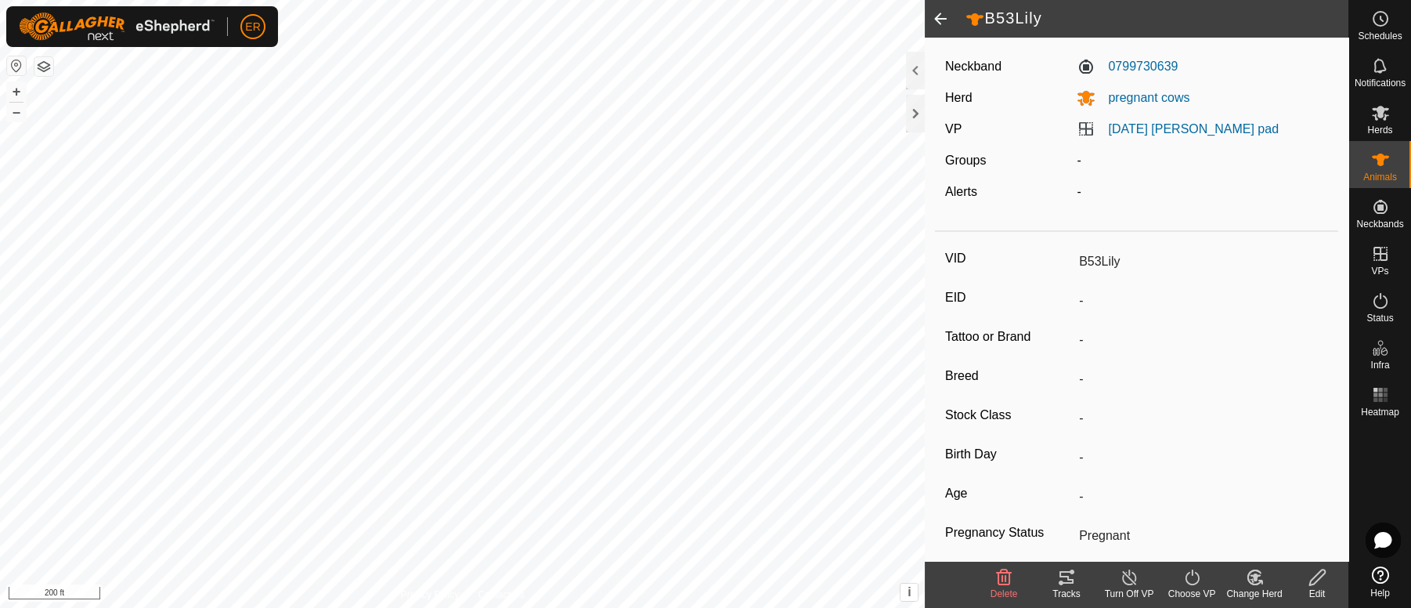
scroll to position [0, 0]
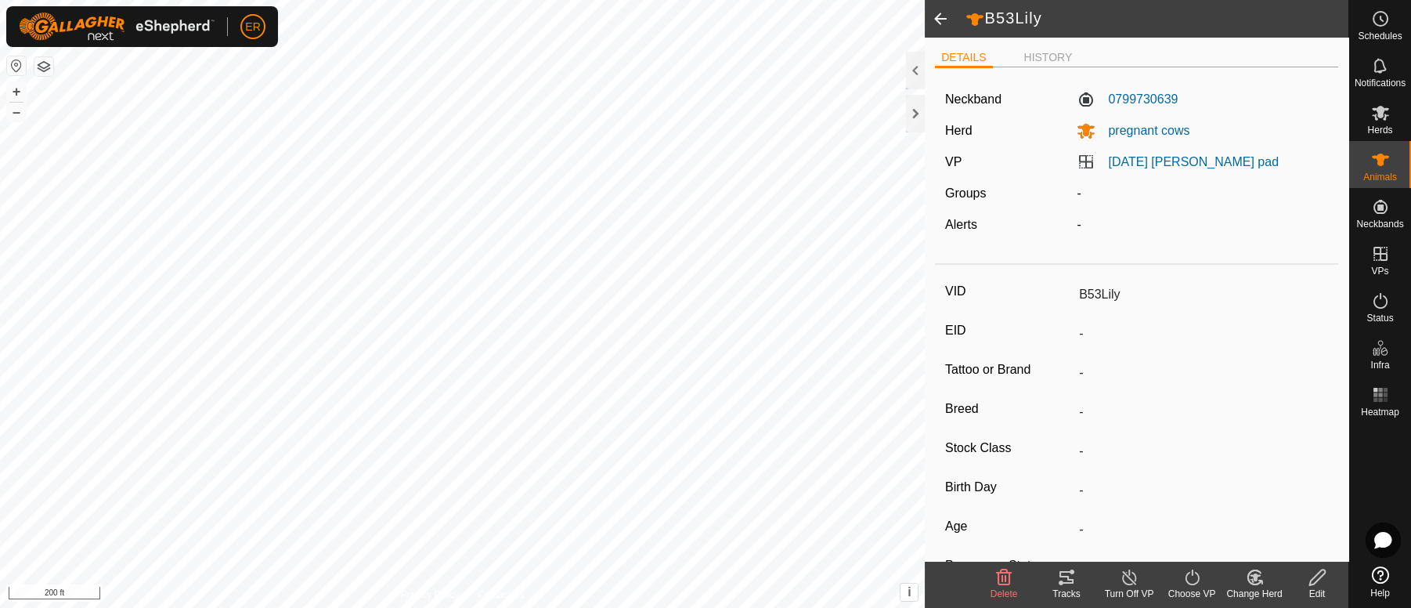
click at [1255, 579] on icon at bounding box center [1254, 577] width 11 height 8
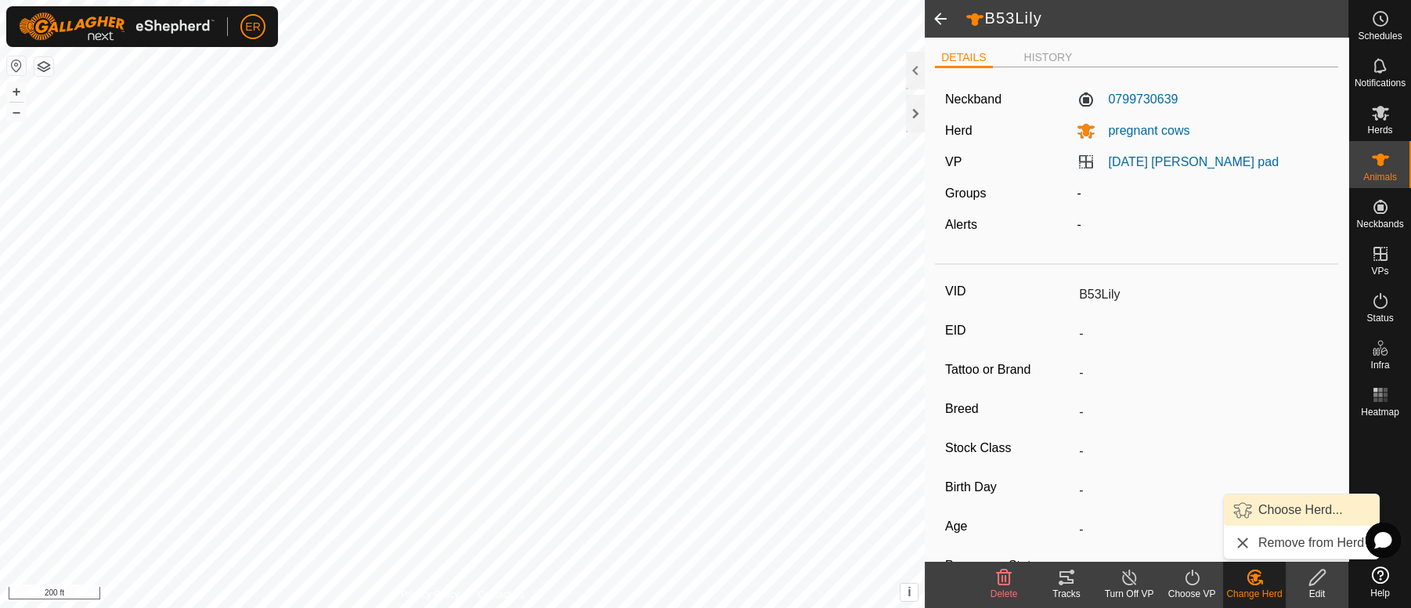
click at [1271, 509] on link "Choose Herd..." at bounding box center [1301, 509] width 155 height 31
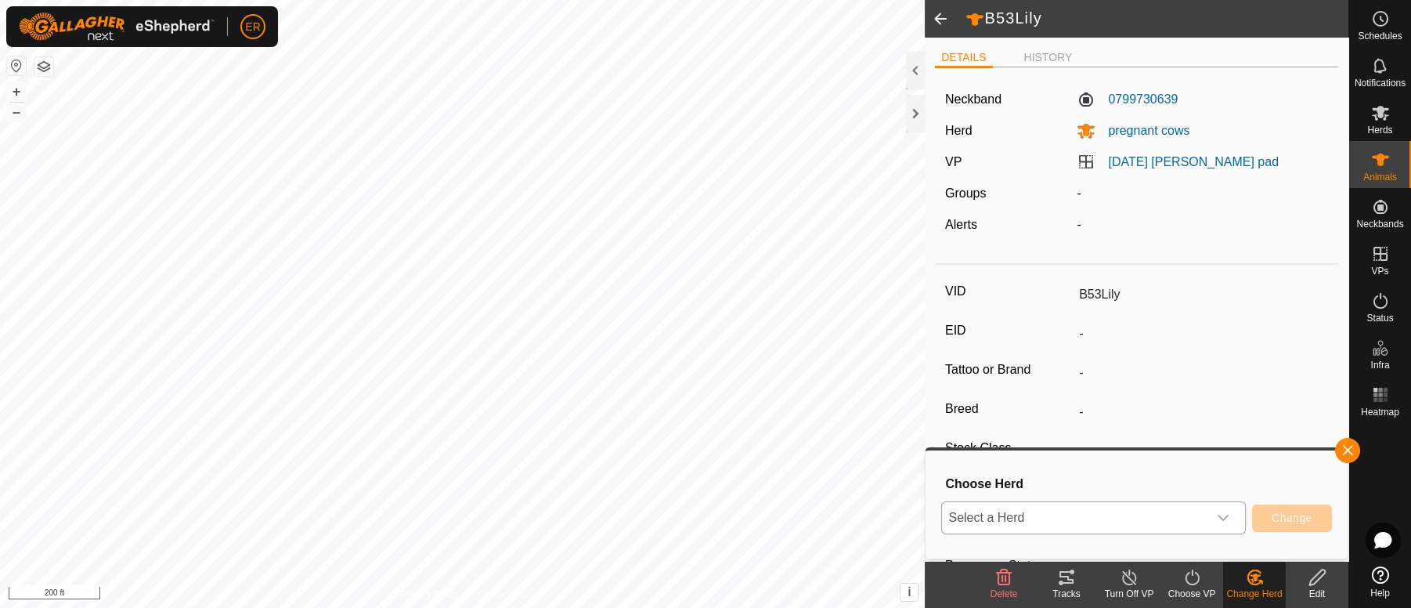
click at [1222, 513] on icon "dropdown trigger" at bounding box center [1223, 517] width 13 height 13
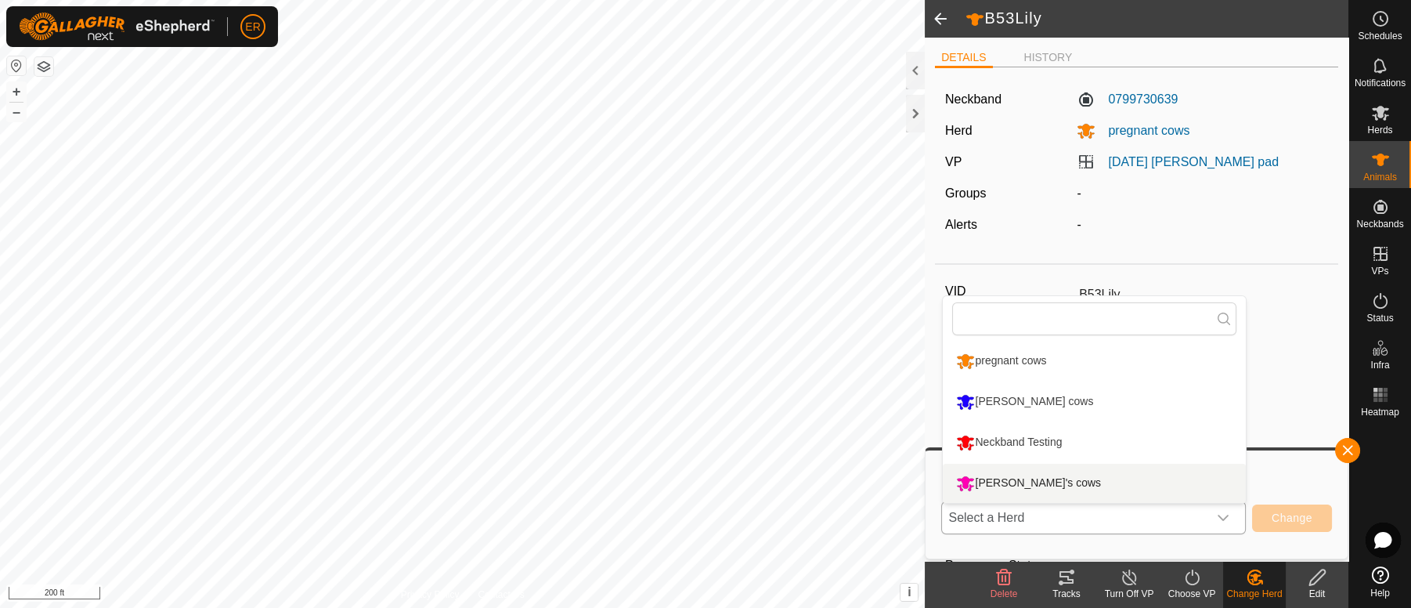
click at [1008, 481] on li "[PERSON_NAME]'s cows" at bounding box center [1094, 482] width 303 height 39
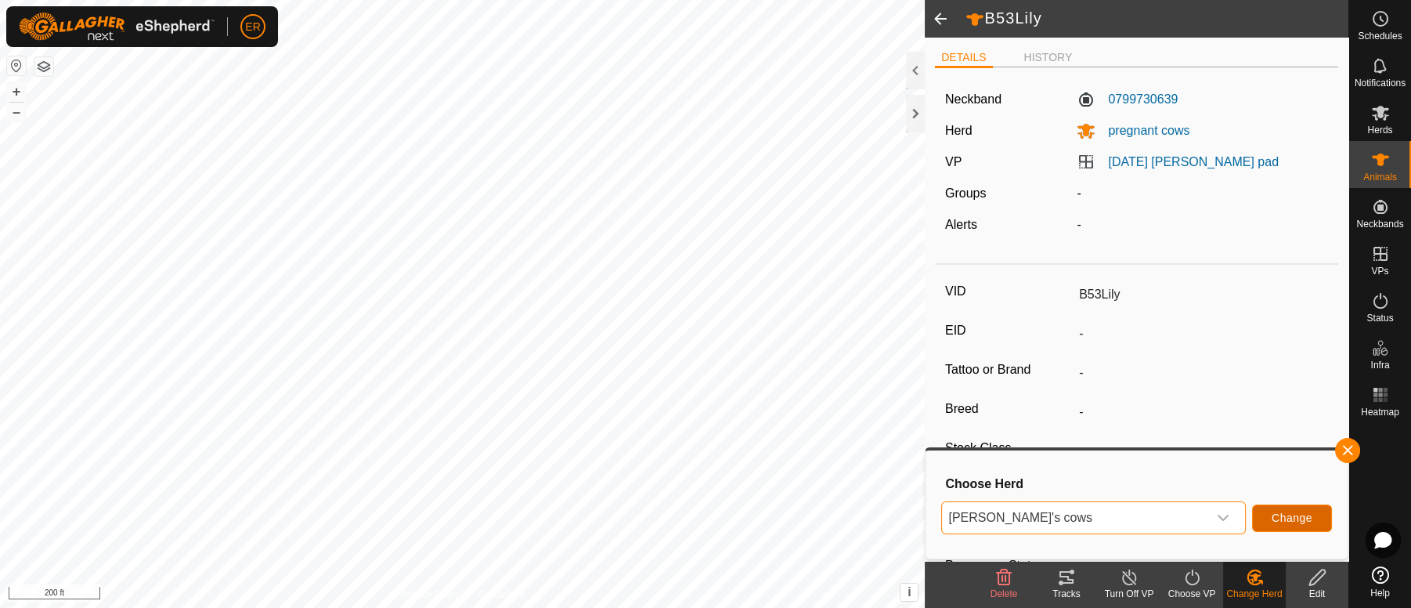
click at [1294, 521] on span "Change" at bounding box center [1291, 517] width 41 height 13
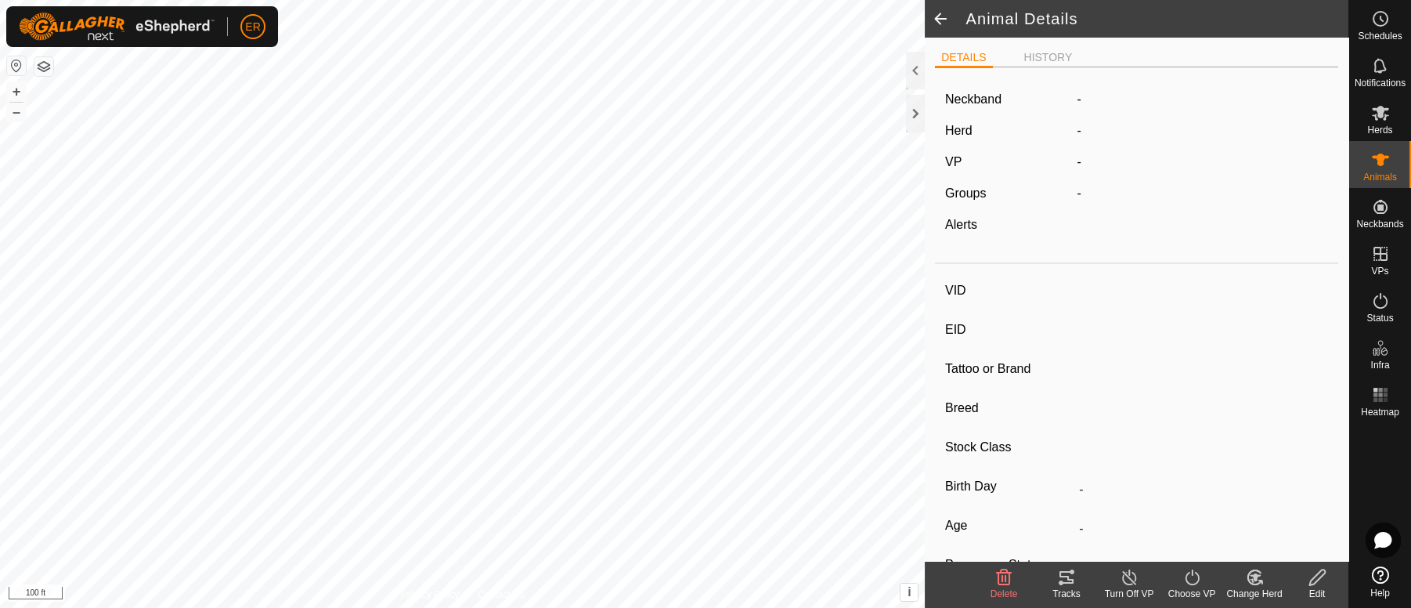
type input "B53Lily"
type input "-"
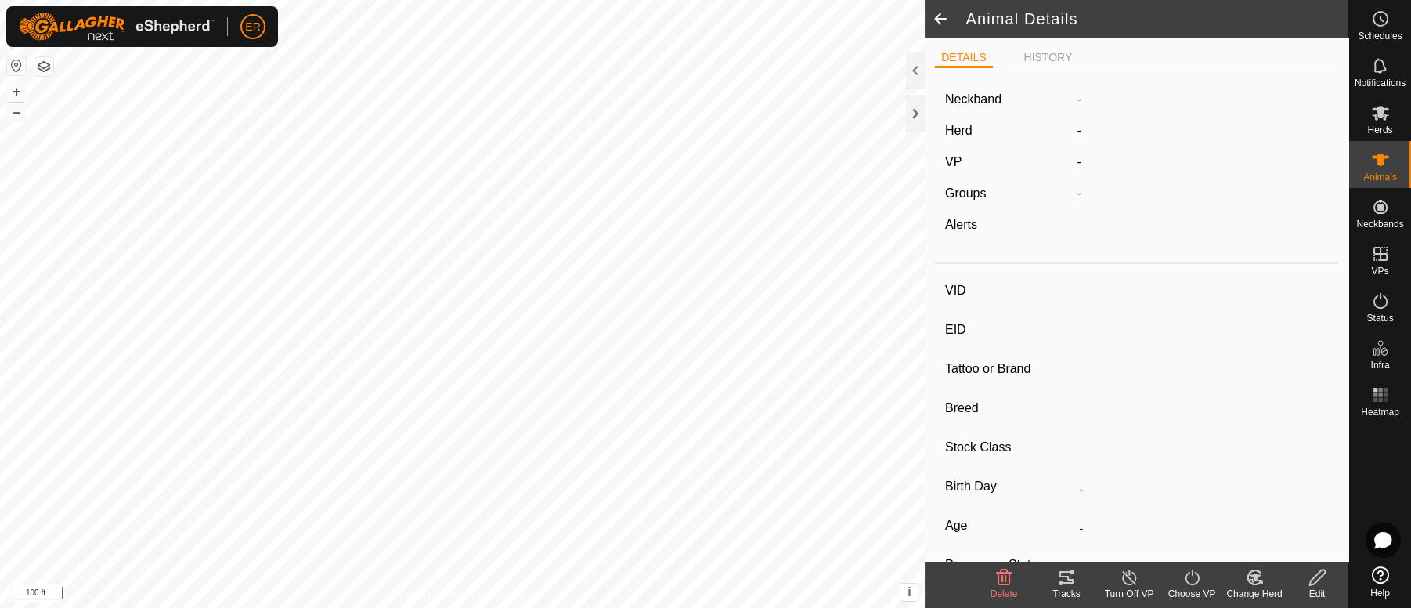
type input "Pregnant"
type input "0 kg"
type input "-"
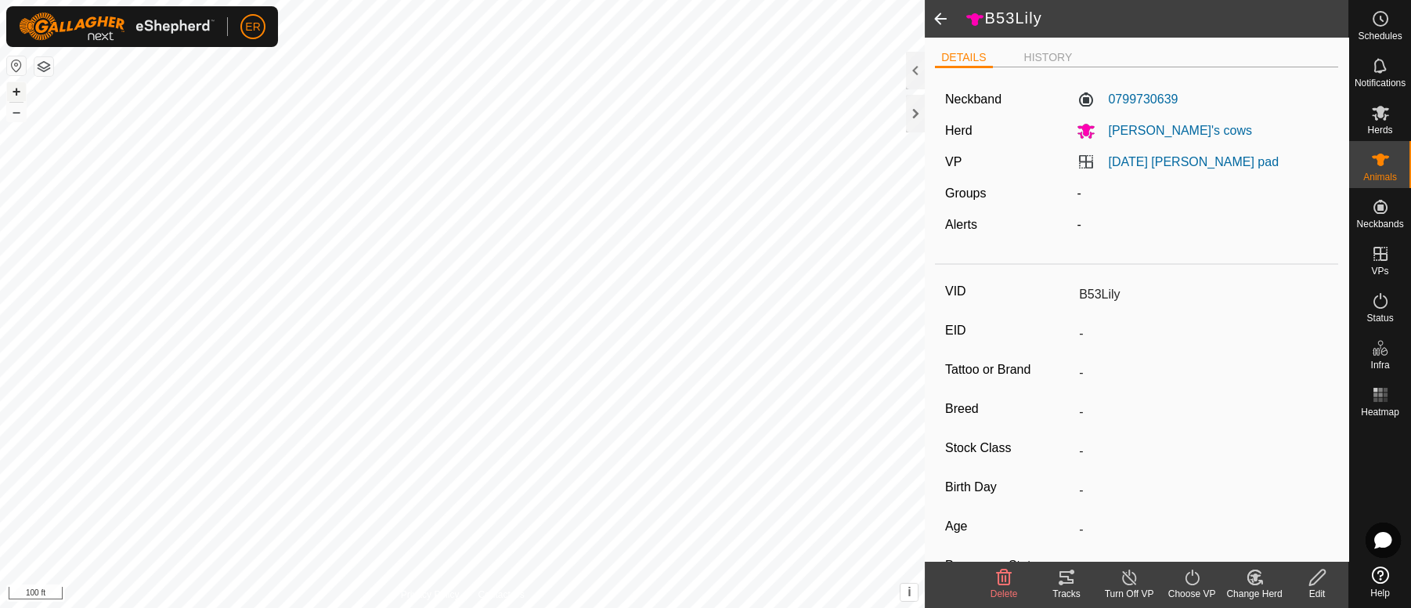
click at [16, 92] on button "+" at bounding box center [16, 91] width 19 height 19
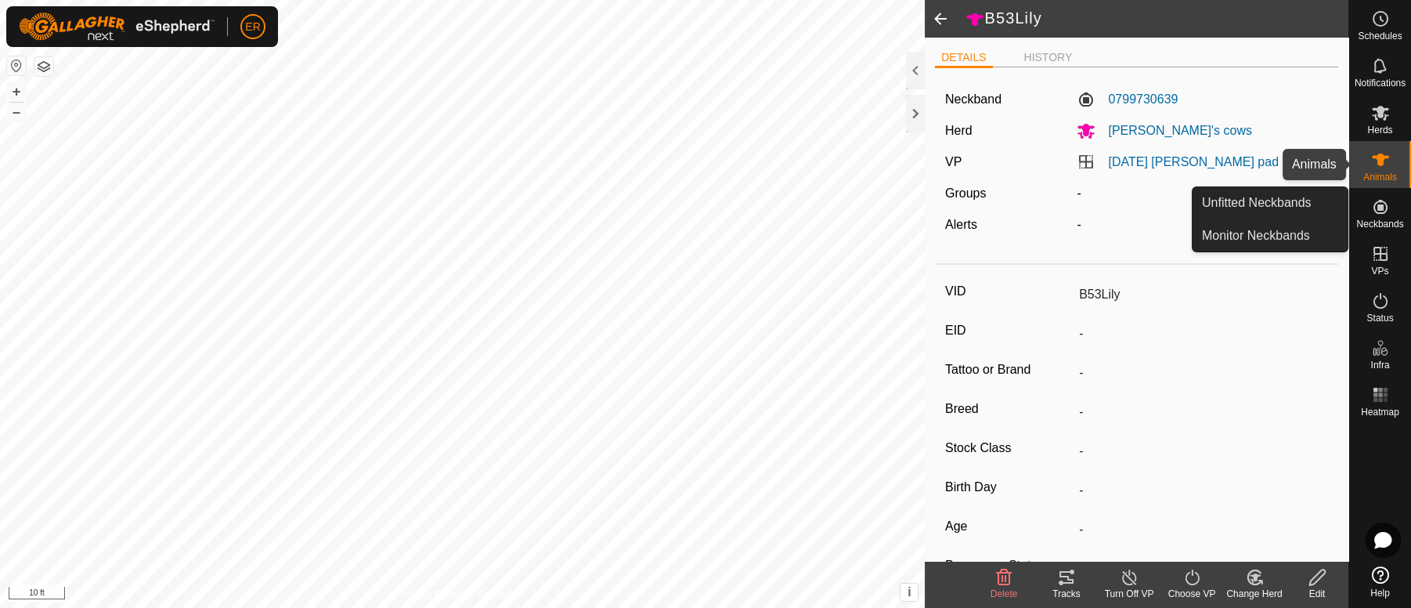
click at [1377, 159] on icon at bounding box center [1380, 159] width 17 height 13
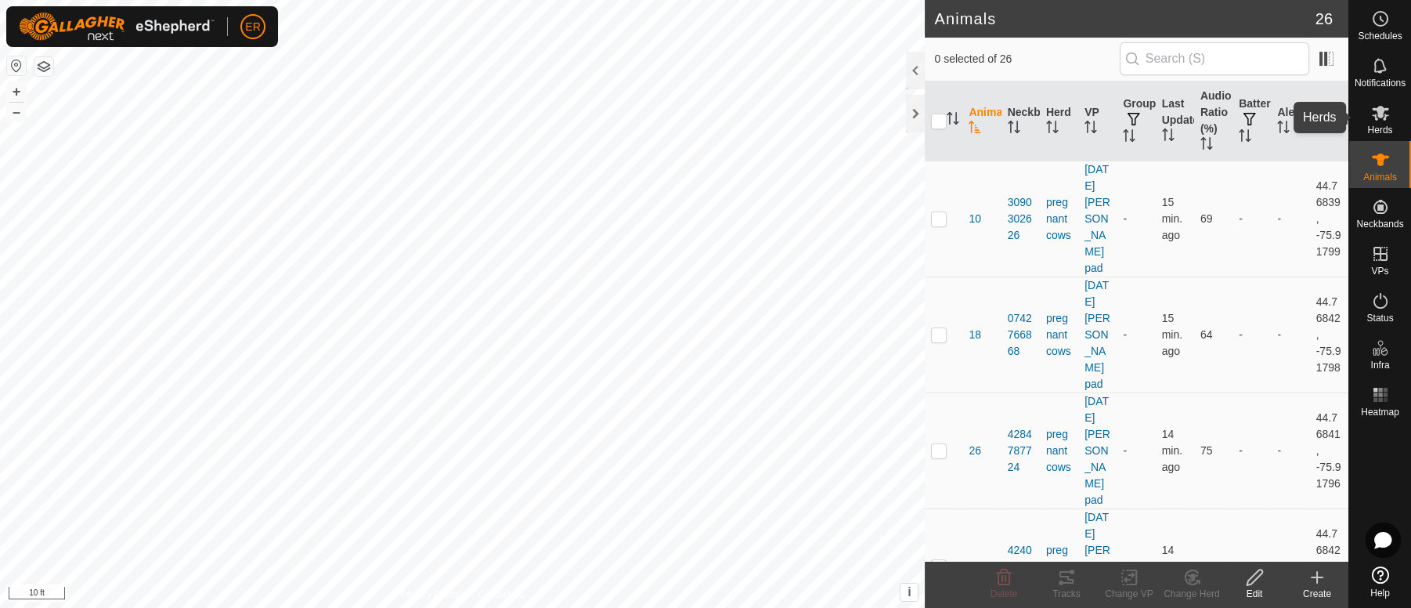
click at [1377, 110] on icon at bounding box center [1380, 113] width 17 height 15
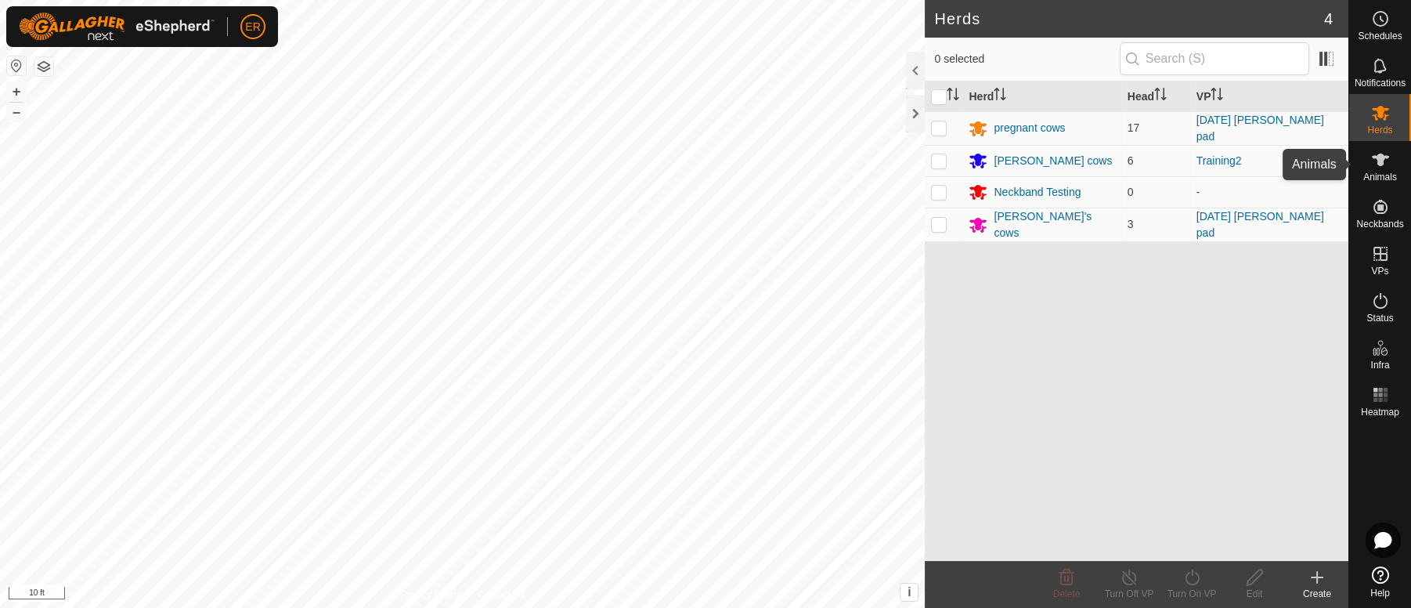
click at [1381, 161] on icon at bounding box center [1380, 159] width 17 height 13
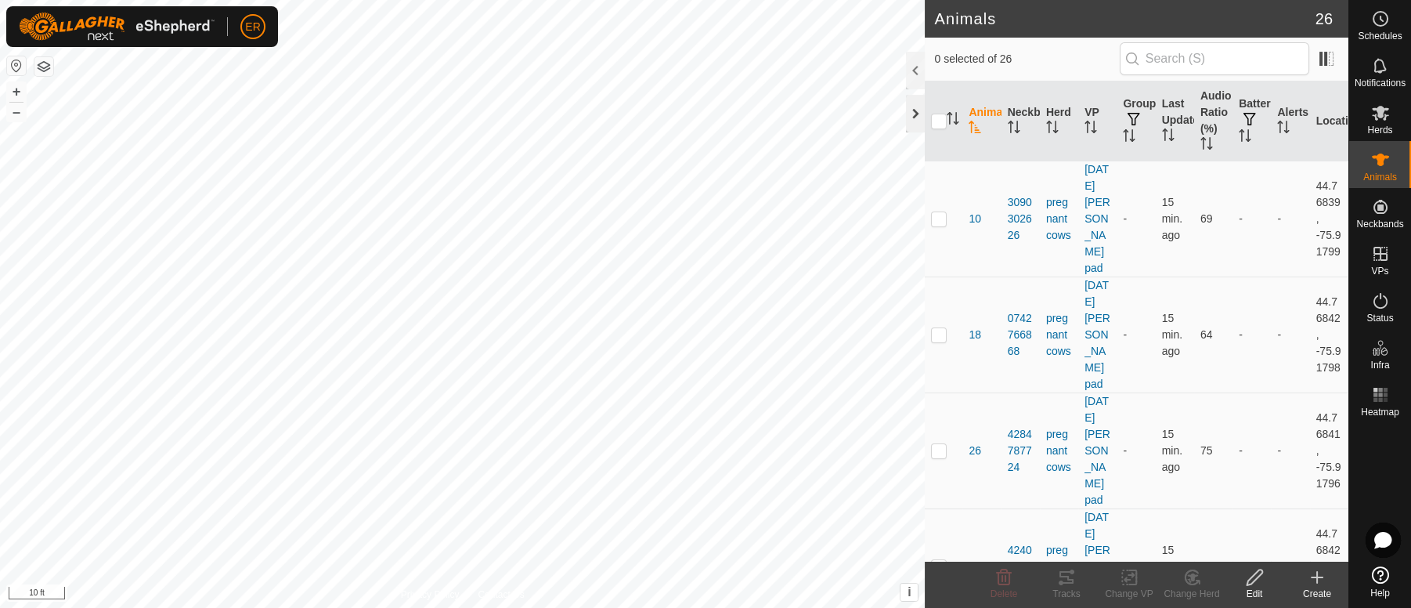
click at [913, 114] on div at bounding box center [915, 114] width 19 height 38
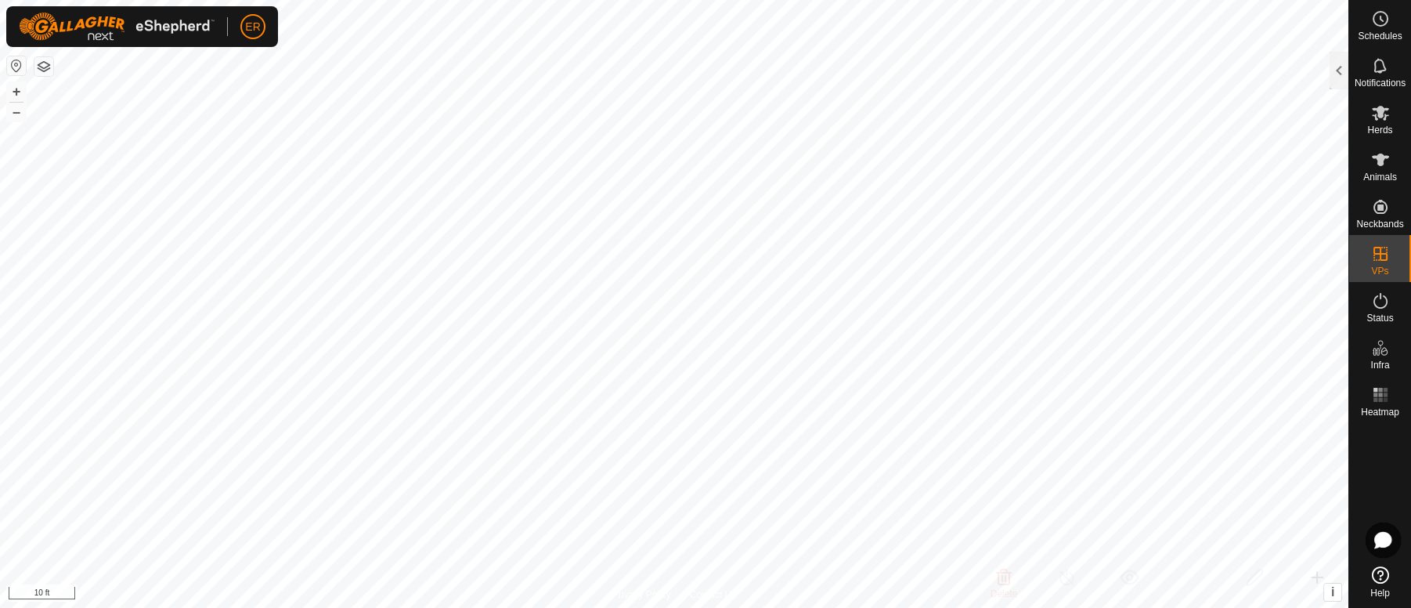
checkbox input "true"
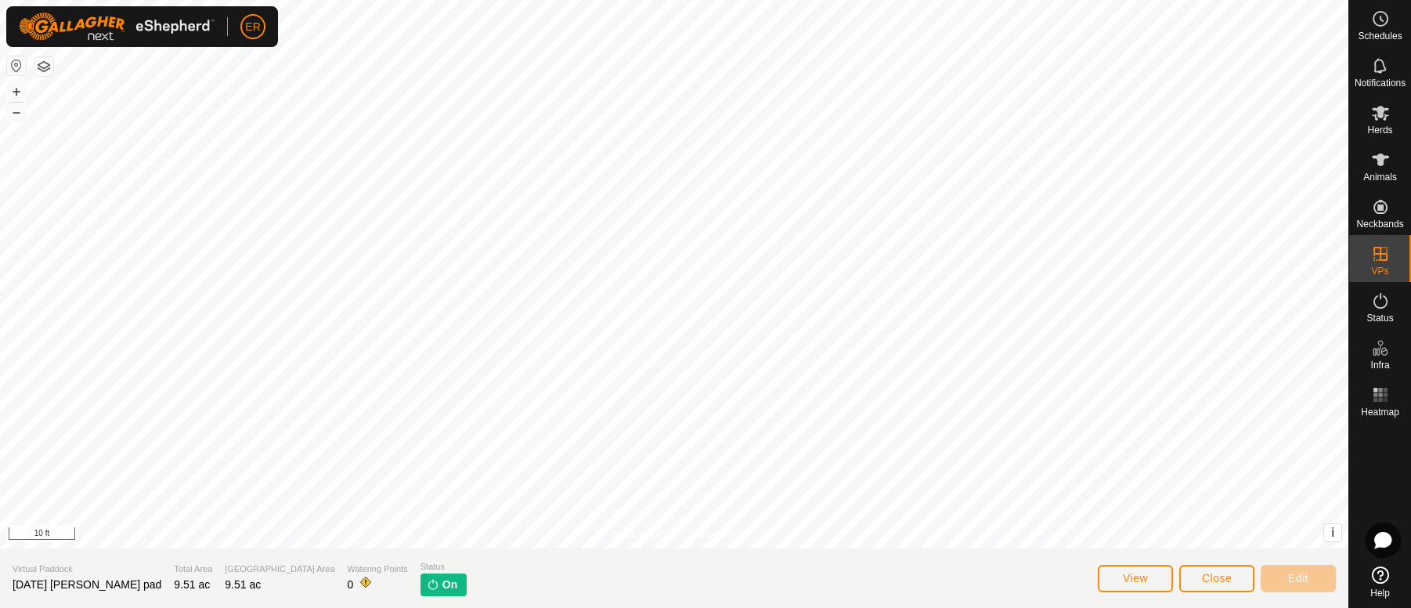
click at [791, 301] on div "+ – ⇧ i This application includes HERE Maps. © 2024 HERE. All rights reserved. …" at bounding box center [674, 274] width 1348 height 548
click at [1211, 580] on span "Close" at bounding box center [1217, 578] width 30 height 13
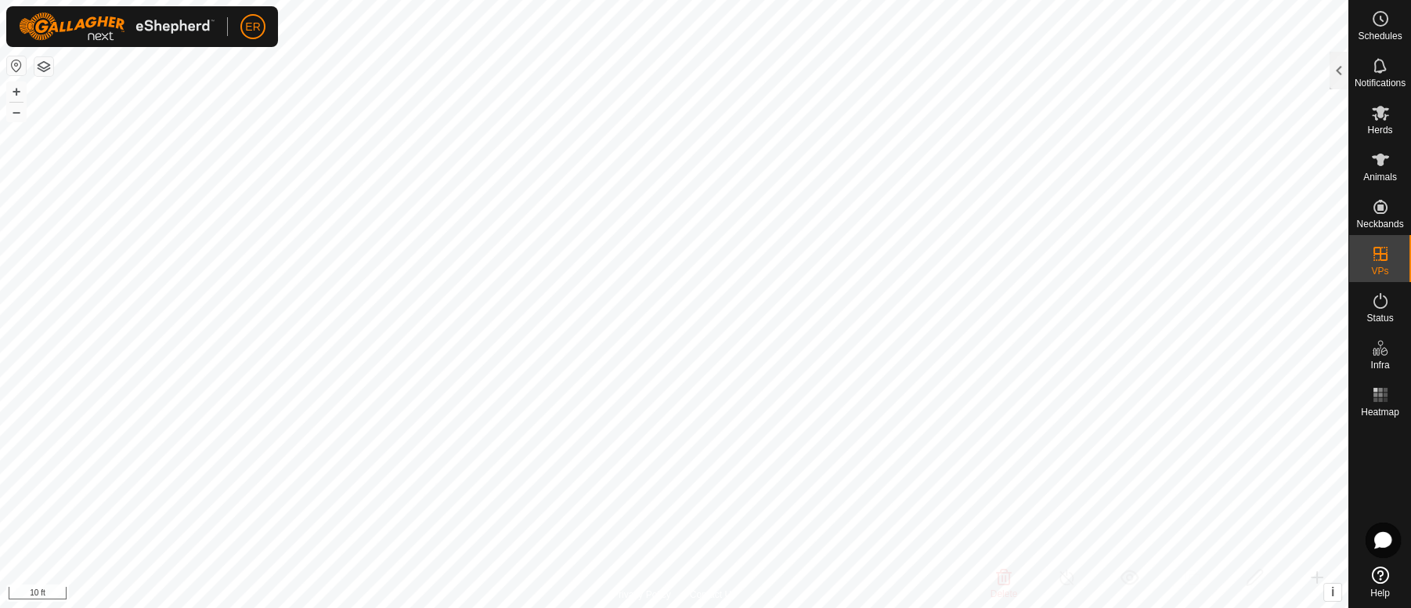
checkbox input "true"
